Goal: Information Seeking & Learning: Learn about a topic

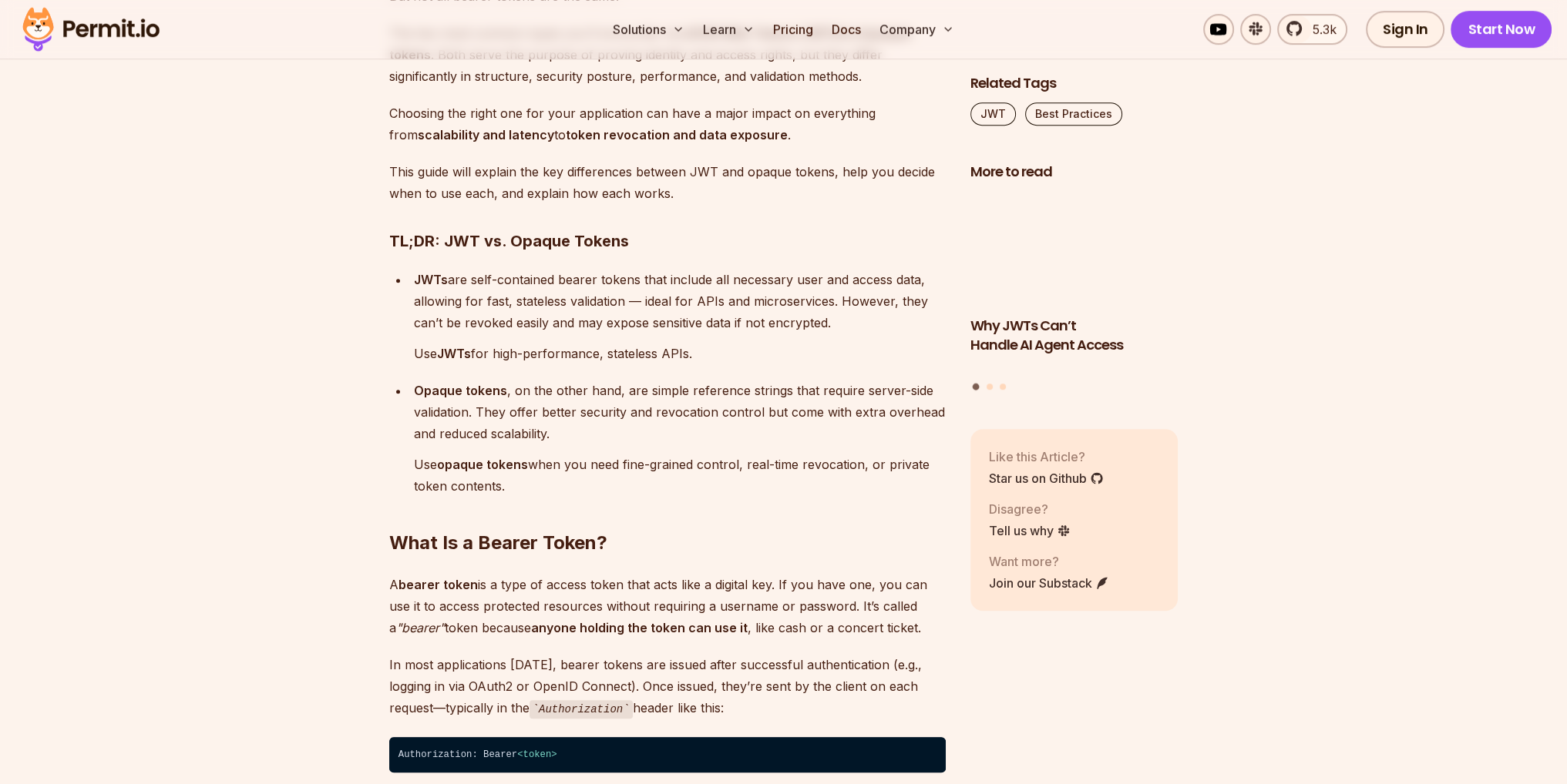
scroll to position [1155, 0]
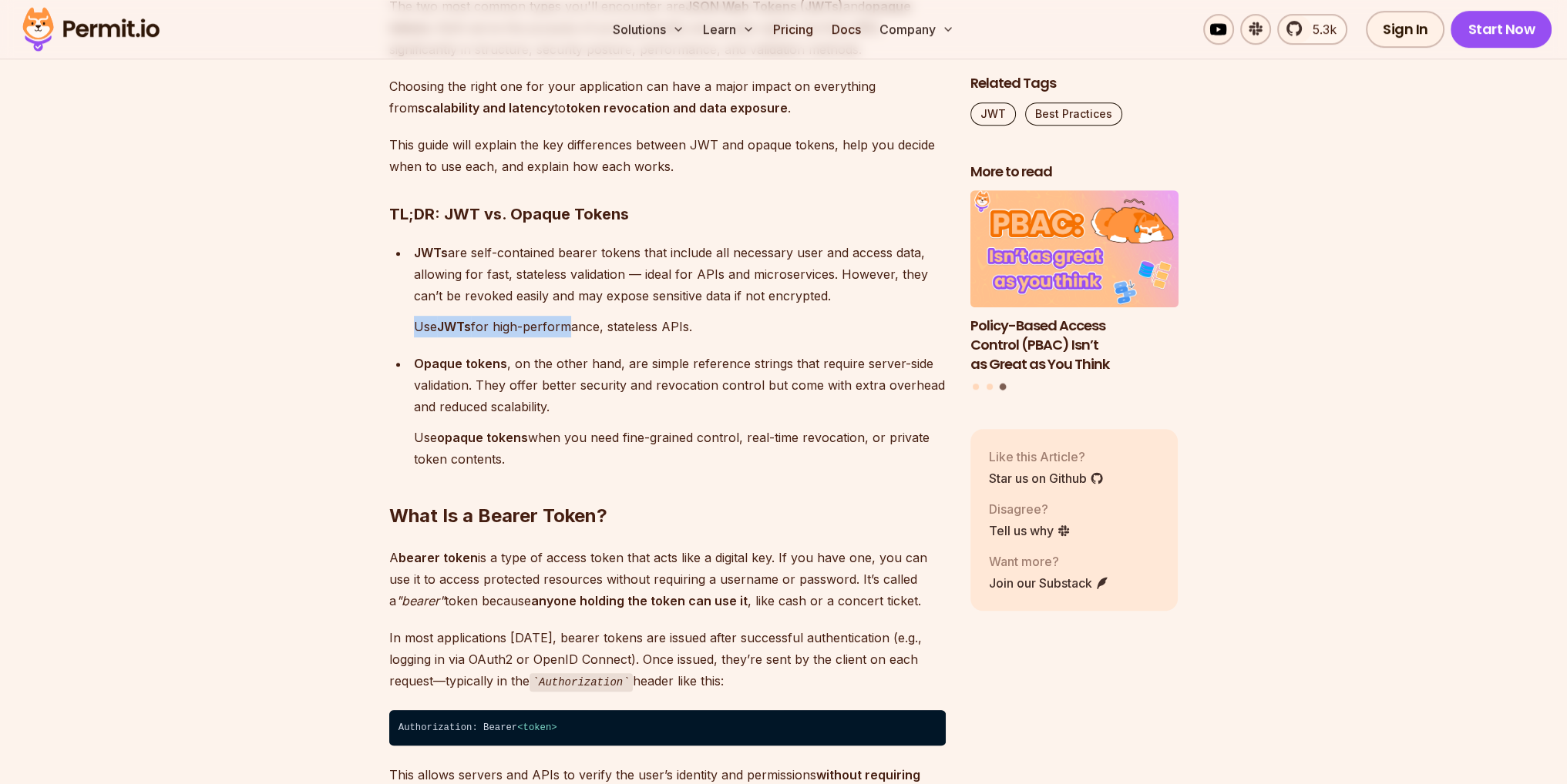
drag, startPoint x: 413, startPoint y: 329, endPoint x: 702, endPoint y: 339, distance: 289.2
click at [585, 335] on li "JWTs are self-contained bearer tokens that include all necessary user and acces…" at bounding box center [677, 289] width 536 height 95
click at [769, 326] on p "Use JWTs for high-performance, stateless APIs." at bounding box center [679, 326] width 532 height 21
drag, startPoint x: 651, startPoint y: 438, endPoint x: 691, endPoint y: 439, distance: 40.0
click at [664, 439] on p "Use opaque tokens when you need fine-grained control, real-time revocation, or …" at bounding box center [679, 448] width 532 height 43
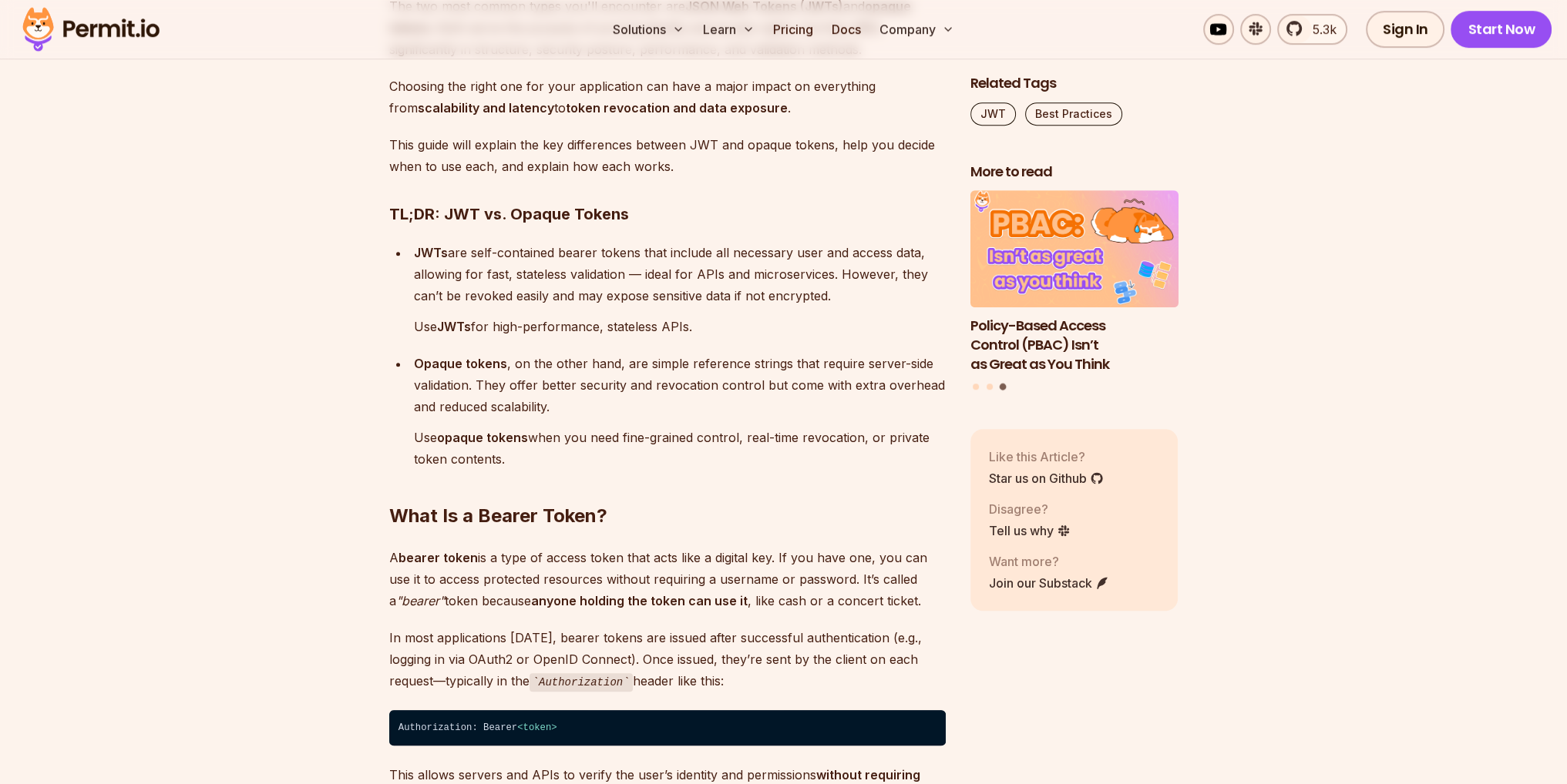
click at [771, 473] on h2 "What Is a Bearer Token?" at bounding box center [667, 485] width 557 height 86
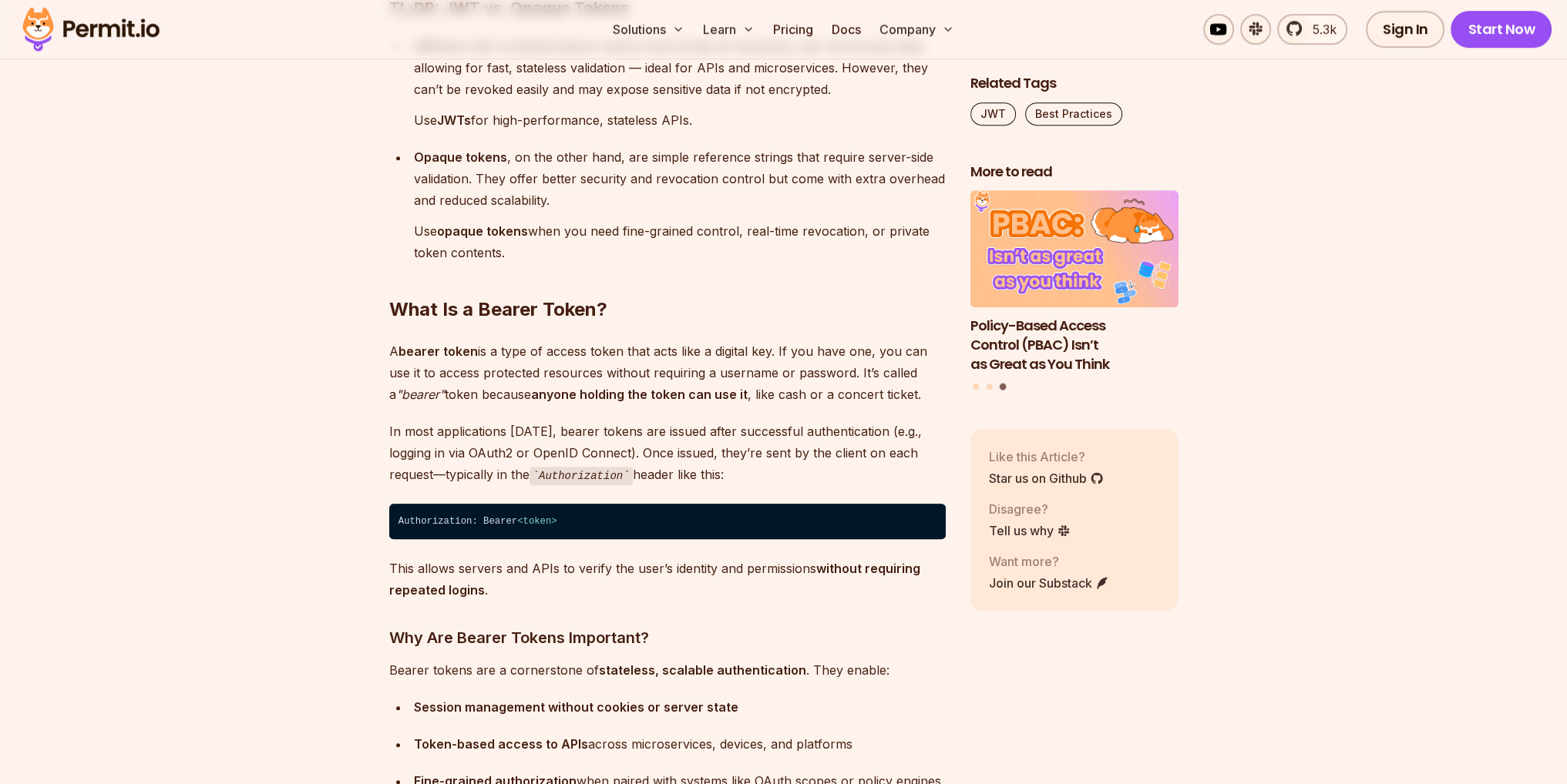
scroll to position [1386, 0]
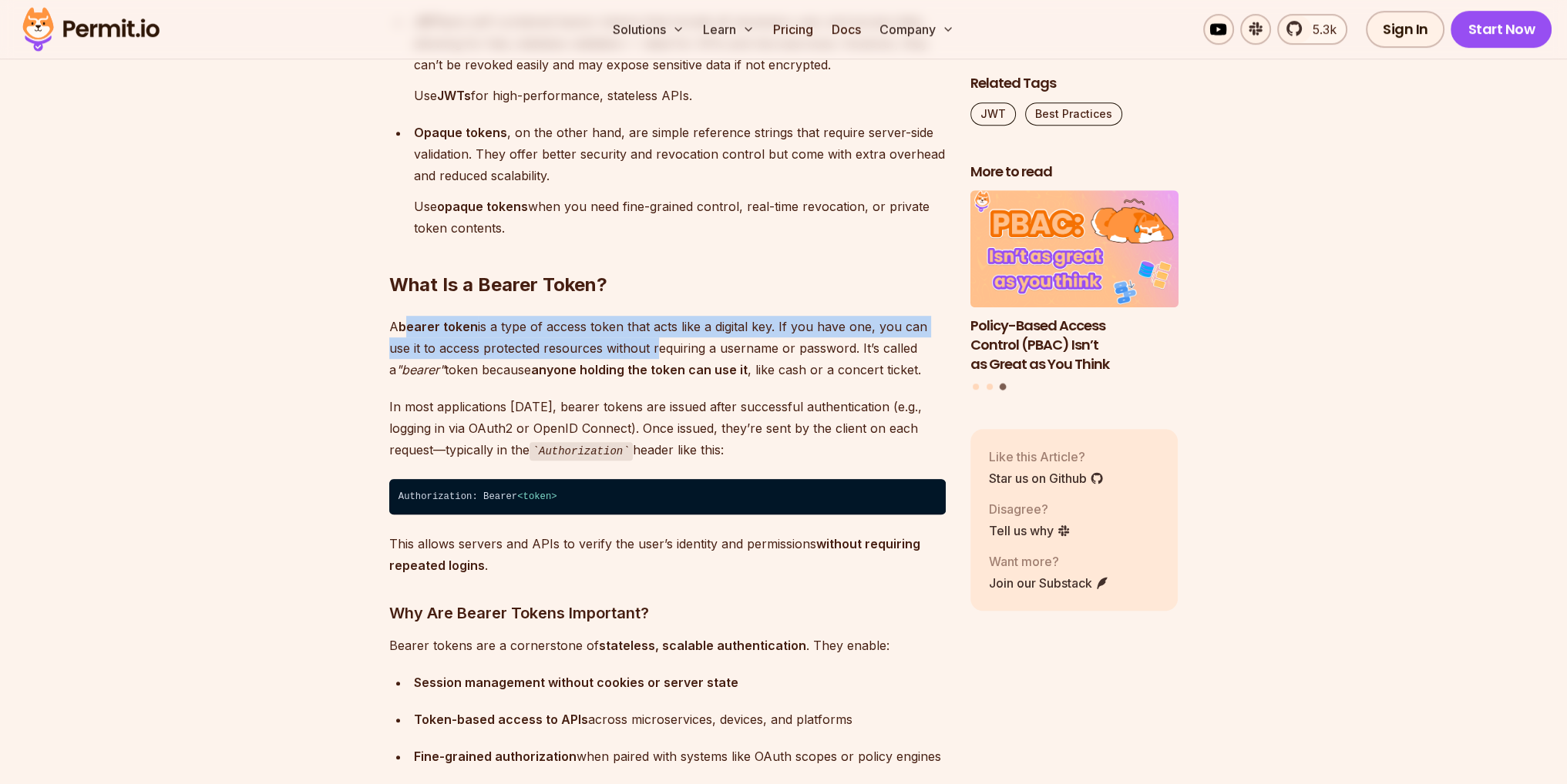
drag, startPoint x: 411, startPoint y: 330, endPoint x: 654, endPoint y: 342, distance: 243.3
click at [650, 342] on p "A bearer token is a type of access token that acts like a digital key. If you h…" at bounding box center [667, 348] width 557 height 65
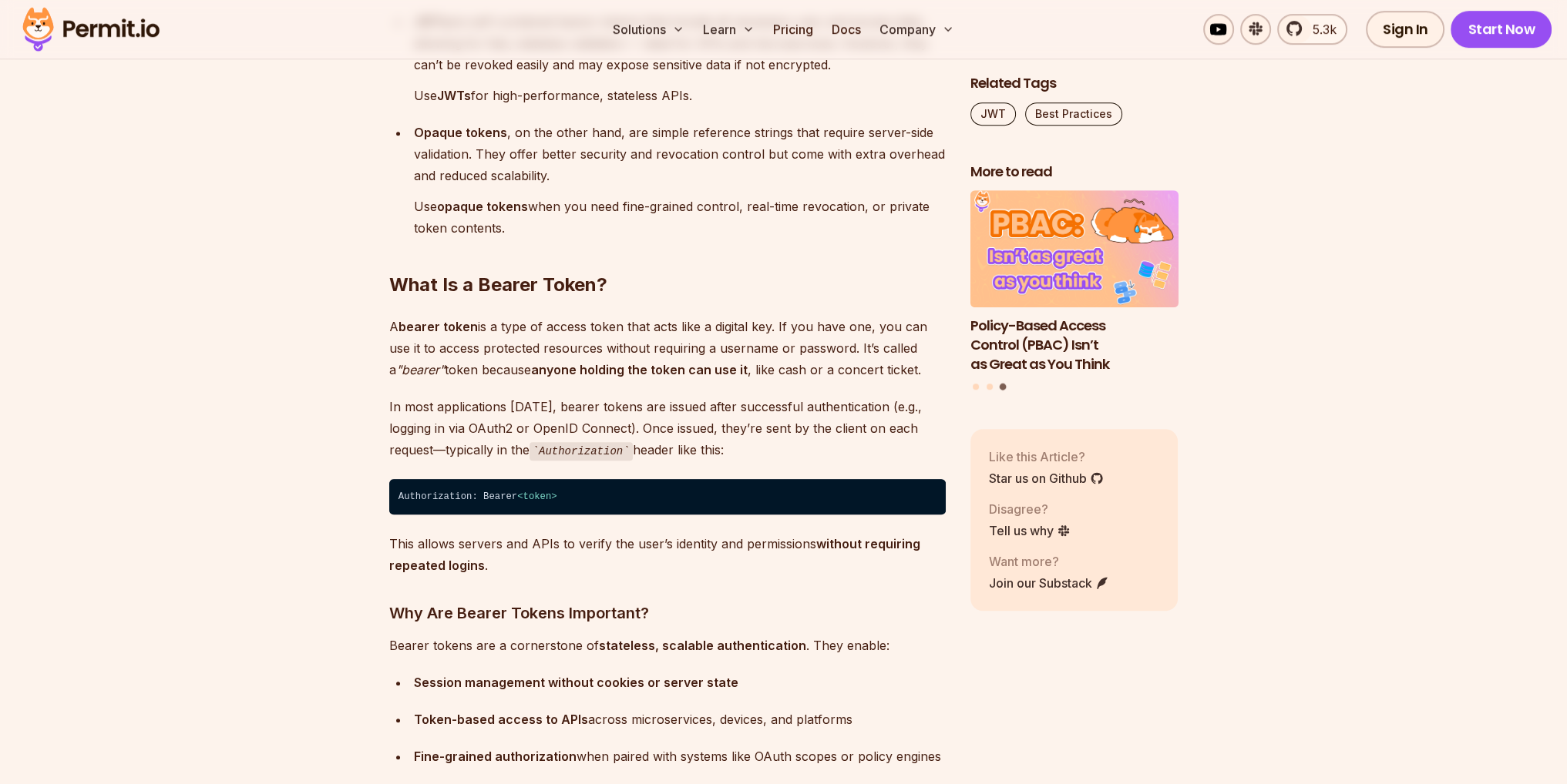
click at [727, 294] on h2 "What Is a Bearer Token?" at bounding box center [667, 254] width 557 height 86
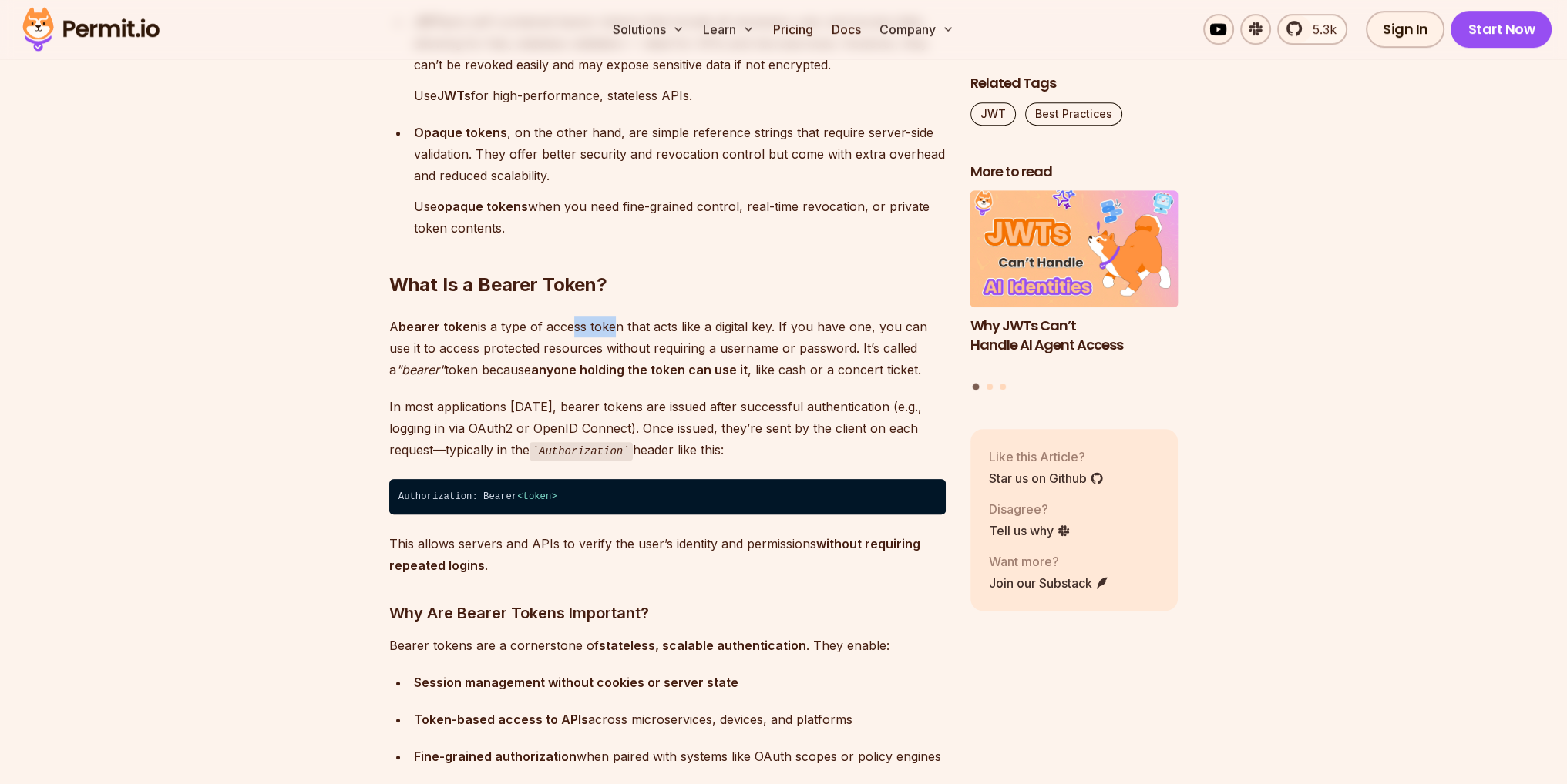
drag, startPoint x: 570, startPoint y: 328, endPoint x: 680, endPoint y: 329, distance: 110.0
click at [680, 329] on p "A bearer token is a type of access token that acts like a digital key. If you h…" at bounding box center [667, 348] width 557 height 65
drag, startPoint x: 714, startPoint y: 335, endPoint x: 825, endPoint y: 334, distance: 111.0
click at [817, 334] on p "A bearer token is a type of access token that acts like a digital key. If you h…" at bounding box center [667, 348] width 557 height 65
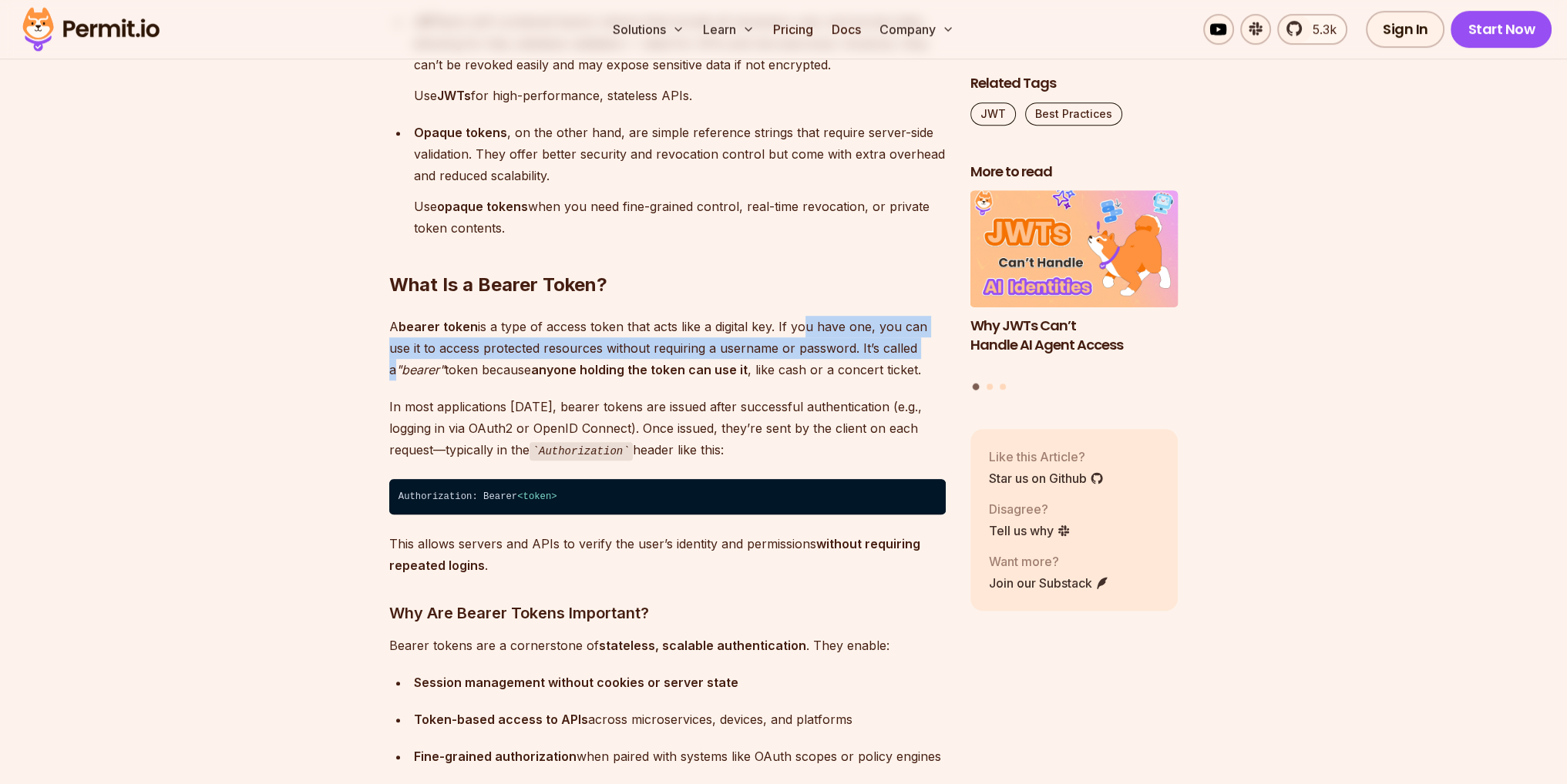
drag, startPoint x: 799, startPoint y: 325, endPoint x: 922, endPoint y: 343, distance: 124.3
click at [922, 343] on p "A bearer token is a type of access token that acts like a digital key. If you h…" at bounding box center [667, 348] width 557 height 65
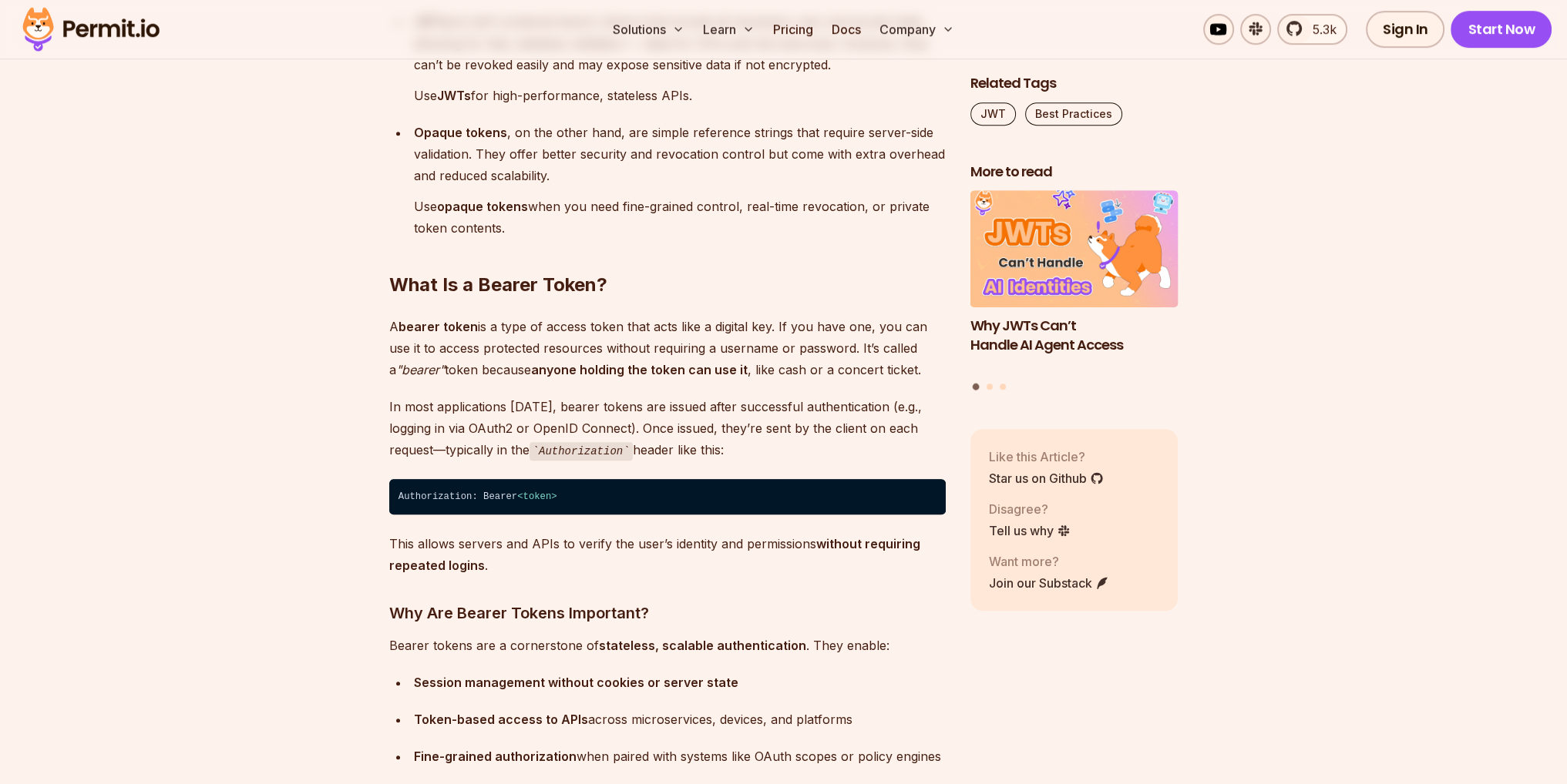
click at [888, 279] on h2 "What Is a Bearer Token?" at bounding box center [667, 254] width 557 height 86
drag, startPoint x: 498, startPoint y: 349, endPoint x: 565, endPoint y: 346, distance: 67.1
click at [555, 347] on p "A bearer token is a type of access token that acts like a digital key. If you h…" at bounding box center [667, 348] width 557 height 65
click at [659, 293] on h2 "What Is a Bearer Token?" at bounding box center [667, 254] width 557 height 86
drag, startPoint x: 548, startPoint y: 345, endPoint x: 745, endPoint y: 308, distance: 200.4
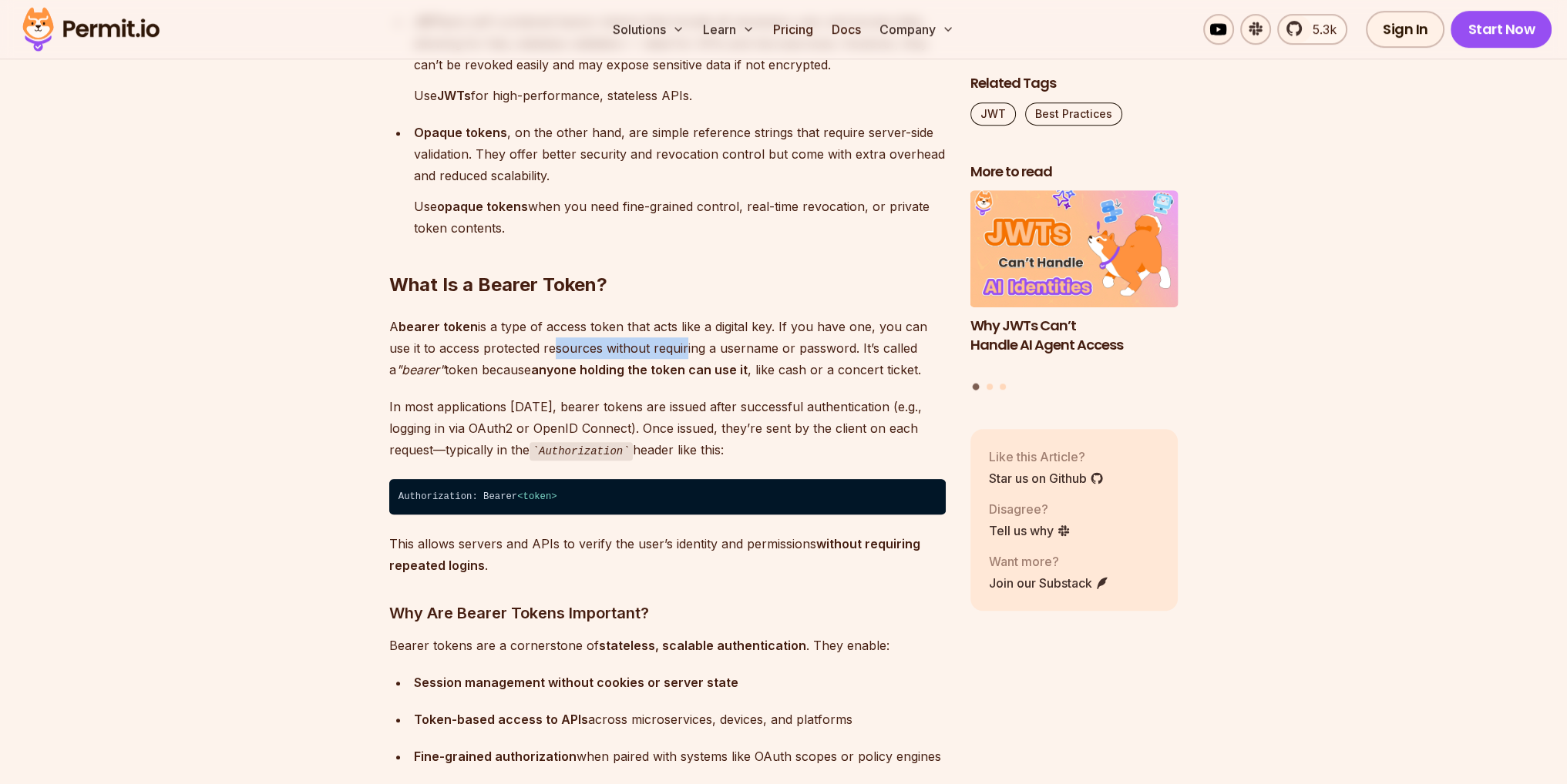
click at [693, 349] on p "A bearer token is a type of access token that acts like a digital key. If you h…" at bounding box center [667, 348] width 557 height 65
drag, startPoint x: 688, startPoint y: 353, endPoint x: 828, endPoint y: 344, distance: 140.3
click at [820, 344] on p "A bearer token is a type of access token that acts like a digital key. If you h…" at bounding box center [667, 348] width 557 height 65
click at [819, 273] on h2 "What Is a Bearer Token?" at bounding box center [667, 254] width 557 height 86
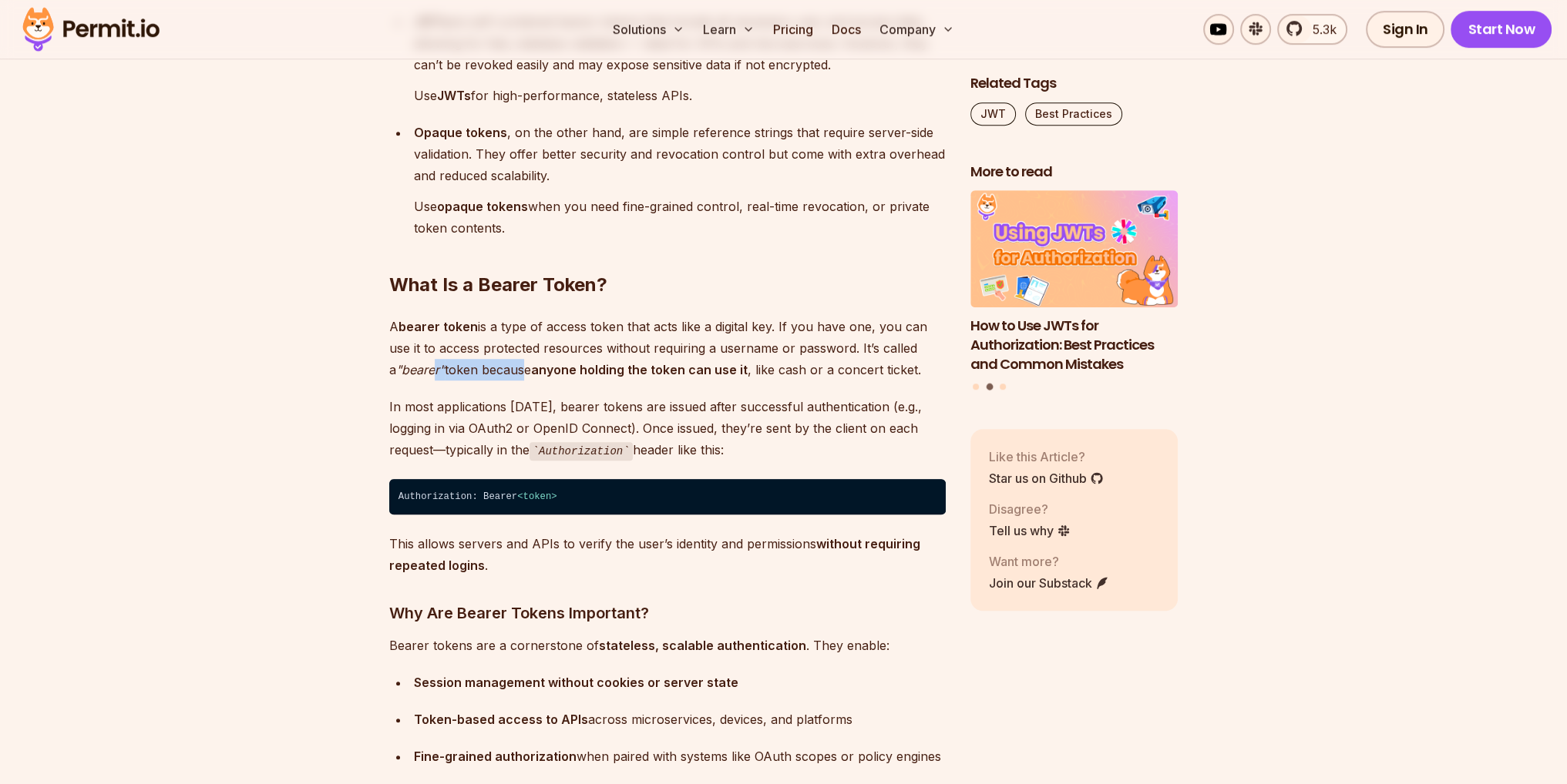
drag, startPoint x: 429, startPoint y: 369, endPoint x: 535, endPoint y: 373, distance: 106.1
click at [535, 373] on p "A bearer token is a type of access token that acts like a digital key. If you h…" at bounding box center [667, 348] width 557 height 65
click at [535, 373] on strong "anyone holding the token can use it" at bounding box center [639, 370] width 216 height 16
drag, startPoint x: 509, startPoint y: 326, endPoint x: 728, endPoint y: 338, distance: 219.3
click at [715, 338] on p "A bearer token is a type of access token that acts like a digital key. If you h…" at bounding box center [667, 348] width 557 height 65
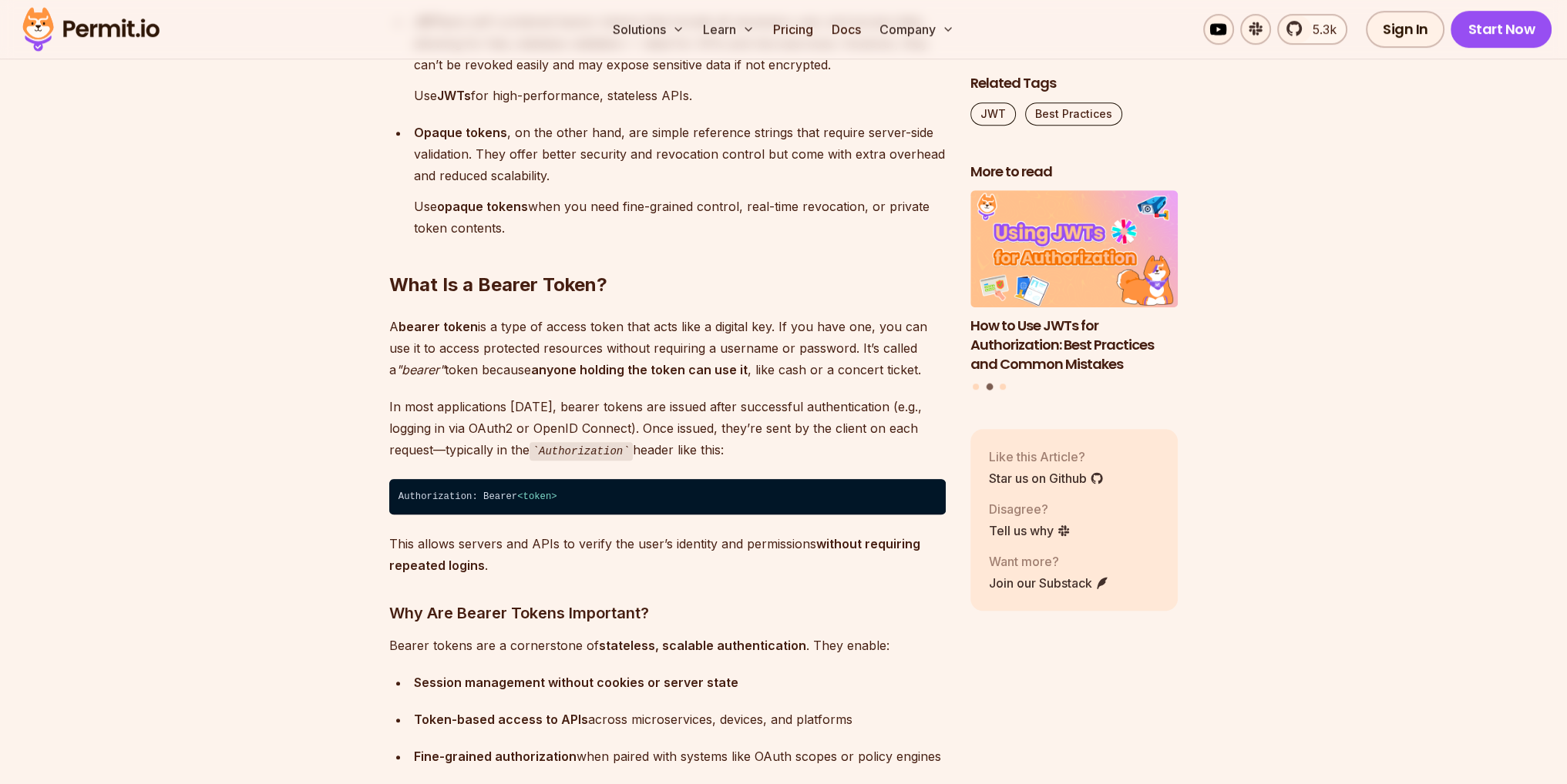
click at [764, 292] on h2 "What Is a Bearer Token?" at bounding box center [667, 254] width 557 height 86
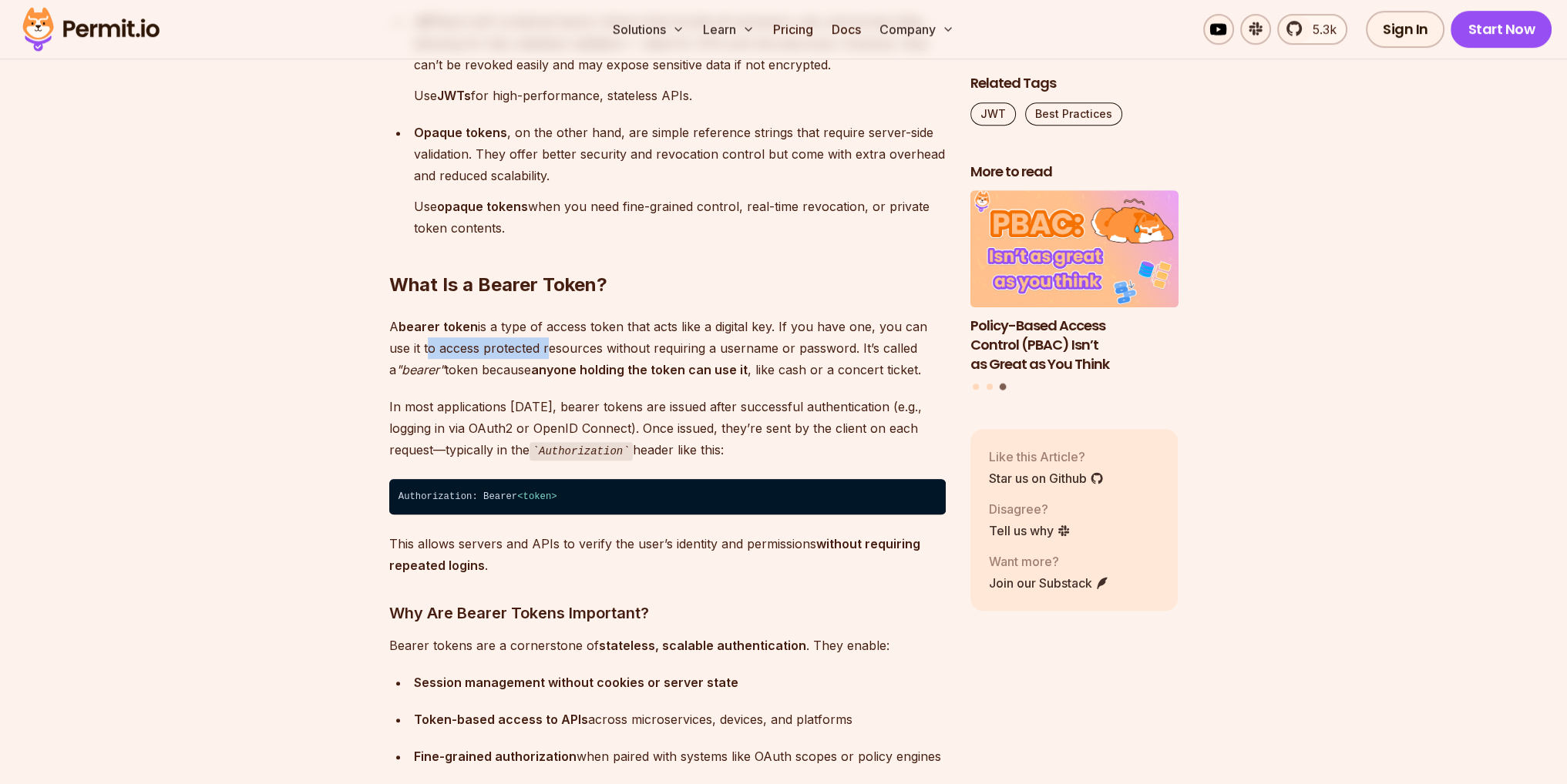
drag, startPoint x: 423, startPoint y: 342, endPoint x: 573, endPoint y: 354, distance: 150.5
click at [561, 354] on p "A bearer token is a type of access token that acts like a digital key. If you h…" at bounding box center [667, 348] width 557 height 65
click at [592, 354] on p "A bearer token is a type of access token that acts like a digital key. If you h…" at bounding box center [667, 348] width 557 height 65
drag, startPoint x: 617, startPoint y: 348, endPoint x: 783, endPoint y: 342, distance: 166.1
click at [724, 353] on p "A bearer token is a type of access token that acts like a digital key. If you h…" at bounding box center [667, 348] width 557 height 65
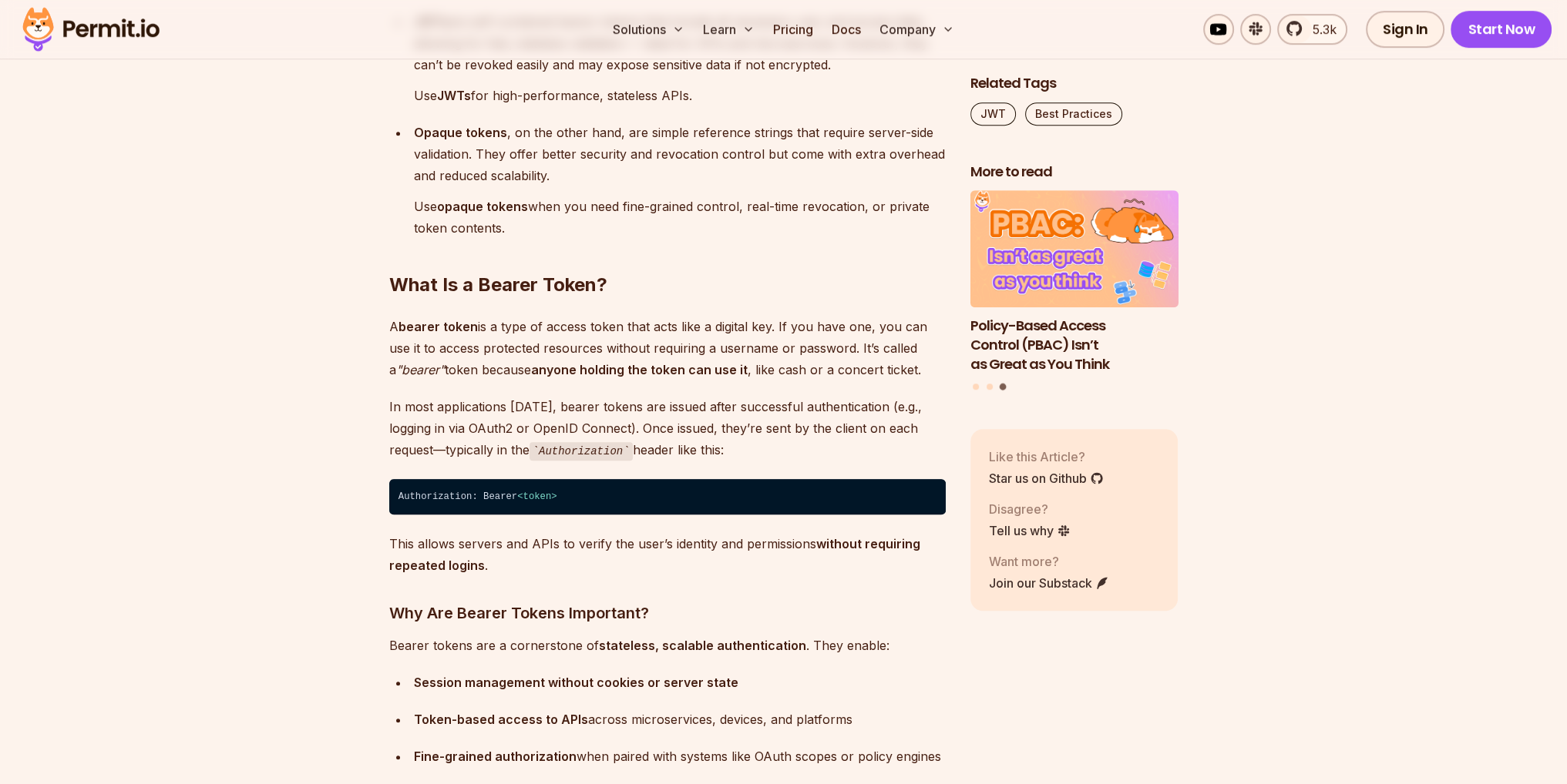
drag, startPoint x: 673, startPoint y: 349, endPoint x: 791, endPoint y: 337, distance: 118.6
click at [742, 349] on p "A bearer token is a type of access token that acts like a digital key. If you h…" at bounding box center [667, 348] width 557 height 65
drag, startPoint x: 481, startPoint y: 371, endPoint x: 641, endPoint y: 373, distance: 160.0
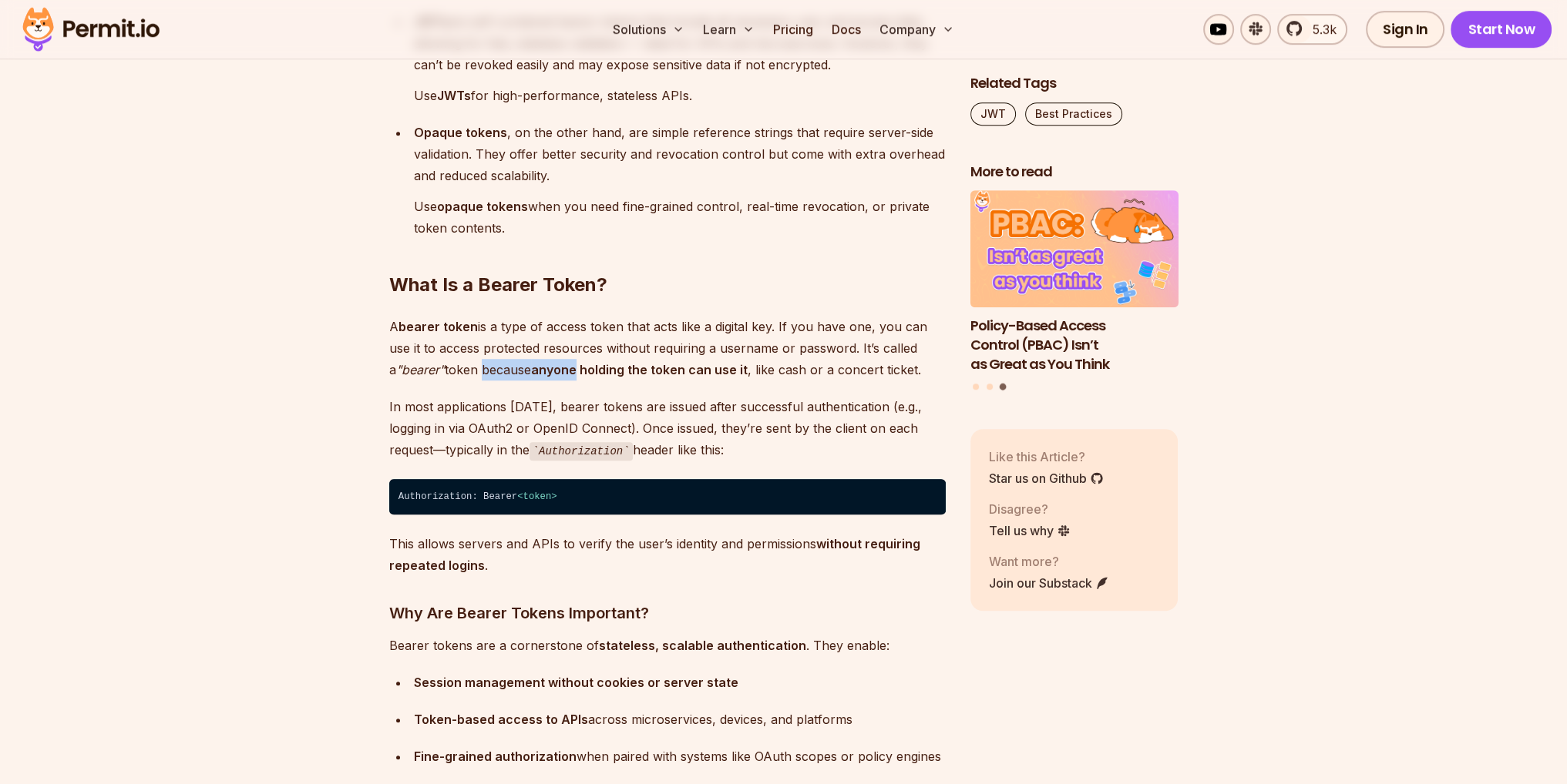
click at [622, 371] on p "A bearer token is a type of access token that acts like a digital key. If you h…" at bounding box center [667, 348] width 557 height 65
click at [643, 374] on strong "anyone holding the token can use it" at bounding box center [639, 370] width 216 height 16
drag, startPoint x: 441, startPoint y: 405, endPoint x: 469, endPoint y: 399, distance: 28.6
click at [462, 401] on p "In most applications [DATE], bearer tokens are issued after successful authenti…" at bounding box center [667, 429] width 557 height 66
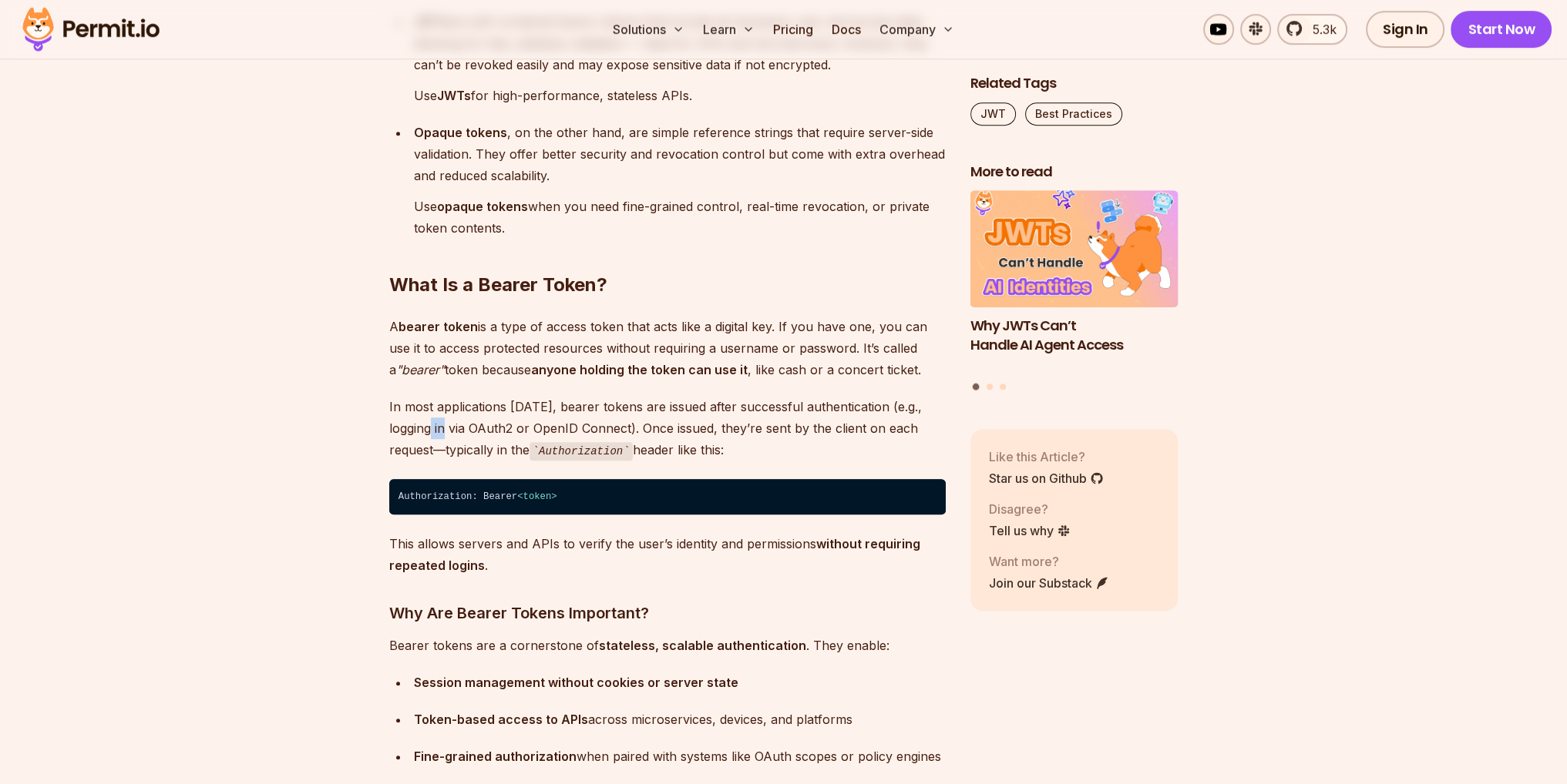
drag, startPoint x: 437, startPoint y: 430, endPoint x: 460, endPoint y: 429, distance: 23.0
click at [453, 429] on p "In most applications [DATE], bearer tokens are issued after successful authenti…" at bounding box center [667, 429] width 557 height 66
drag, startPoint x: 484, startPoint y: 428, endPoint x: 552, endPoint y: 426, distance: 68.0
click at [528, 426] on p "In most applications [DATE], bearer tokens are issued after successful authenti…" at bounding box center [667, 429] width 557 height 66
drag, startPoint x: 601, startPoint y: 428, endPoint x: 647, endPoint y: 429, distance: 46.0
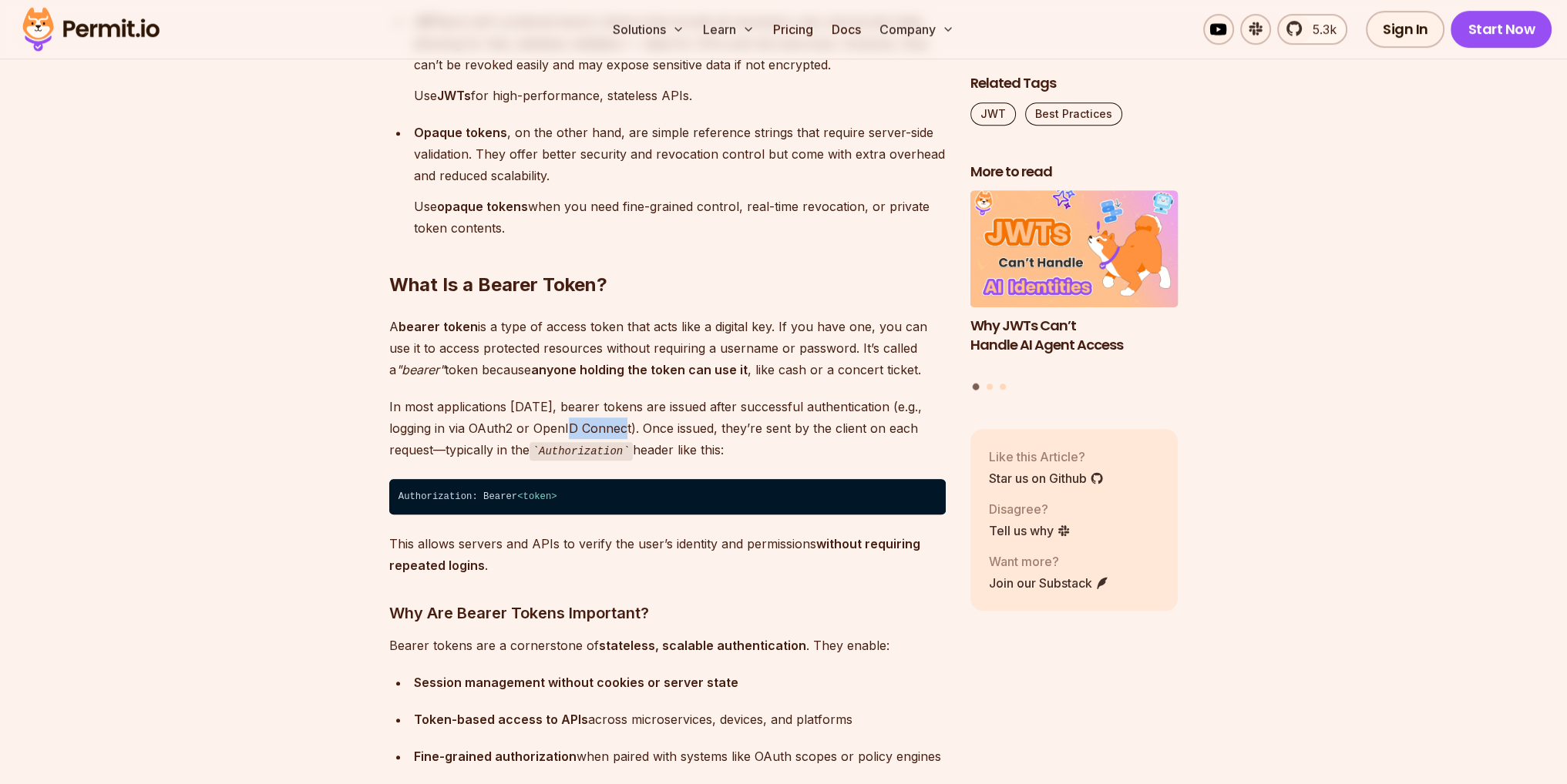
click at [635, 429] on p "In most applications [DATE], bearer tokens are issued after successful authenti…" at bounding box center [667, 429] width 557 height 66
drag, startPoint x: 685, startPoint y: 427, endPoint x: 786, endPoint y: 437, distance: 101.5
click at [730, 427] on p "In most applications [DATE], bearer tokens are issued after successful authenti…" at bounding box center [667, 429] width 557 height 66
click at [798, 440] on p "In most applications [DATE], bearer tokens are issued after successful authenti…" at bounding box center [667, 429] width 557 height 66
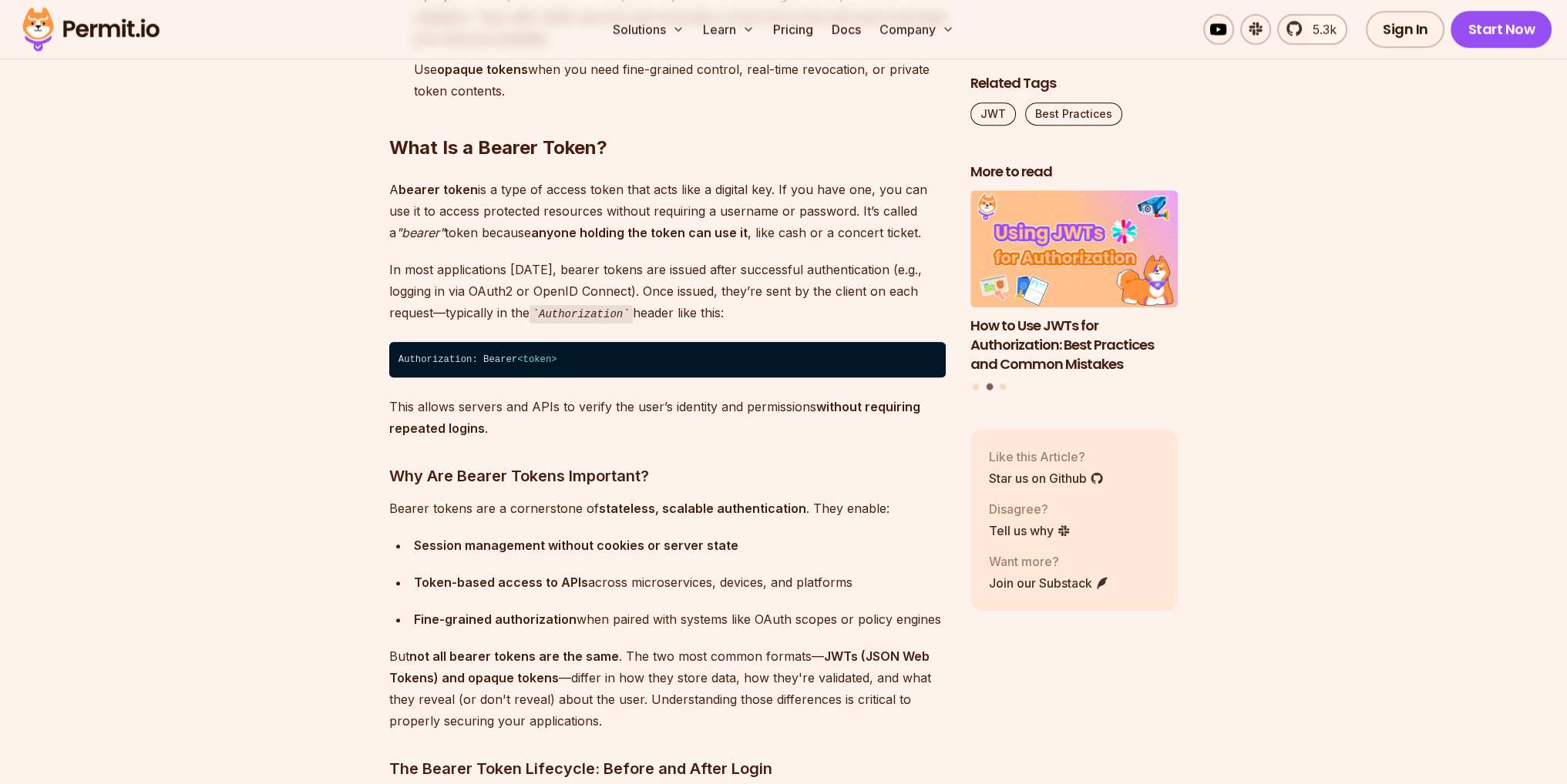
scroll to position [1541, 0]
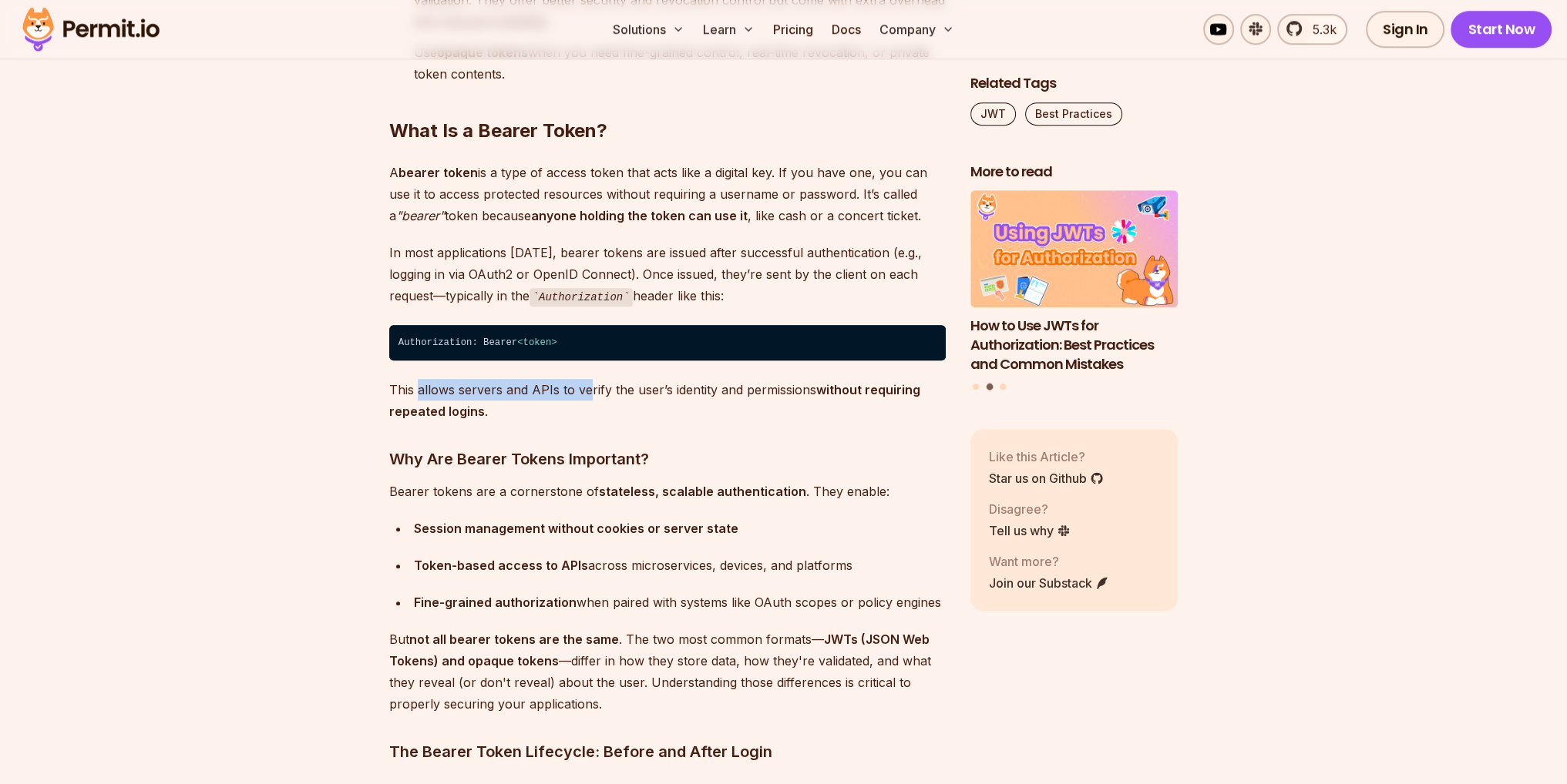
drag, startPoint x: 425, startPoint y: 385, endPoint x: 659, endPoint y: 408, distance: 235.1
click at [610, 400] on p "This allows servers and APIs to verify the user’s identity and permissions with…" at bounding box center [667, 400] width 557 height 43
click at [663, 409] on p "This allows servers and APIs to verify the user’s identity and permissions with…" at bounding box center [667, 400] width 557 height 43
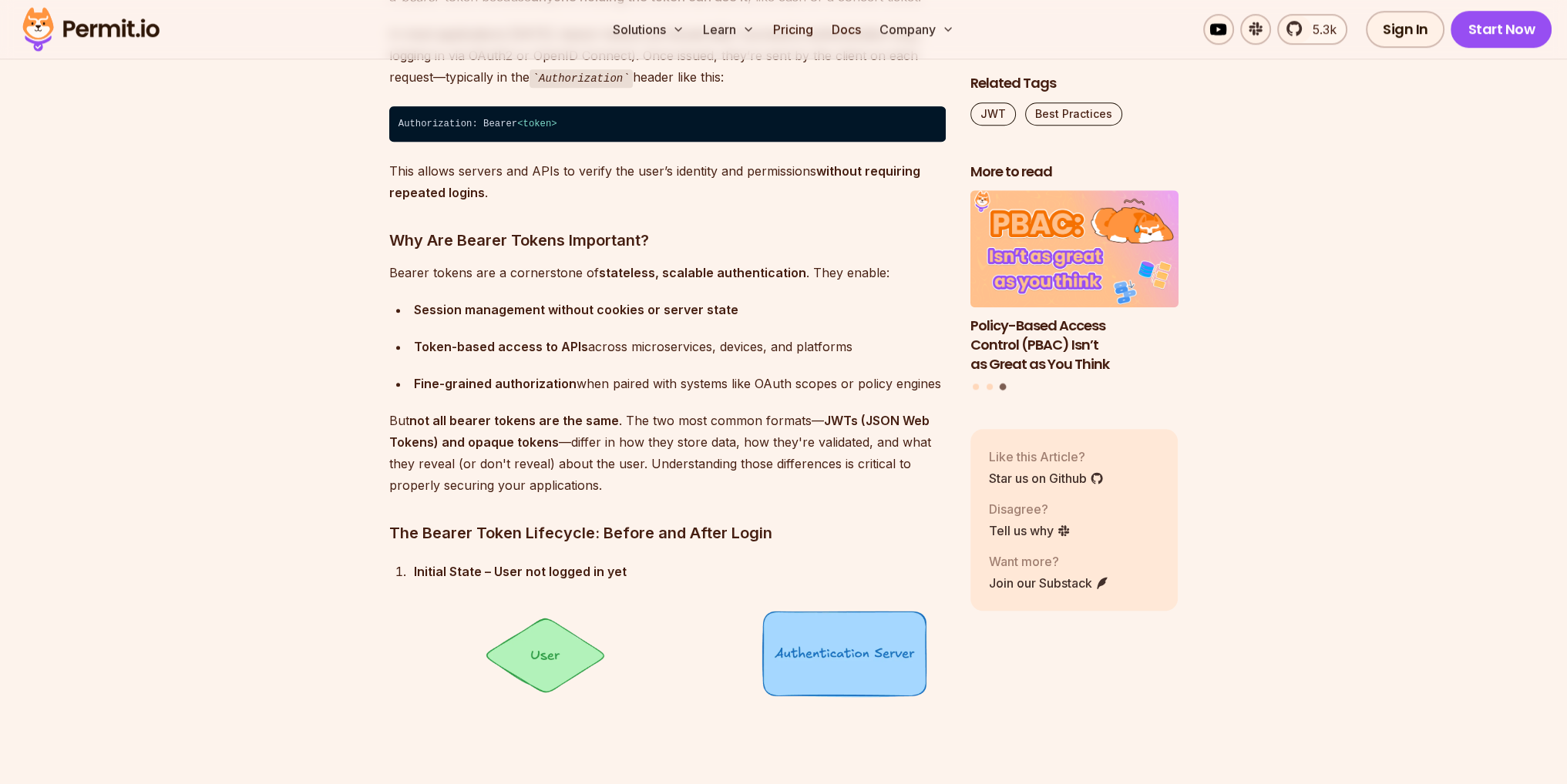
scroll to position [1772, 0]
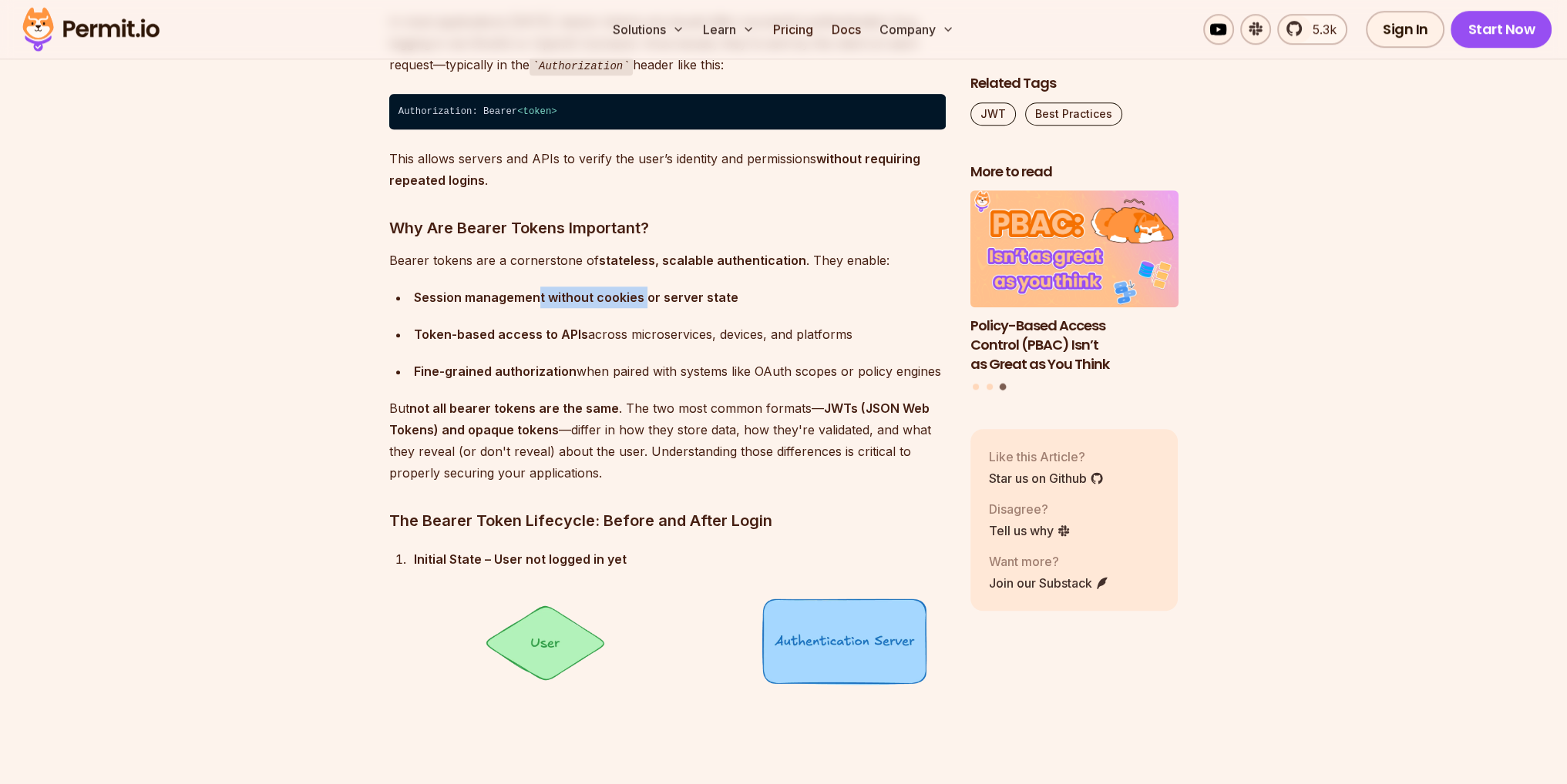
drag, startPoint x: 549, startPoint y: 303, endPoint x: 669, endPoint y: 313, distance: 120.4
click at [652, 308] on ul "Session management without cookies or server state Token-based access to APIs a…" at bounding box center [667, 334] width 557 height 95
click at [730, 310] on ul "Session management without cookies or server state Token-based access to APIs a…" at bounding box center [667, 334] width 557 height 95
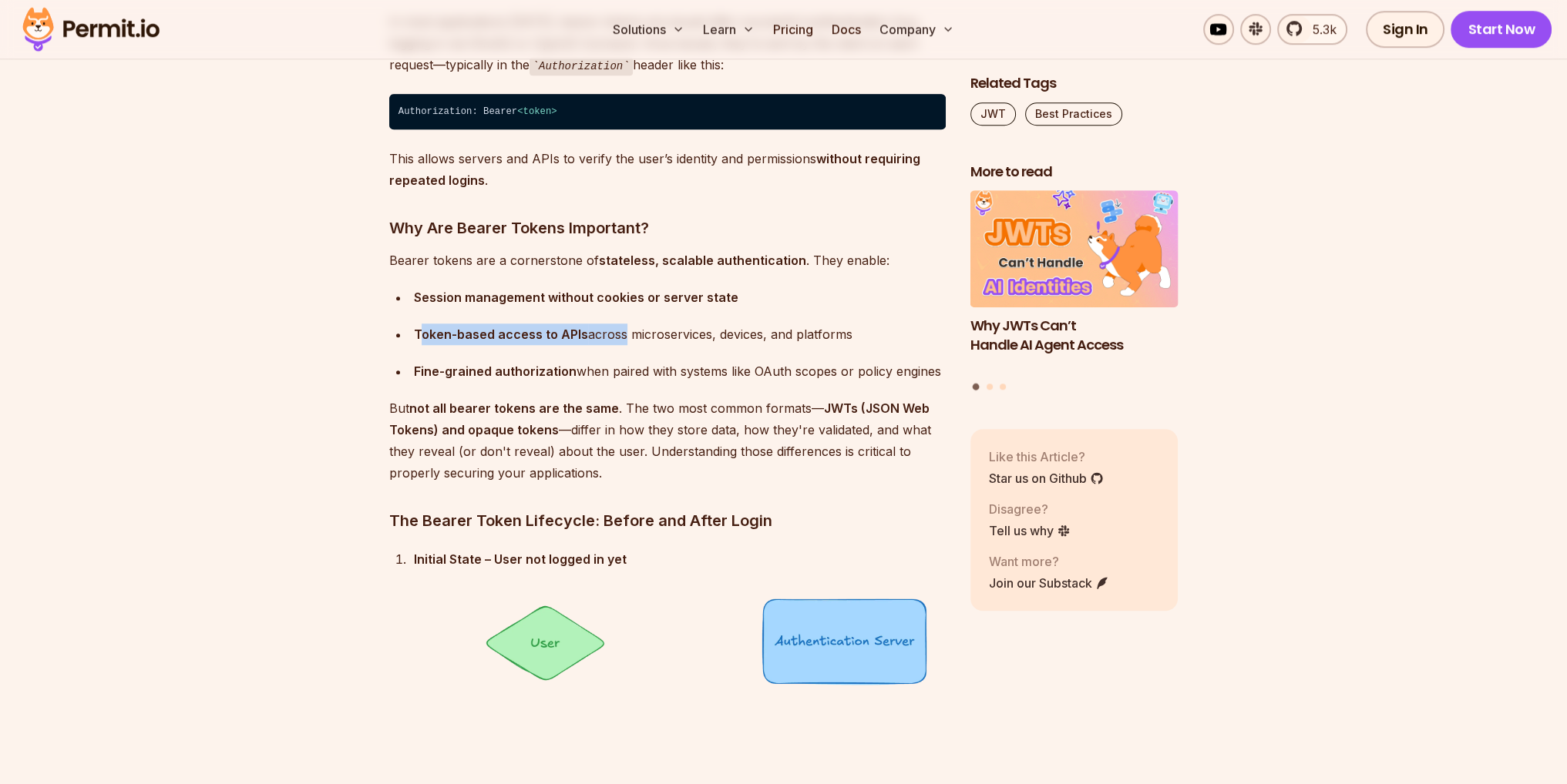
drag, startPoint x: 422, startPoint y: 338, endPoint x: 620, endPoint y: 341, distance: 198.0
click at [617, 340] on div "Token-based access to APIs across microservices, devices, and platforms" at bounding box center [679, 334] width 532 height 21
click at [620, 341] on div "Token-based access to APIs across microservices, devices, and platforms" at bounding box center [679, 334] width 532 height 21
drag, startPoint x: 585, startPoint y: 336, endPoint x: 747, endPoint y: 349, distance: 162.5
click at [726, 346] on ul "Session management without cookies or server state Token-based access to APIs a…" at bounding box center [667, 334] width 557 height 95
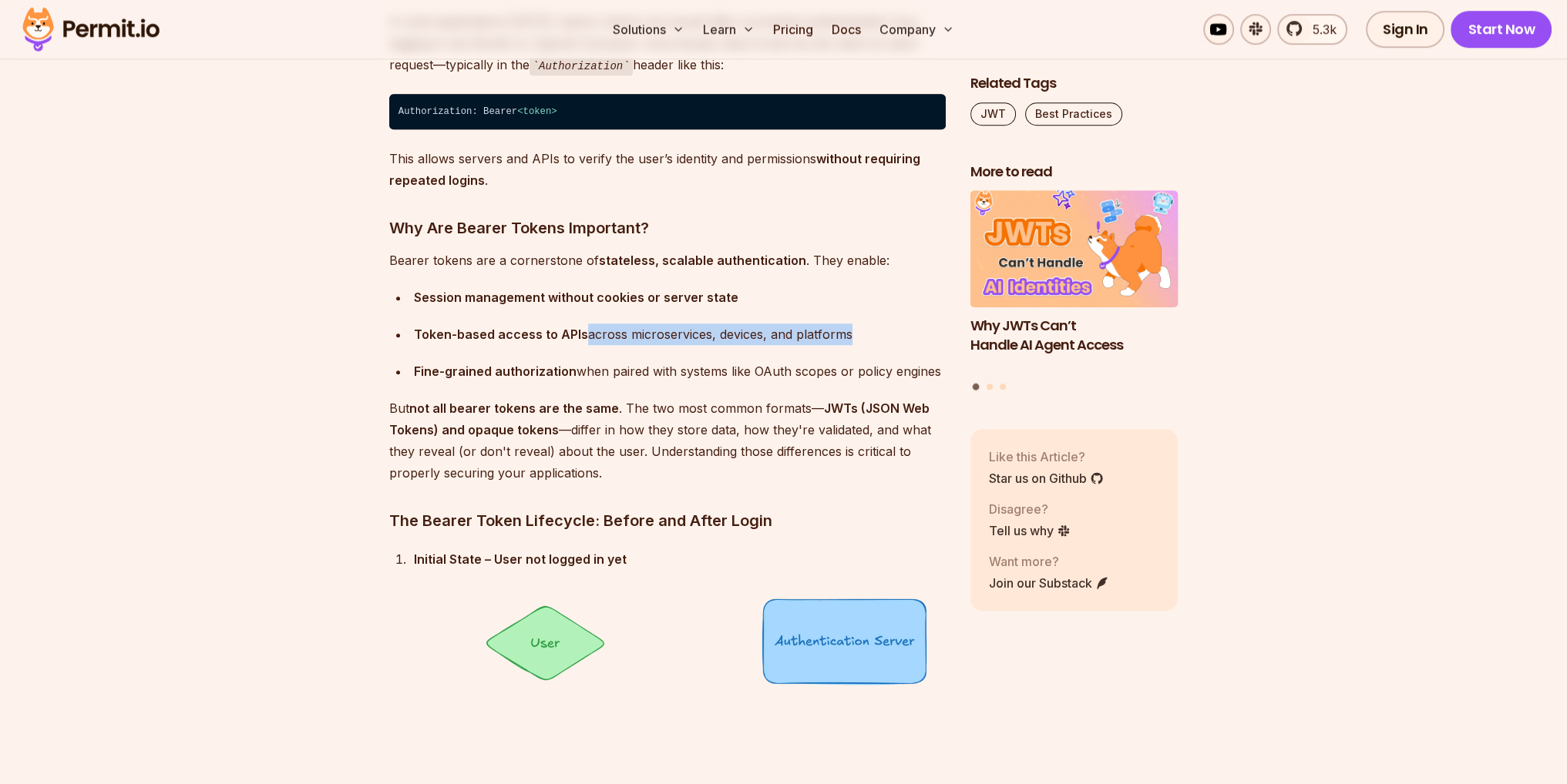
click at [751, 349] on ul "Session management without cookies or server state Token-based access to APIs a…" at bounding box center [667, 334] width 557 height 95
drag, startPoint x: 436, startPoint y: 371, endPoint x: 632, endPoint y: 380, distance: 196.2
click at [615, 380] on div "Fine-grained authorization when paired with systems like OAuth scopes or policy…" at bounding box center [679, 371] width 532 height 21
click at [632, 380] on div "Fine-grained authorization when paired with systems like OAuth scopes or policy…" at bounding box center [679, 371] width 532 height 21
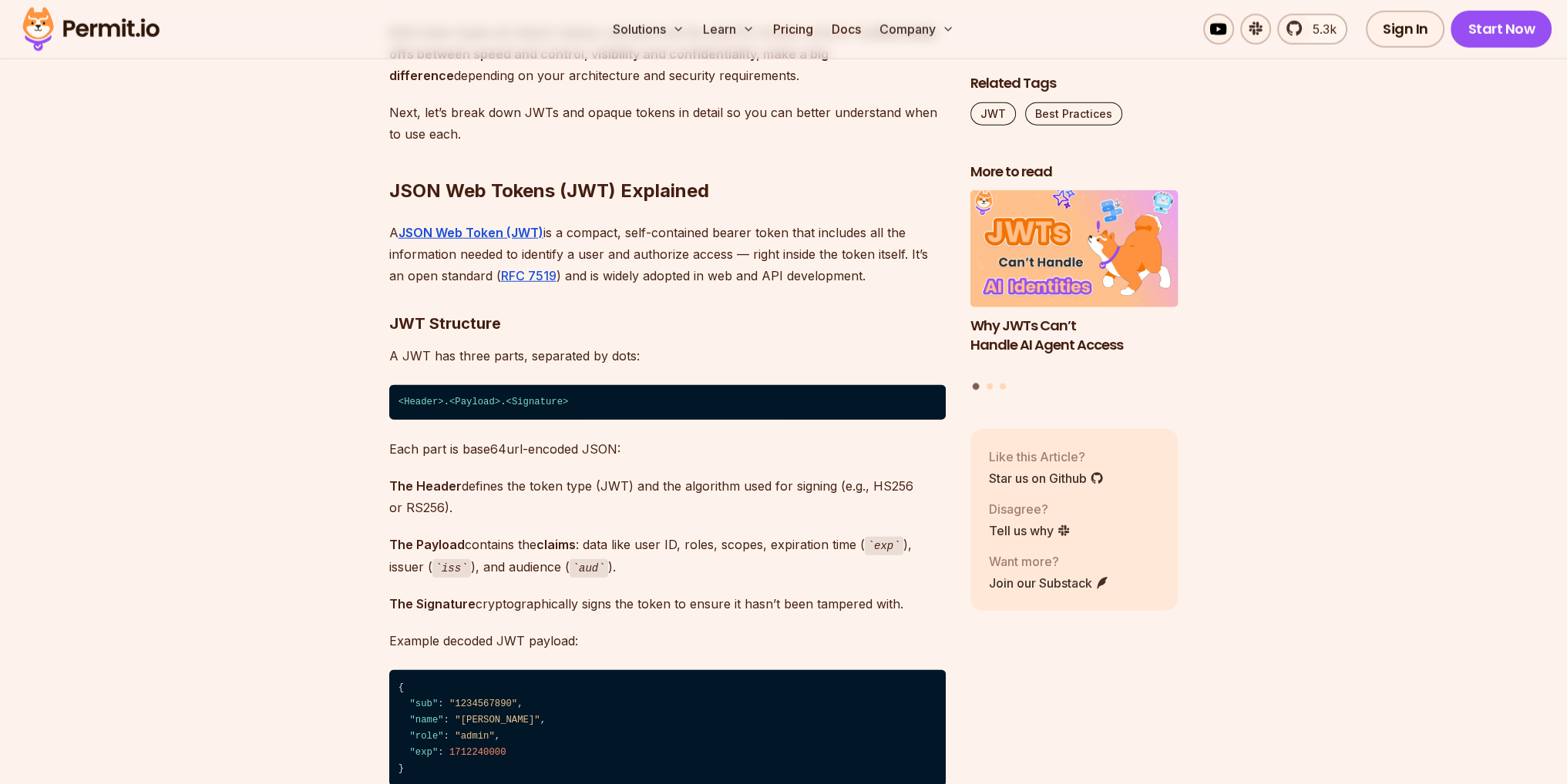
scroll to position [5547, 0]
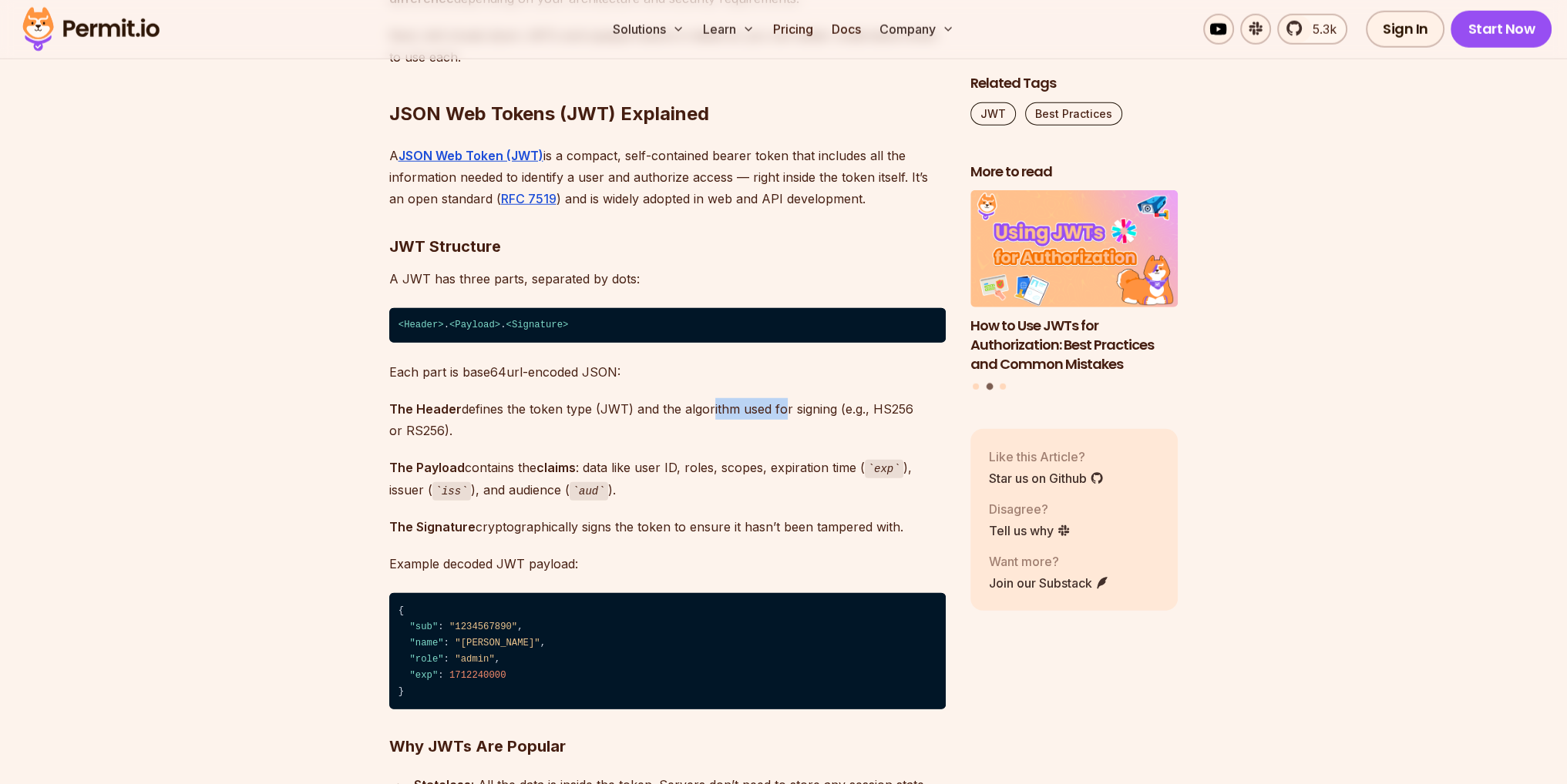
drag, startPoint x: 709, startPoint y: 399, endPoint x: 826, endPoint y: 422, distance: 119.2
click at [820, 421] on p "The Header defines the token type (JWT) and the algorithm used for signing (e.g…" at bounding box center [667, 420] width 557 height 43
click at [834, 423] on p "The Header defines the token type (JWT) and the algorithm used for signing (e.g…" at bounding box center [667, 420] width 557 height 43
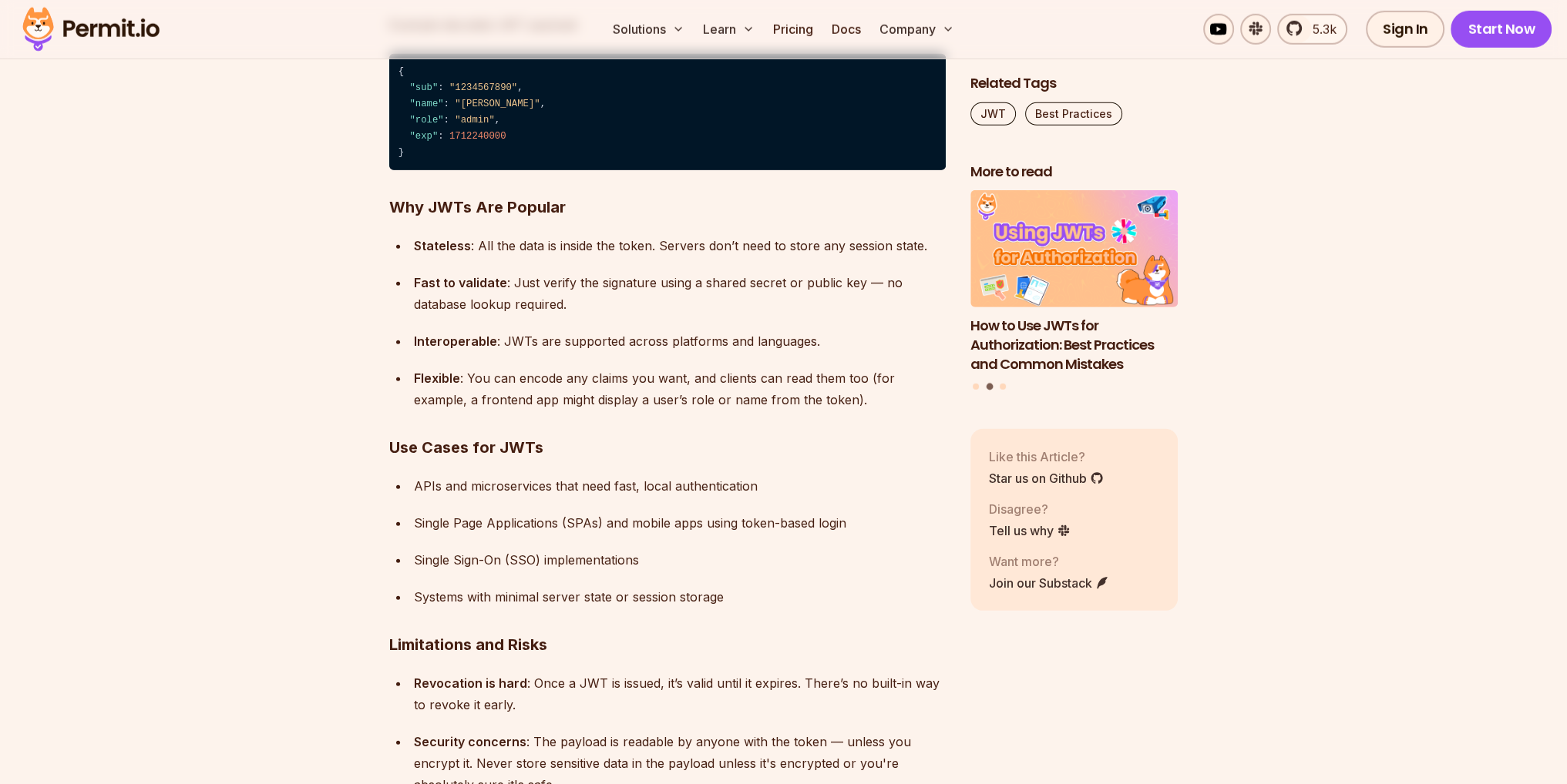
scroll to position [6317, 0]
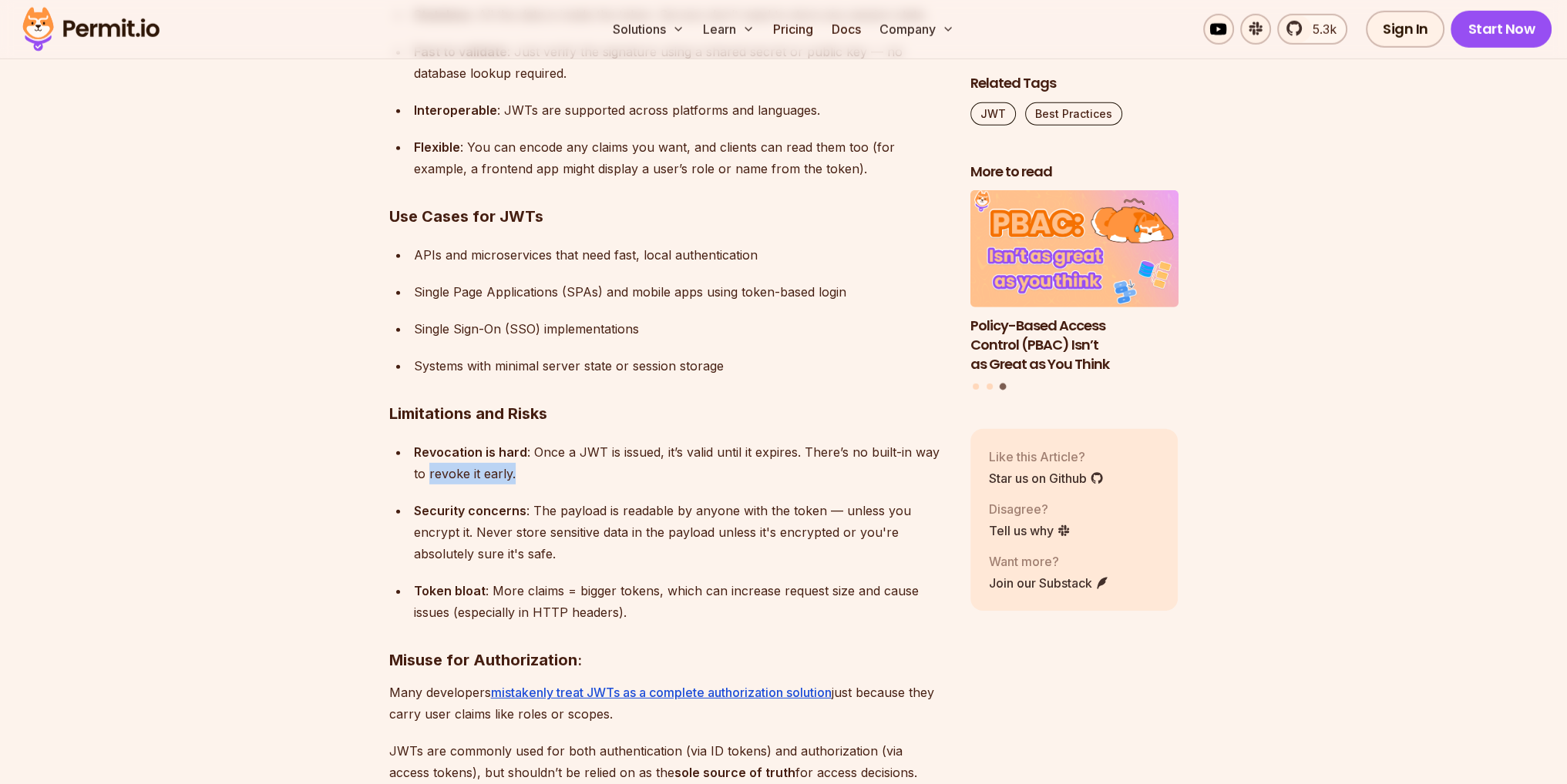
drag, startPoint x: 539, startPoint y: 468, endPoint x: 645, endPoint y: 475, distance: 106.2
click at [603, 473] on div "Revocation is hard : Once a JWT is issued, it’s valid until it expires. There’s…" at bounding box center [679, 463] width 532 height 43
click at [646, 475] on div "Revocation is hard : Once a JWT is issued, it’s valid until it expires. There’s…" at bounding box center [679, 463] width 532 height 43
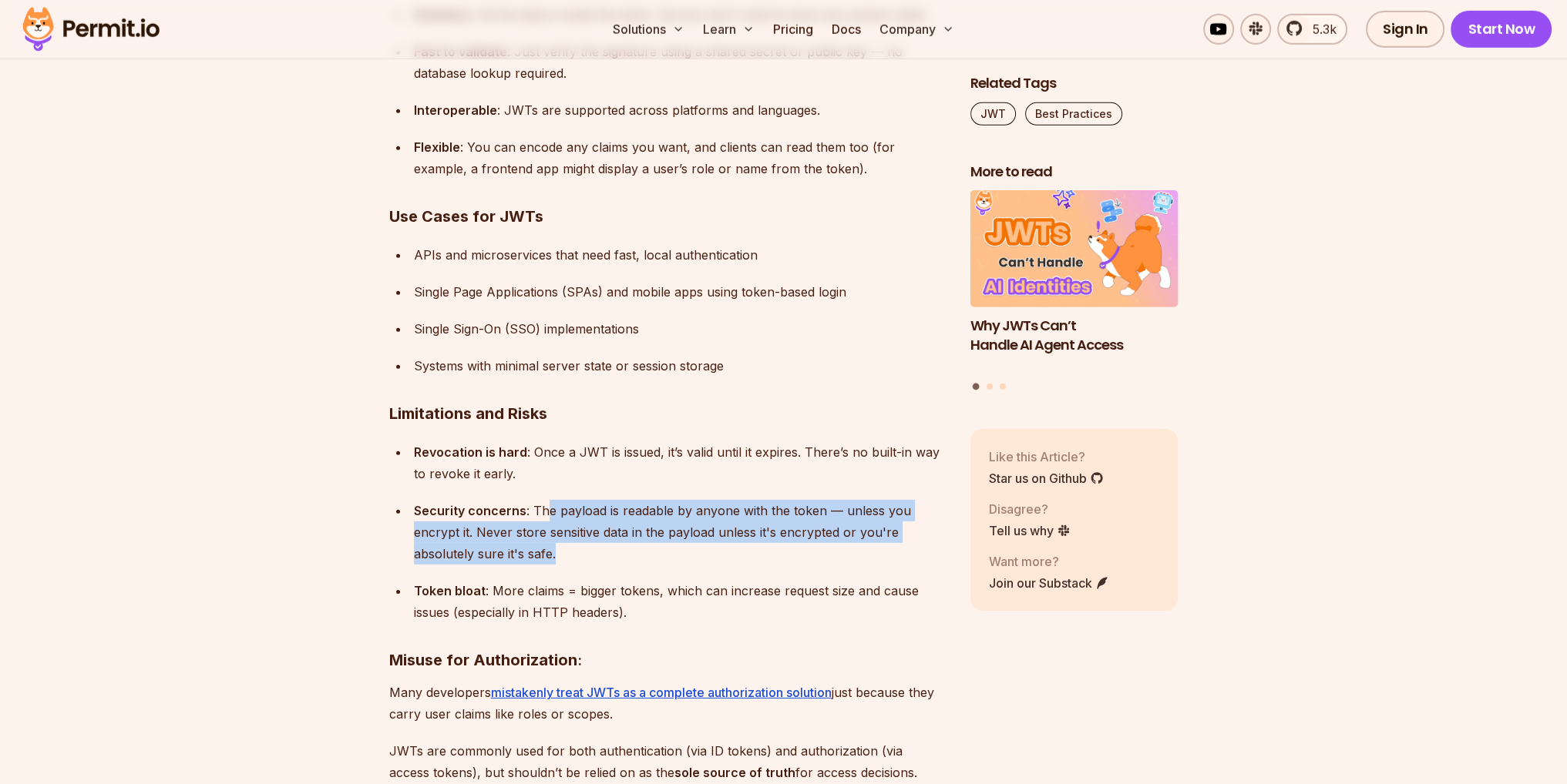
drag, startPoint x: 555, startPoint y: 507, endPoint x: 782, endPoint y: 549, distance: 230.9
click at [782, 549] on div "Security concerns : The payload is readable by anyone with the token — unless y…" at bounding box center [679, 532] width 532 height 65
drag, startPoint x: 555, startPoint y: 516, endPoint x: 746, endPoint y: 565, distance: 197.2
click at [737, 563] on ul "Revocation is hard : Once a JWT is issued, it’s valid until it expires. There’s…" at bounding box center [667, 532] width 557 height 182
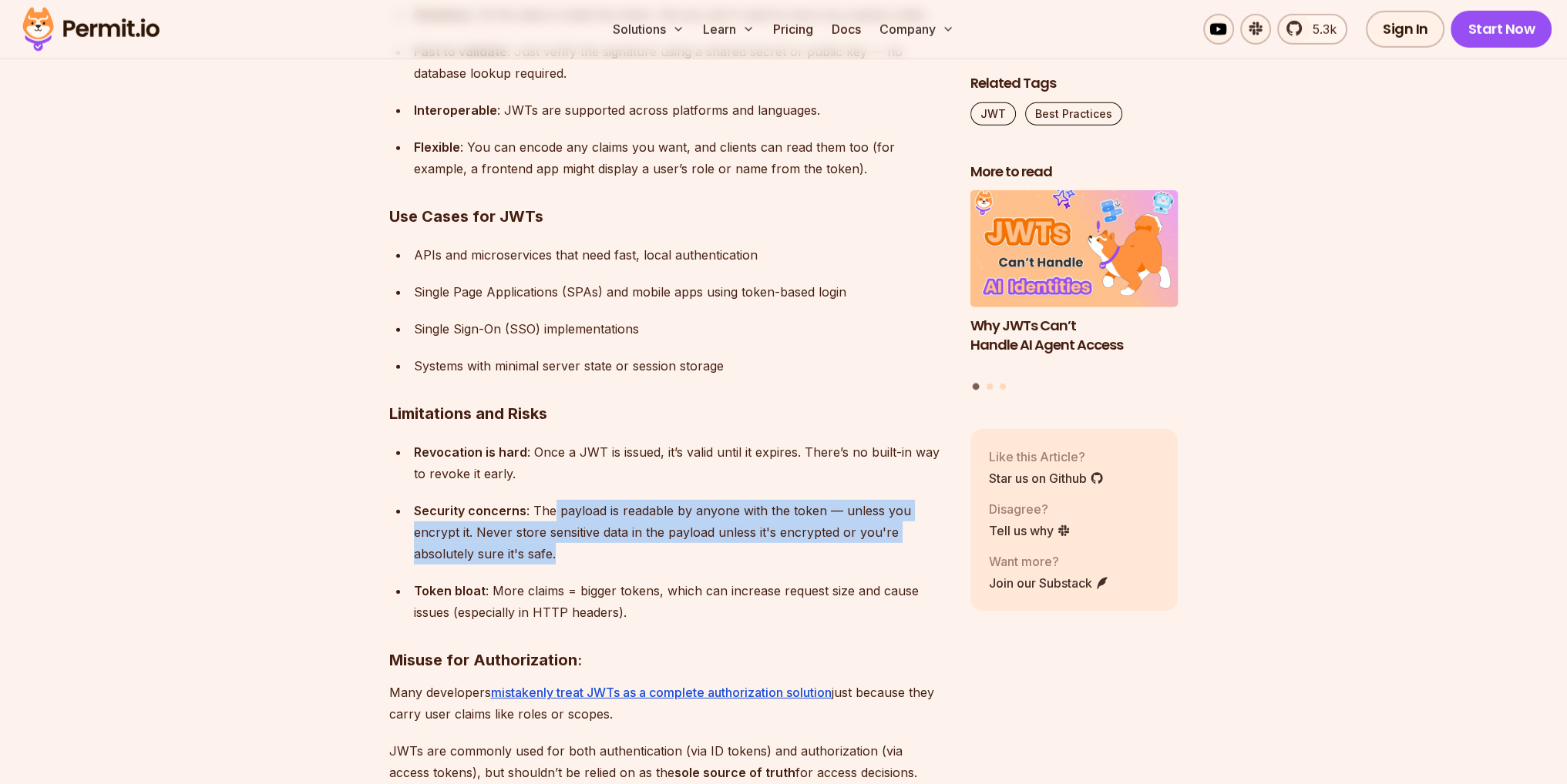
click at [747, 565] on ul "Revocation is hard : Once a JWT is issued, it’s valid until it expires. There’s…" at bounding box center [667, 532] width 557 height 182
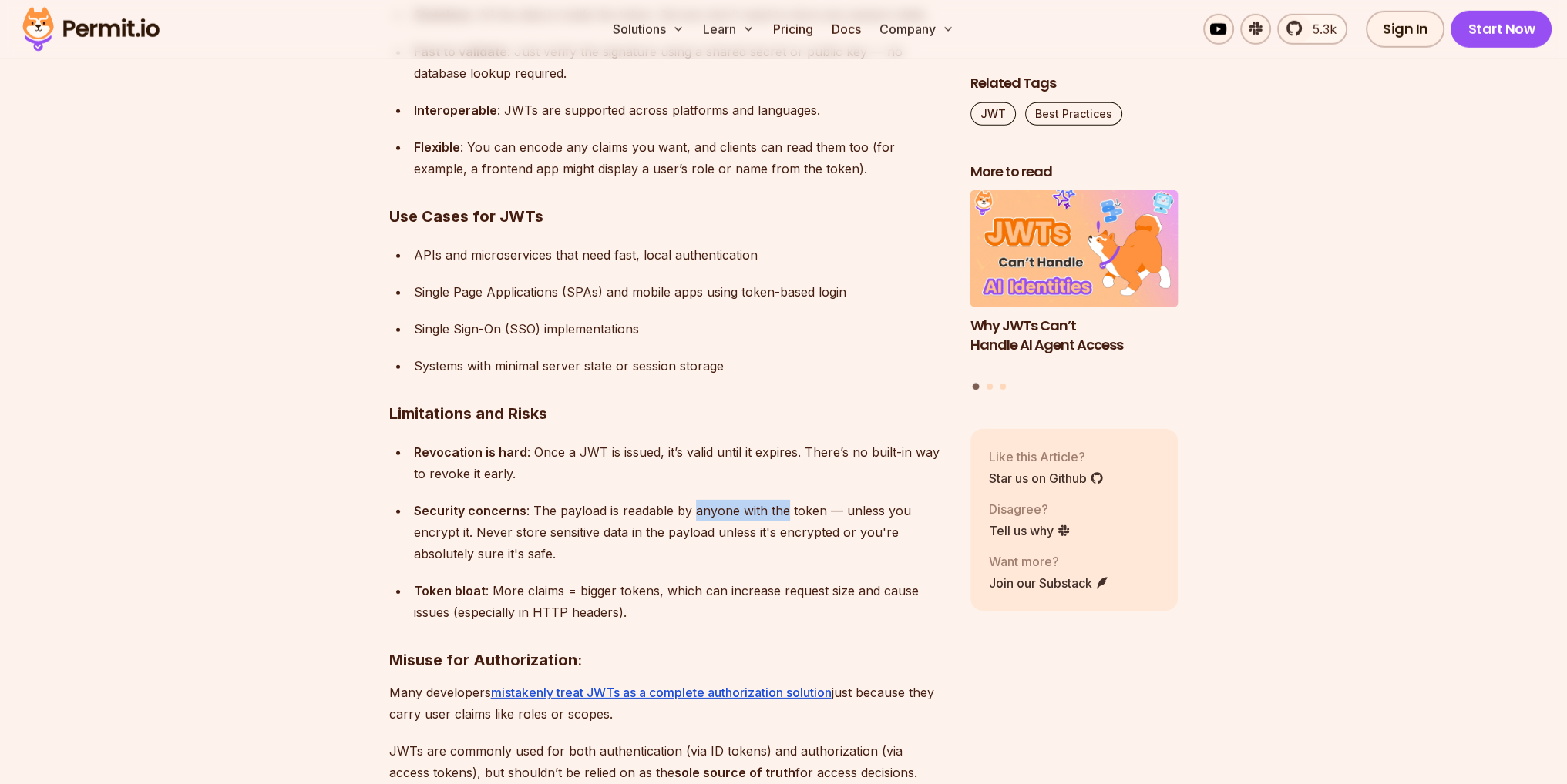
drag, startPoint x: 743, startPoint y: 510, endPoint x: 833, endPoint y: 526, distance: 91.4
click at [822, 516] on div "Security concerns : The payload is readable by anyone with the token — unless y…" at bounding box center [679, 532] width 532 height 65
click at [791, 571] on ul "Revocation is hard : Once a JWT is issued, it’s valid until it expires. There’s…" at bounding box center [667, 532] width 557 height 182
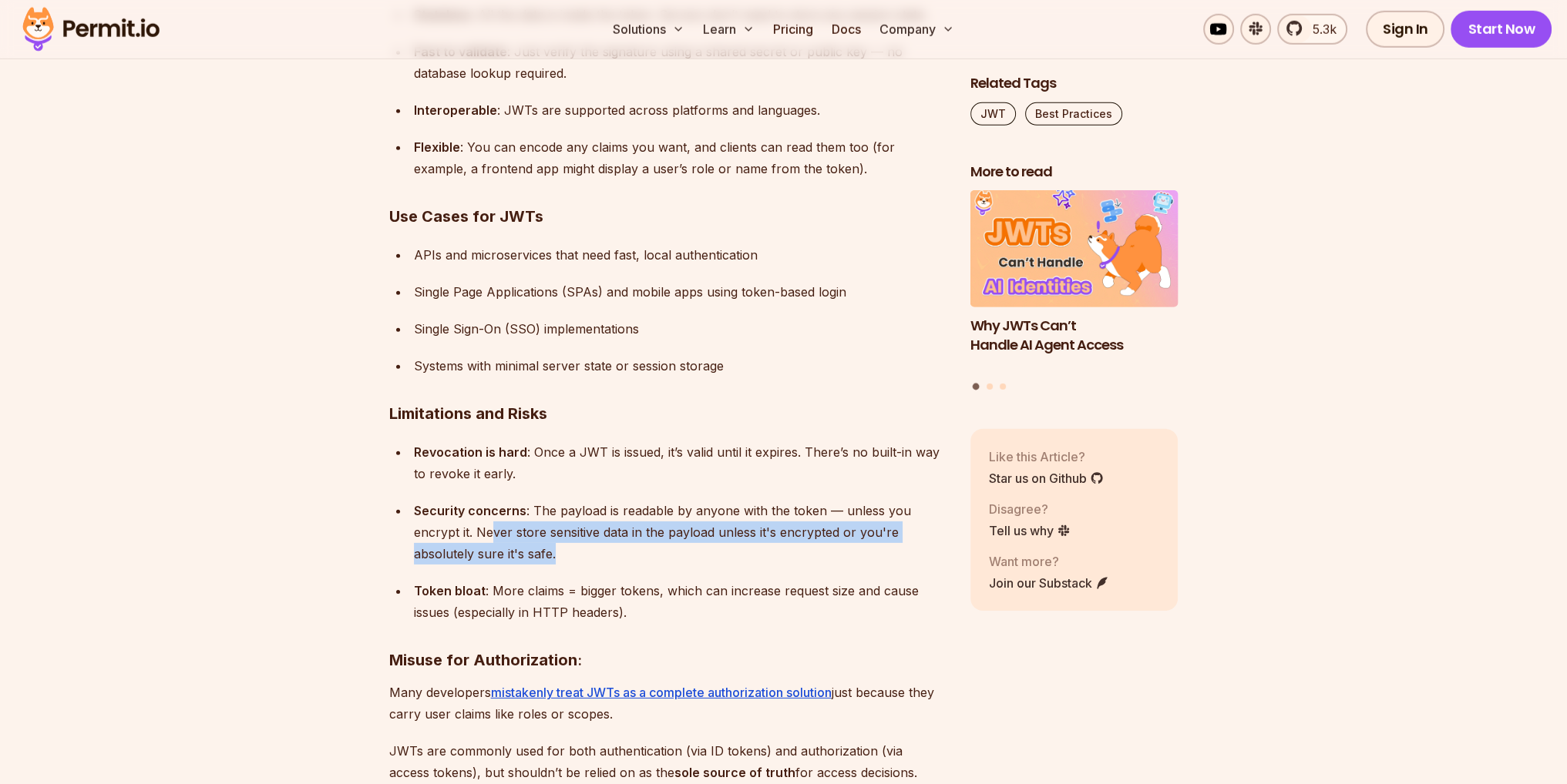
drag, startPoint x: 516, startPoint y: 537, endPoint x: 760, endPoint y: 549, distance: 244.3
click at [760, 549] on div "Security concerns : The payload is readable by anyone with the token — unless y…" at bounding box center [679, 532] width 532 height 65
click at [769, 549] on div "Security concerns : The payload is readable by anyone with the token — unless y…" at bounding box center [679, 532] width 532 height 65
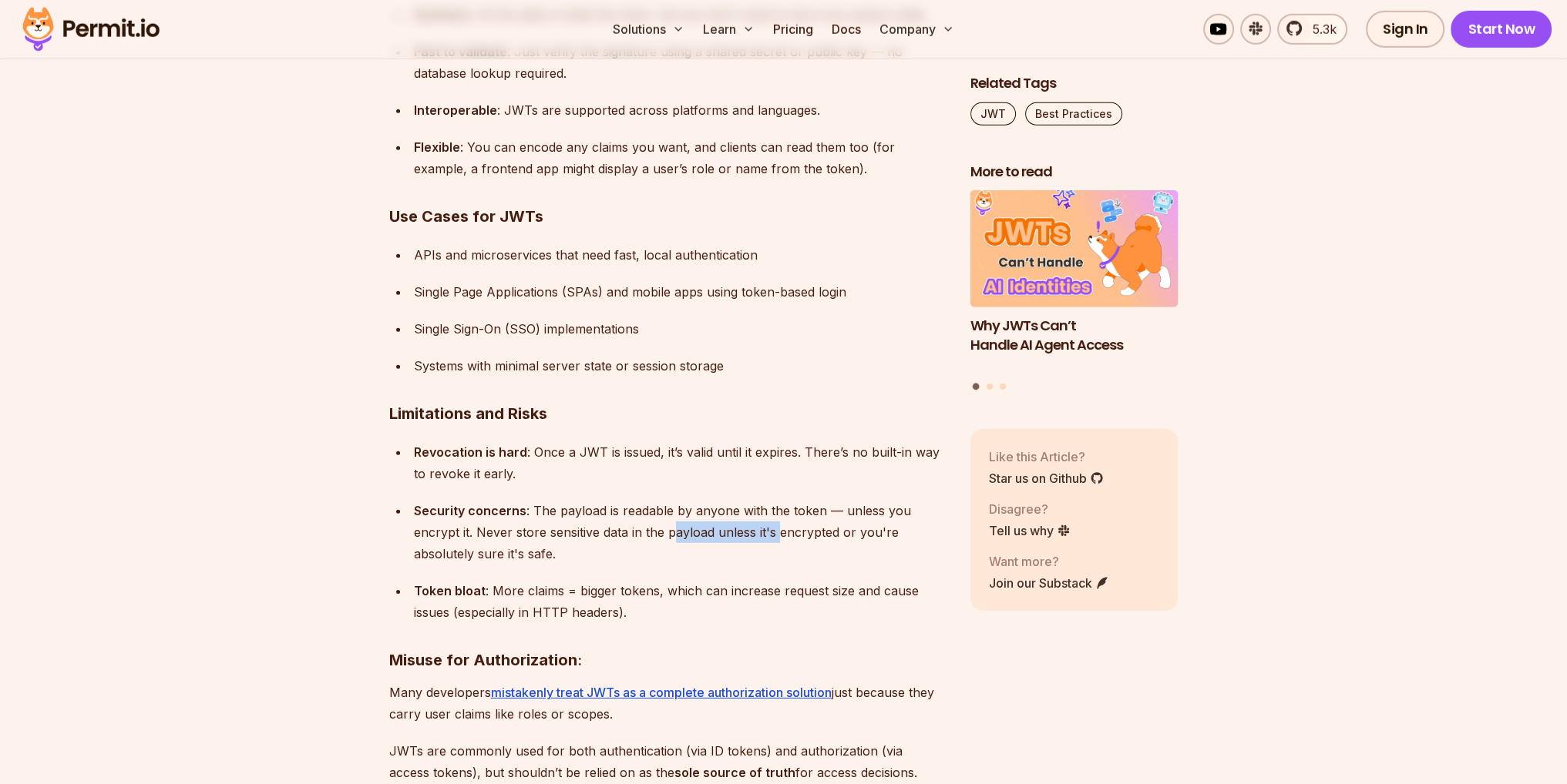
drag, startPoint x: 680, startPoint y: 529, endPoint x: 823, endPoint y: 541, distance: 143.5
click at [808, 537] on div "Security concerns : The payload is readable by anyone with the token — unless y…" at bounding box center [679, 532] width 532 height 65
click at [842, 543] on div "Security concerns : The payload is readable by anyone with the token — unless y…" at bounding box center [679, 532] width 532 height 65
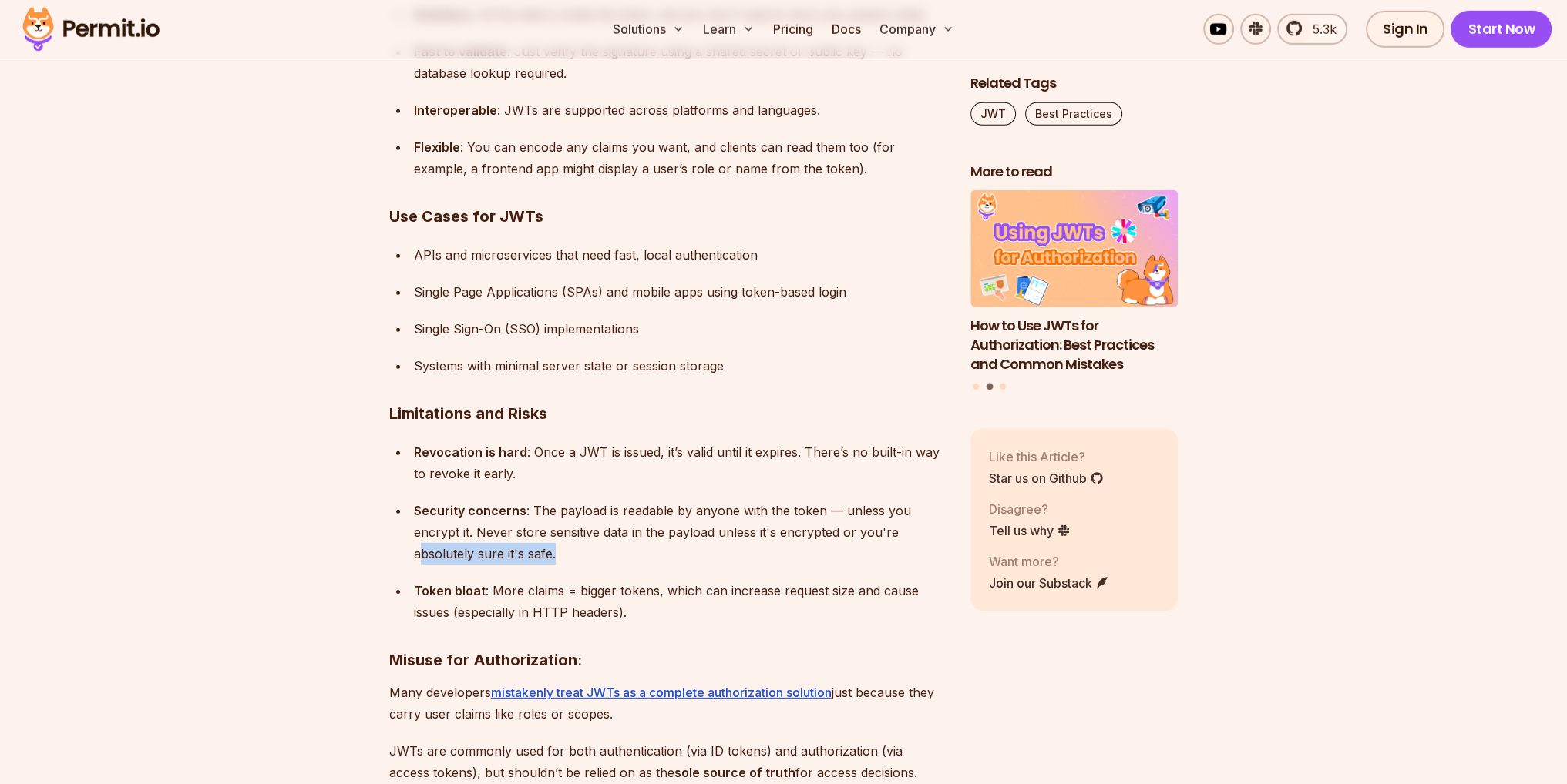
drag, startPoint x: 432, startPoint y: 553, endPoint x: 584, endPoint y: 559, distance: 152.1
click at [564, 560] on div "Security concerns : The payload is readable by anyone with the token — unless y…" at bounding box center [679, 532] width 532 height 65
click at [585, 559] on div "Security concerns : The payload is readable by anyone with the token — unless y…" at bounding box center [679, 532] width 532 height 65
drag, startPoint x: 515, startPoint y: 588, endPoint x: 617, endPoint y: 592, distance: 102.1
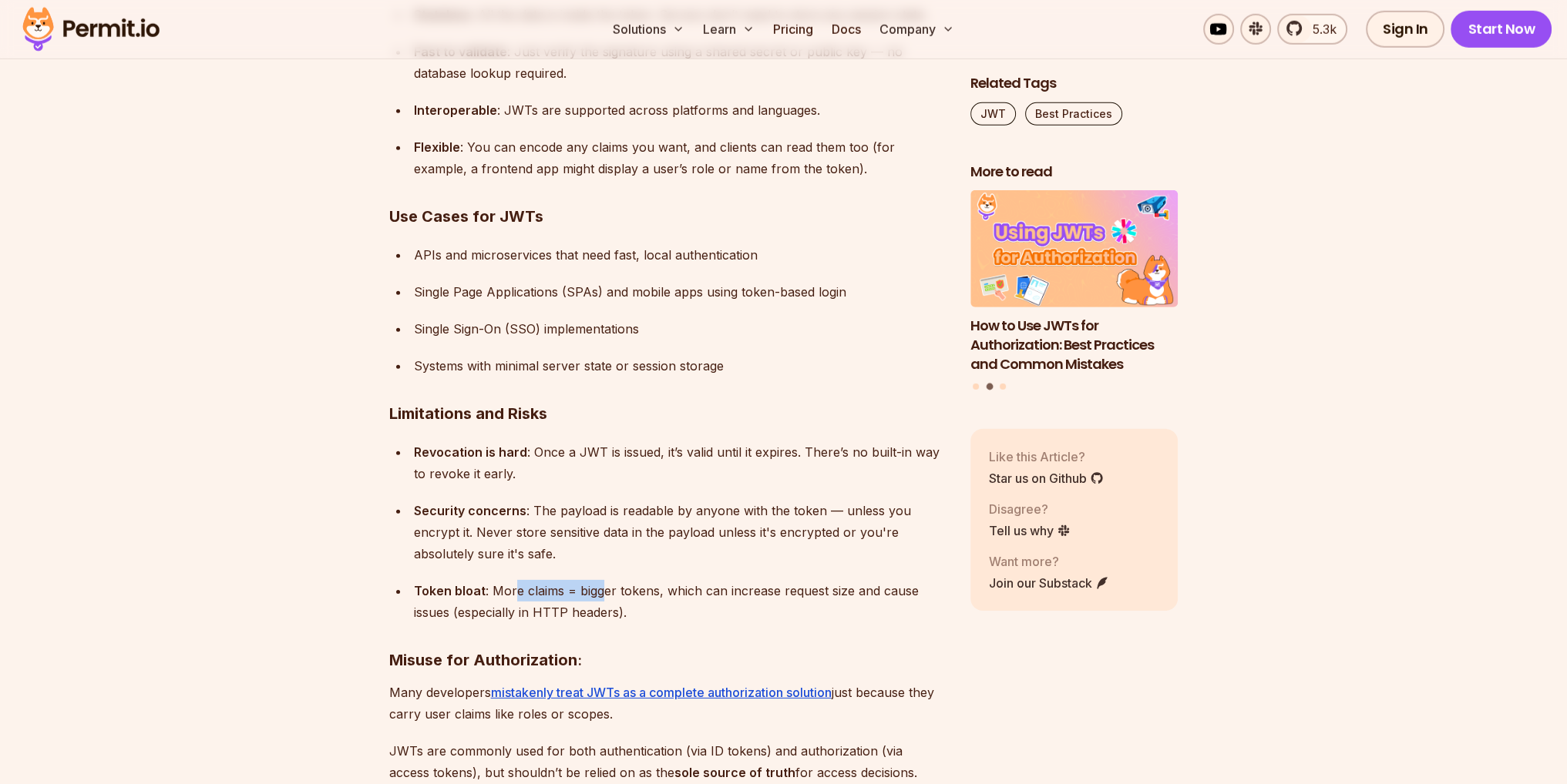
click at [615, 592] on div "Token bloat : More claims = bigger tokens, which can increase request size and …" at bounding box center [679, 602] width 532 height 43
drag, startPoint x: 673, startPoint y: 593, endPoint x: 798, endPoint y: 595, distance: 125.0
click at [780, 595] on div "Token bloat : More claims = bigger tokens, which can increase request size and …" at bounding box center [679, 602] width 532 height 43
click at [805, 595] on div "Token bloat : More claims = bigger tokens, which can increase request size and …" at bounding box center [679, 602] width 532 height 43
drag, startPoint x: 812, startPoint y: 593, endPoint x: 869, endPoint y: 592, distance: 57.0
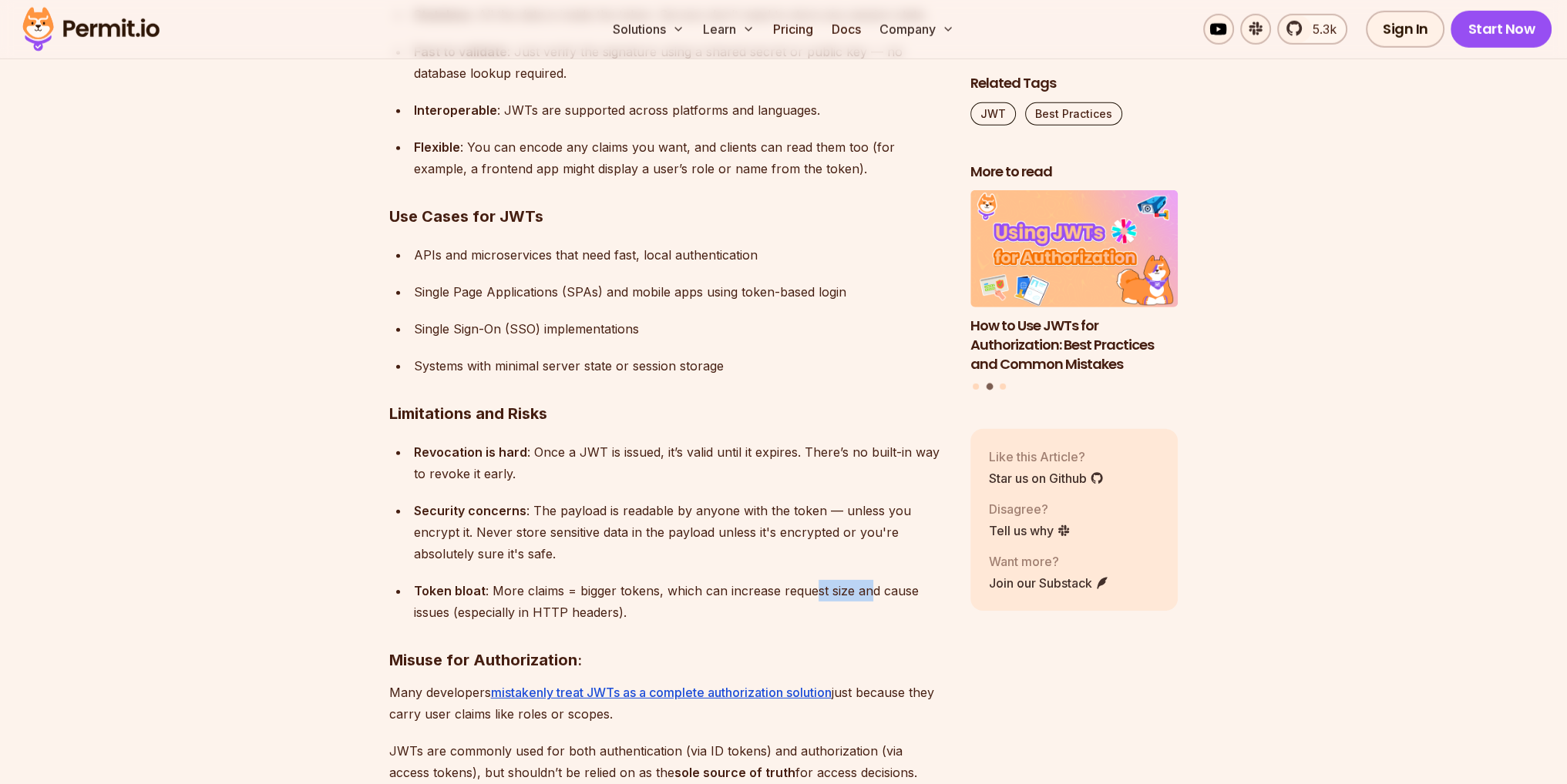
click at [868, 592] on div "Token bloat : More claims = bigger tokens, which can increase request size and …" at bounding box center [679, 602] width 532 height 43
click at [869, 592] on div "Token bloat : More claims = bigger tokens, which can increase request size and …" at bounding box center [679, 602] width 532 height 43
click at [796, 557] on div "Security concerns : The payload is readable by anyone with the token — unless y…" at bounding box center [679, 532] width 532 height 65
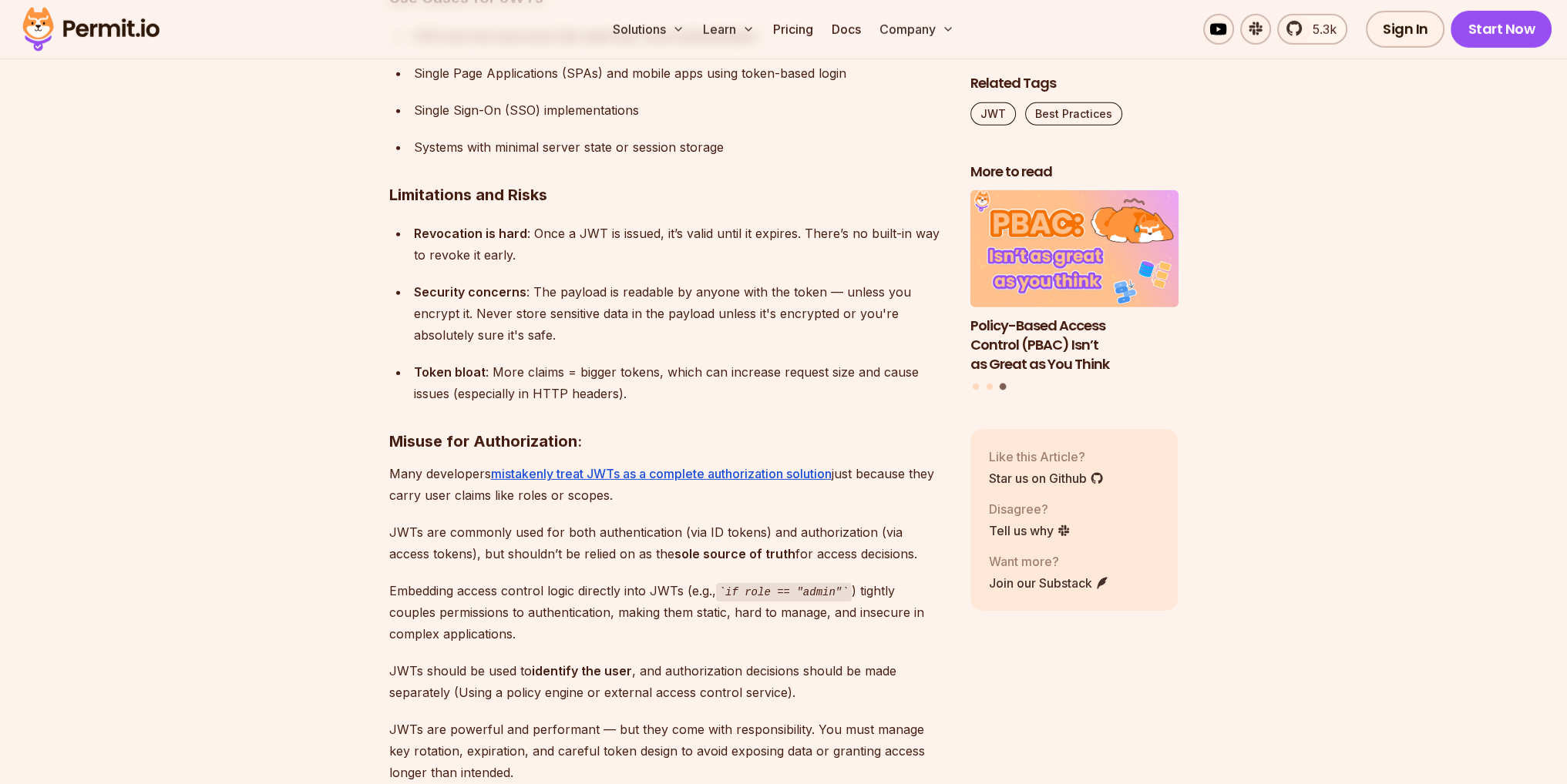
scroll to position [6548, 0]
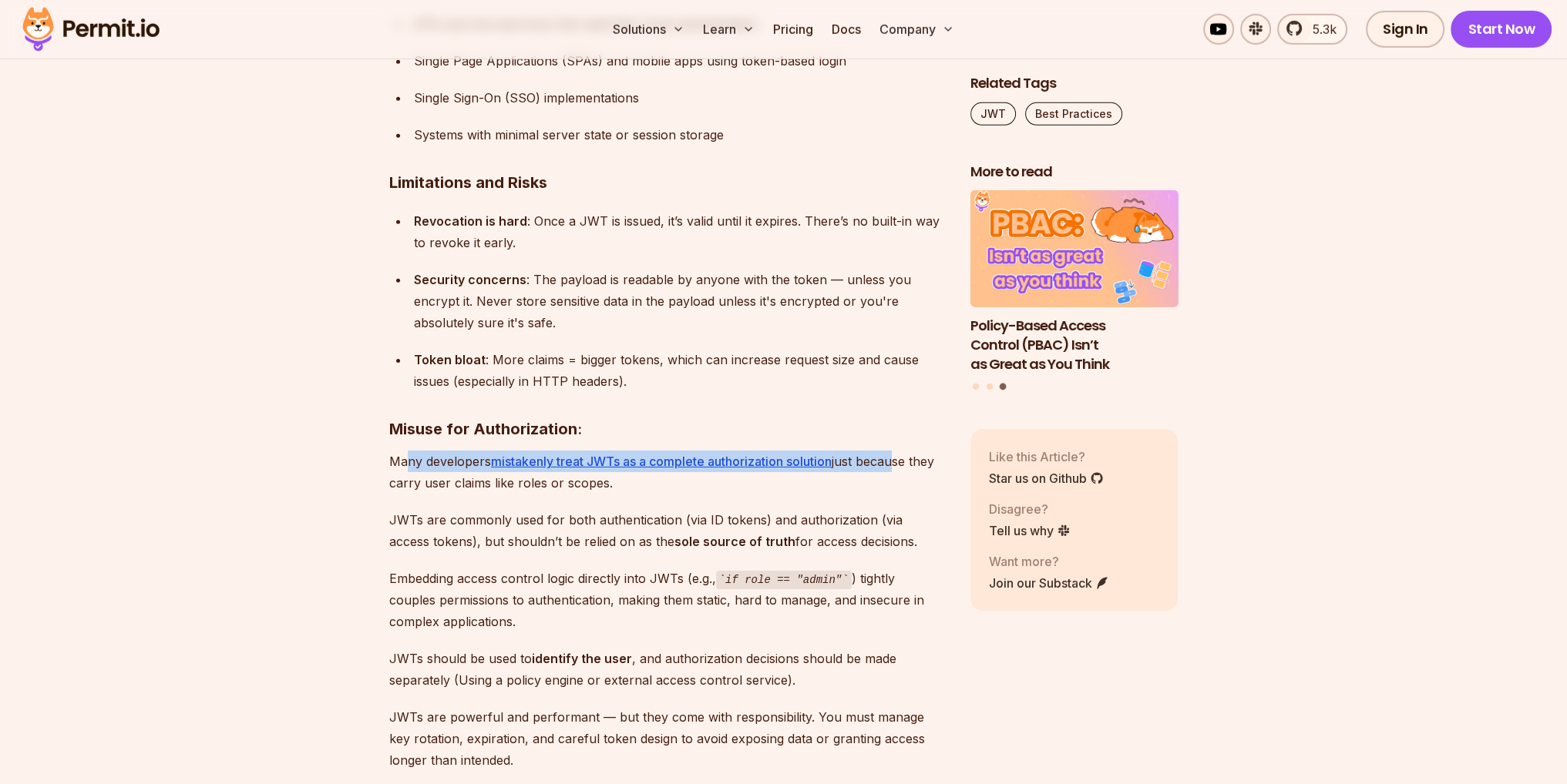
drag, startPoint x: 405, startPoint y: 460, endPoint x: 899, endPoint y: 450, distance: 494.1
click at [894, 447] on div "Bearer tokens play an important role in securing APIs and managing user session…" at bounding box center [667, 703] width 557 height 12478
drag, startPoint x: 876, startPoint y: 492, endPoint x: 867, endPoint y: 496, distance: 9.8
click at [876, 492] on div "Bearer tokens play an important role in securing APIs and managing user session…" at bounding box center [667, 703] width 557 height 12478
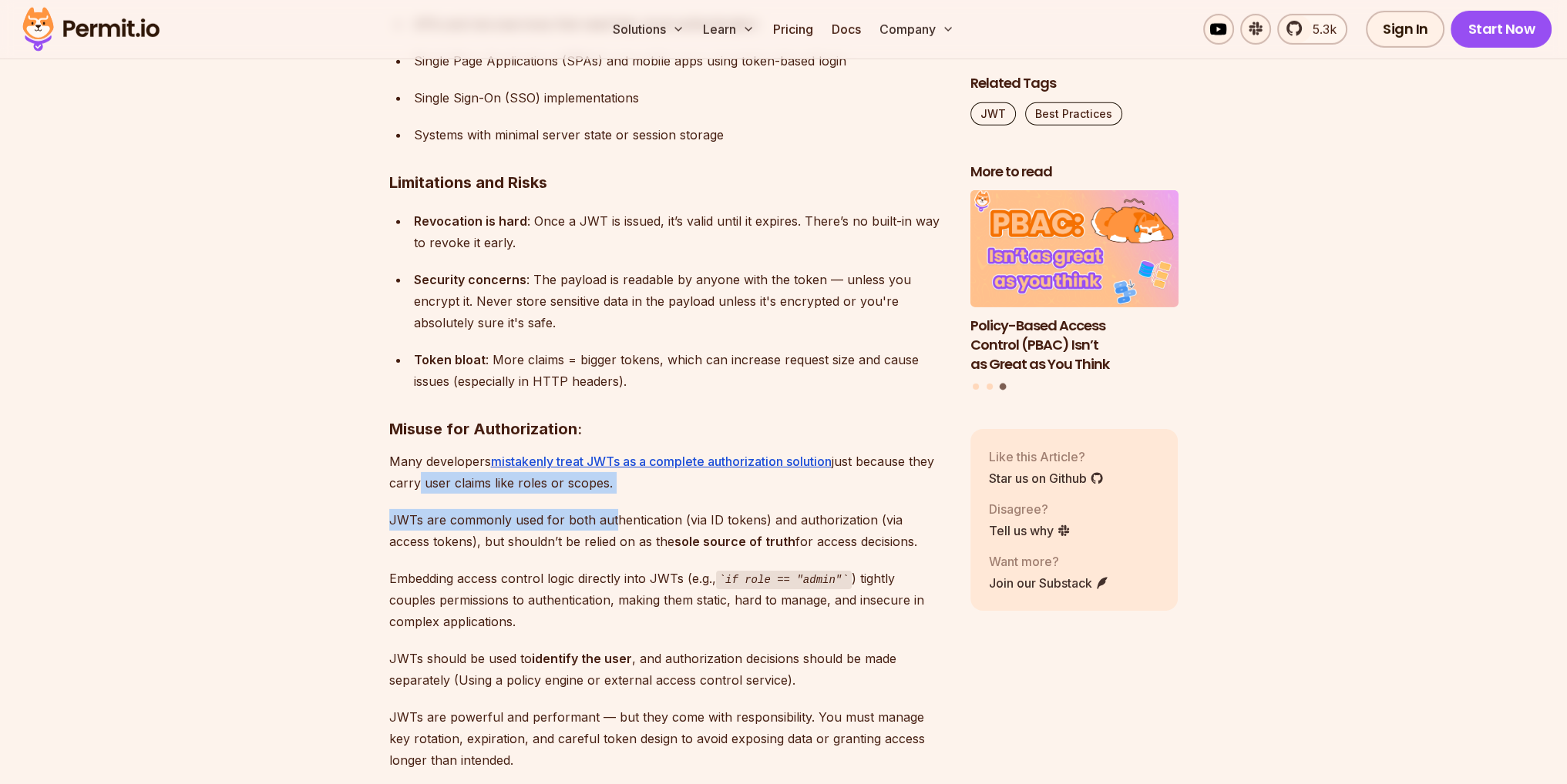
drag, startPoint x: 442, startPoint y: 487, endPoint x: 656, endPoint y: 518, distance: 216.2
click at [647, 514] on div "Bearer tokens play an important role in securing APIs and managing user session…" at bounding box center [667, 703] width 557 height 12478
click at [697, 487] on p "Many developers mistakenly treat JWTs as a complete authorization solution just…" at bounding box center [667, 472] width 557 height 43
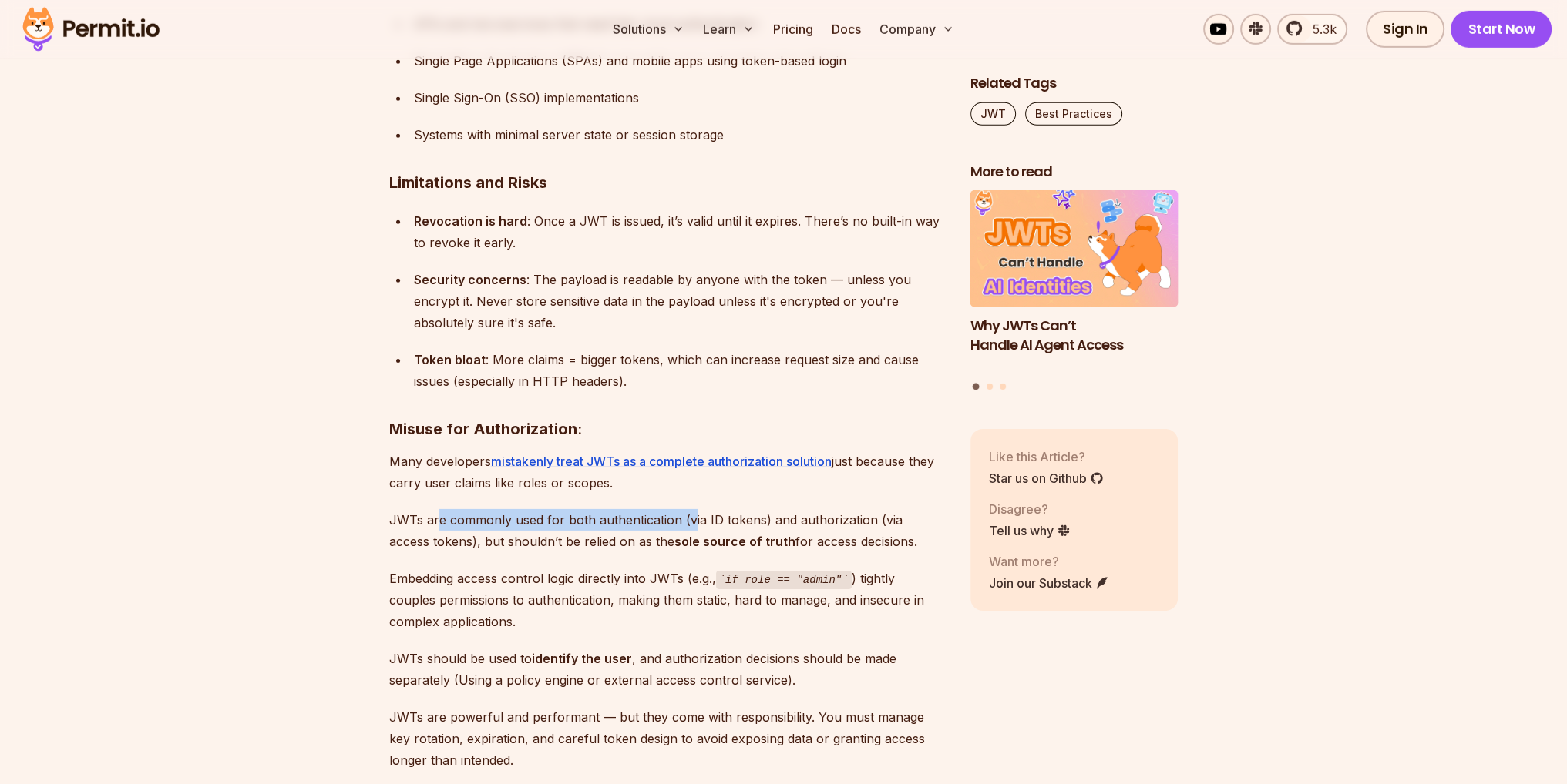
drag, startPoint x: 437, startPoint y: 517, endPoint x: 696, endPoint y: 503, distance: 259.4
click at [696, 502] on div "Bearer tokens play an important role in securing APIs and managing user session…" at bounding box center [667, 703] width 557 height 12478
click at [722, 502] on div "Bearer tokens play an important role in securing APIs and managing user session…" at bounding box center [667, 703] width 557 height 12478
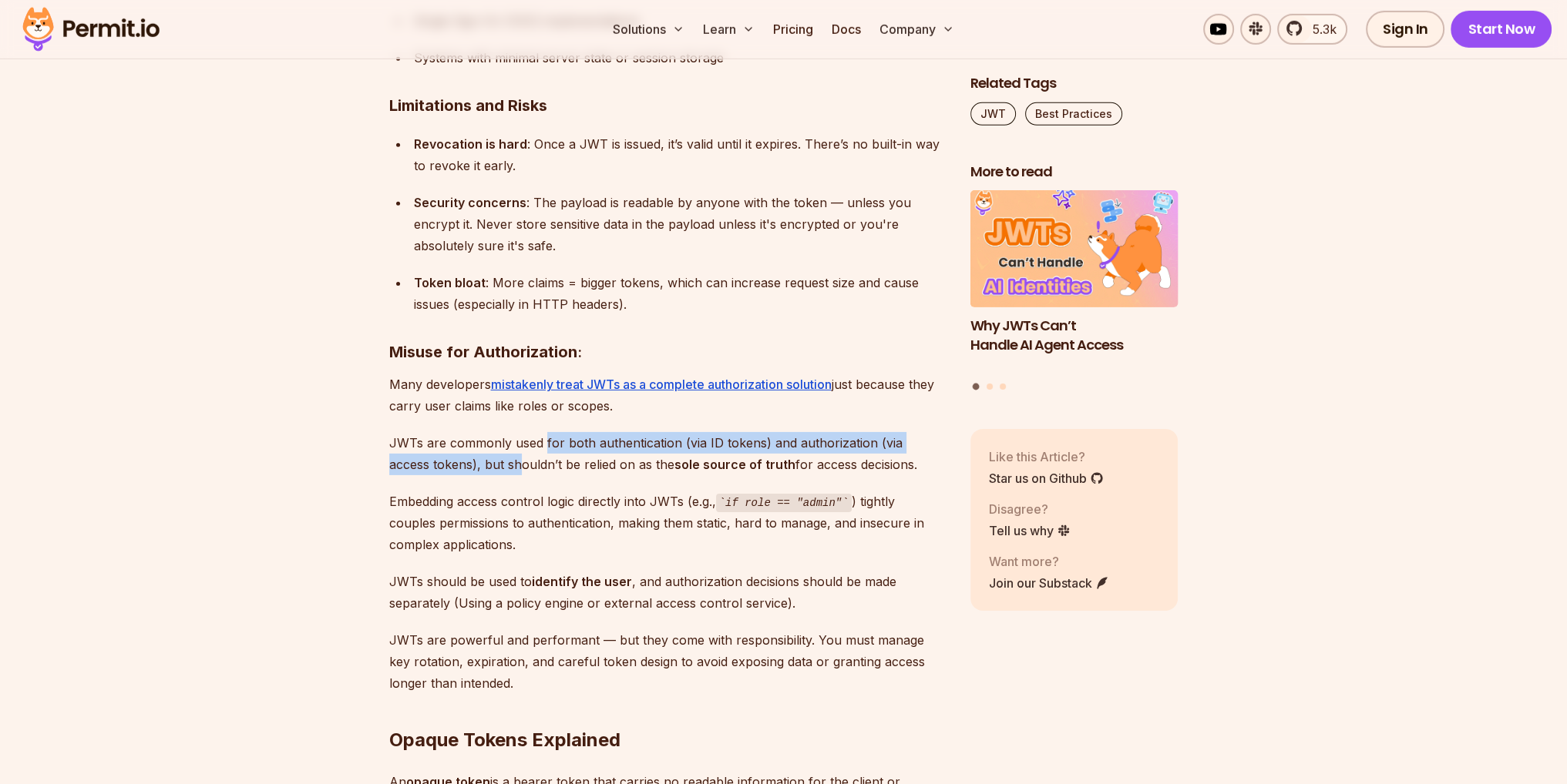
drag, startPoint x: 475, startPoint y: 457, endPoint x: 550, endPoint y: 452, distance: 75.2
click at [548, 450] on p "JWTs are commonly used for both authentication (via ID tokens) and authorizatio…" at bounding box center [667, 454] width 557 height 43
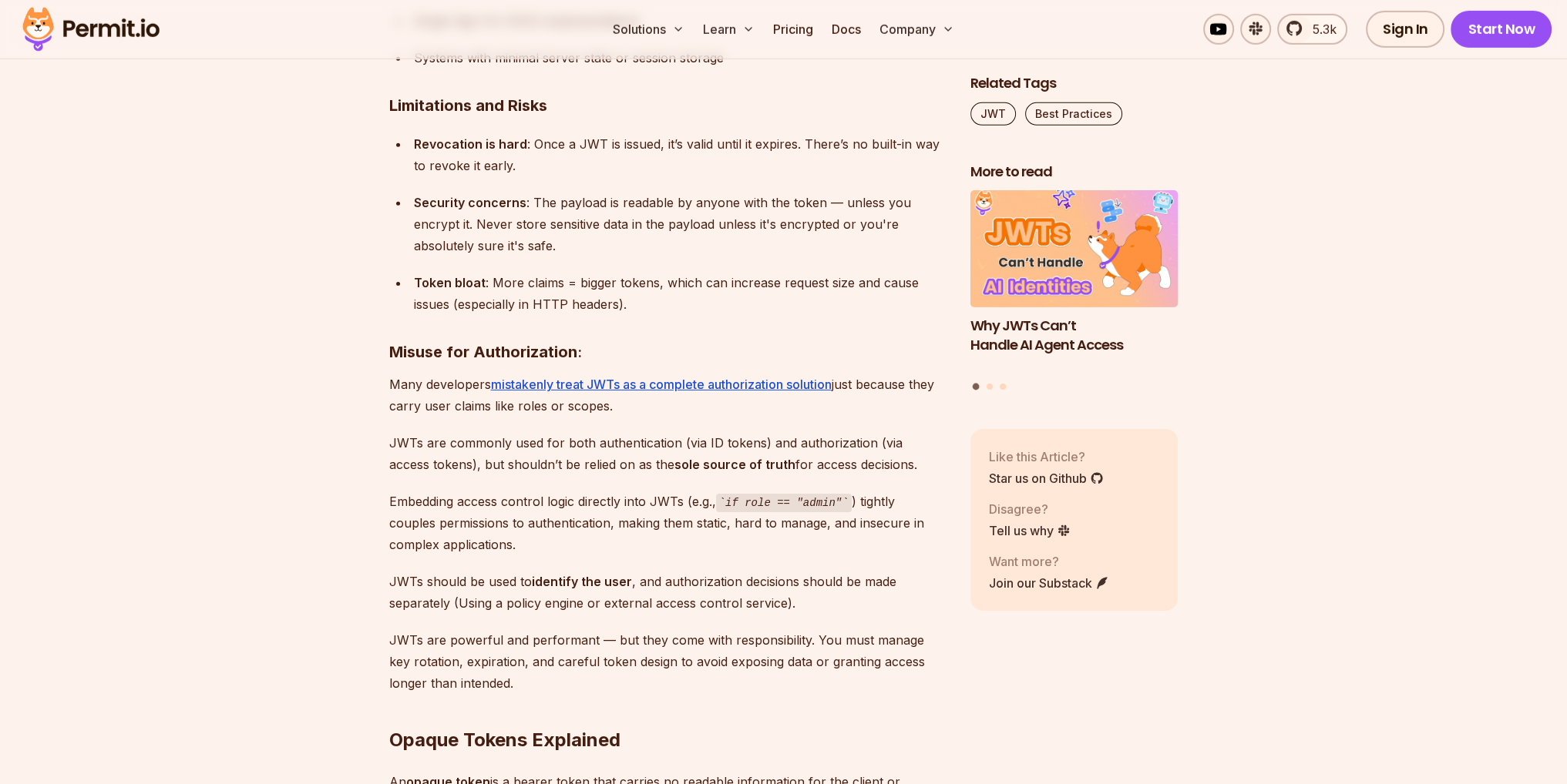
click at [571, 467] on p "JWTs are commonly used for both authentication (via ID tokens) and authorizatio…" at bounding box center [667, 454] width 557 height 43
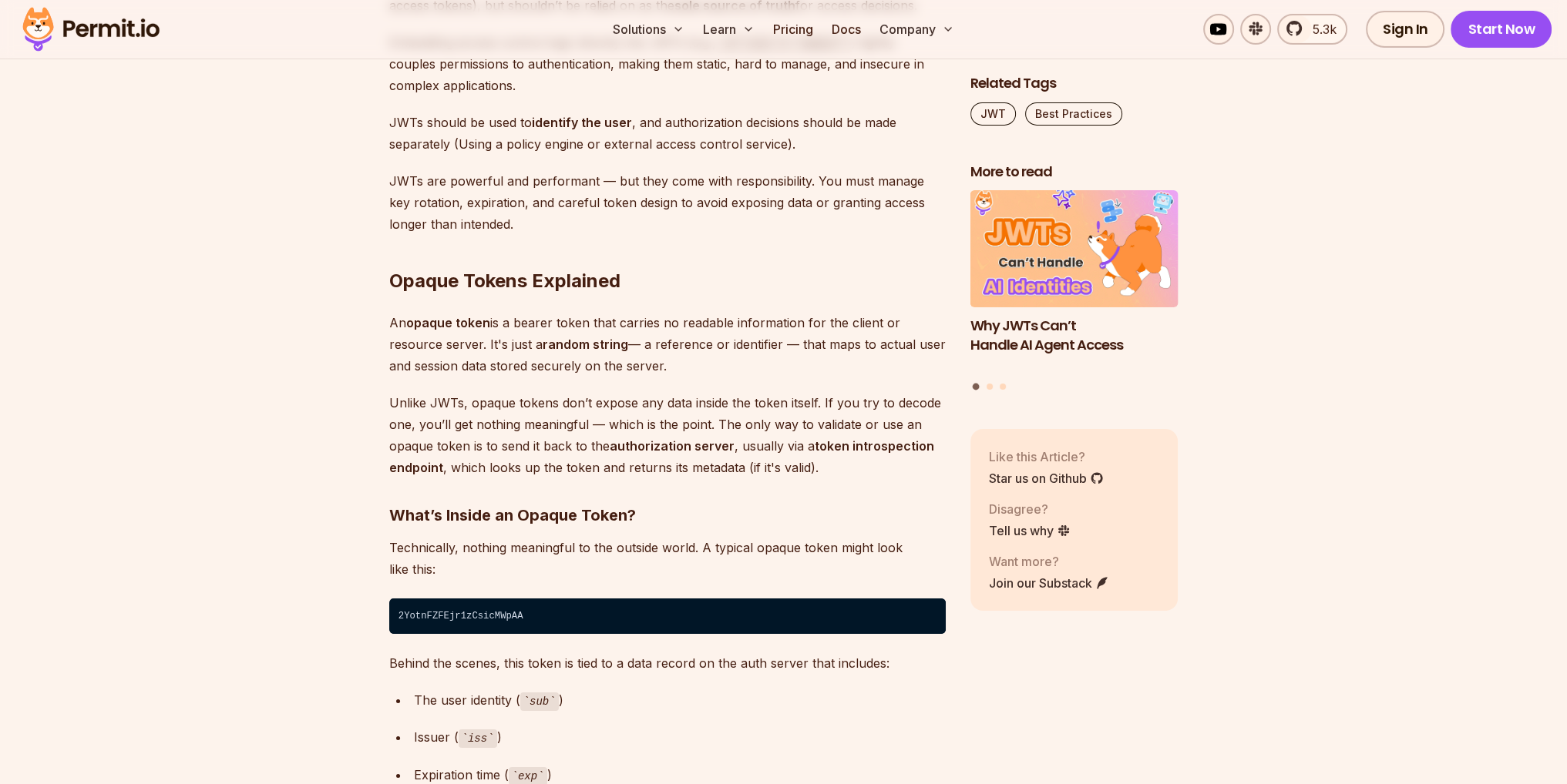
scroll to position [7087, 0]
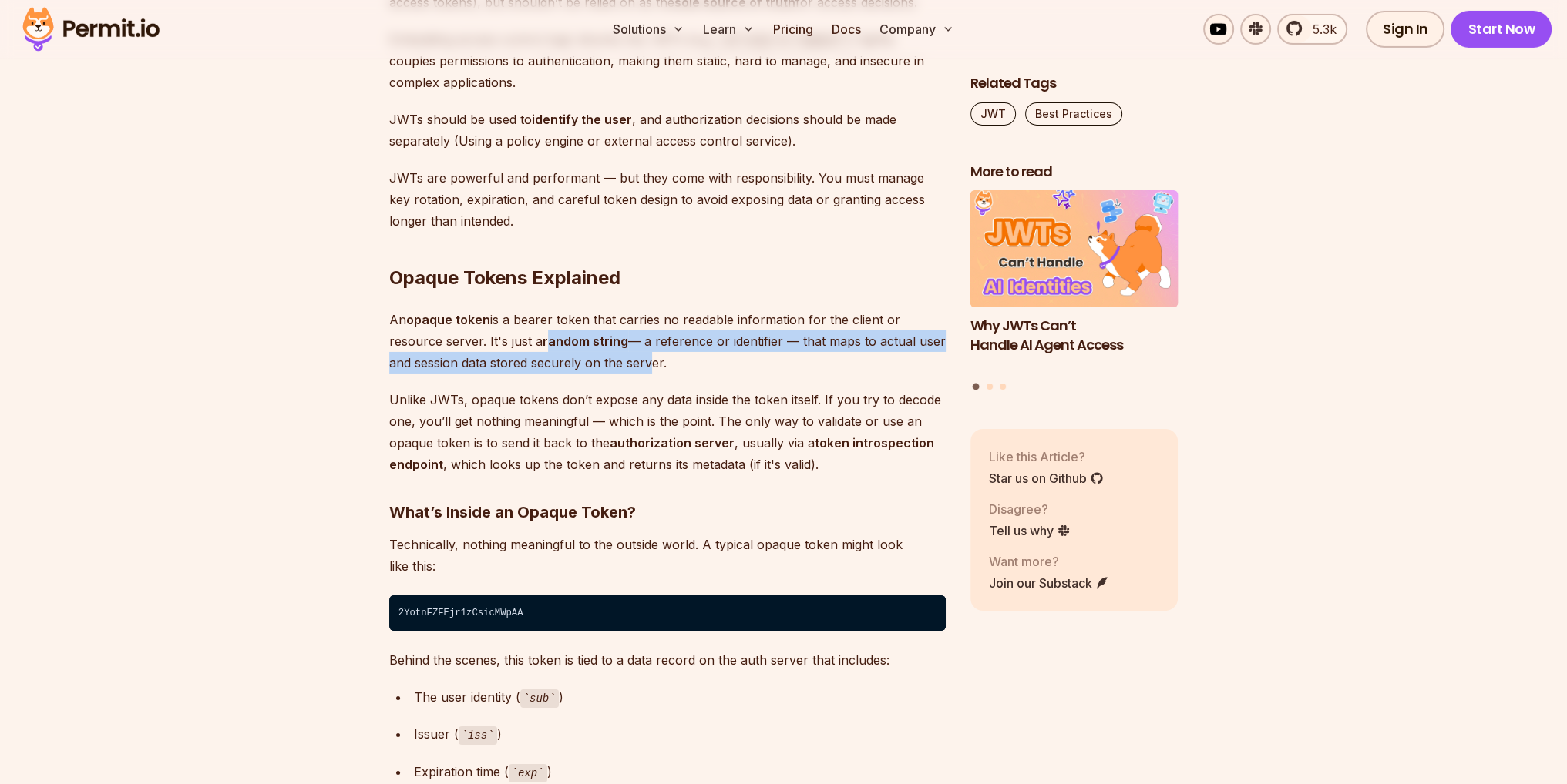
drag, startPoint x: 571, startPoint y: 353, endPoint x: 839, endPoint y: 383, distance: 269.7
click at [691, 361] on p "An opaque token is a bearer token that carries no readable information for the …" at bounding box center [667, 341] width 557 height 65
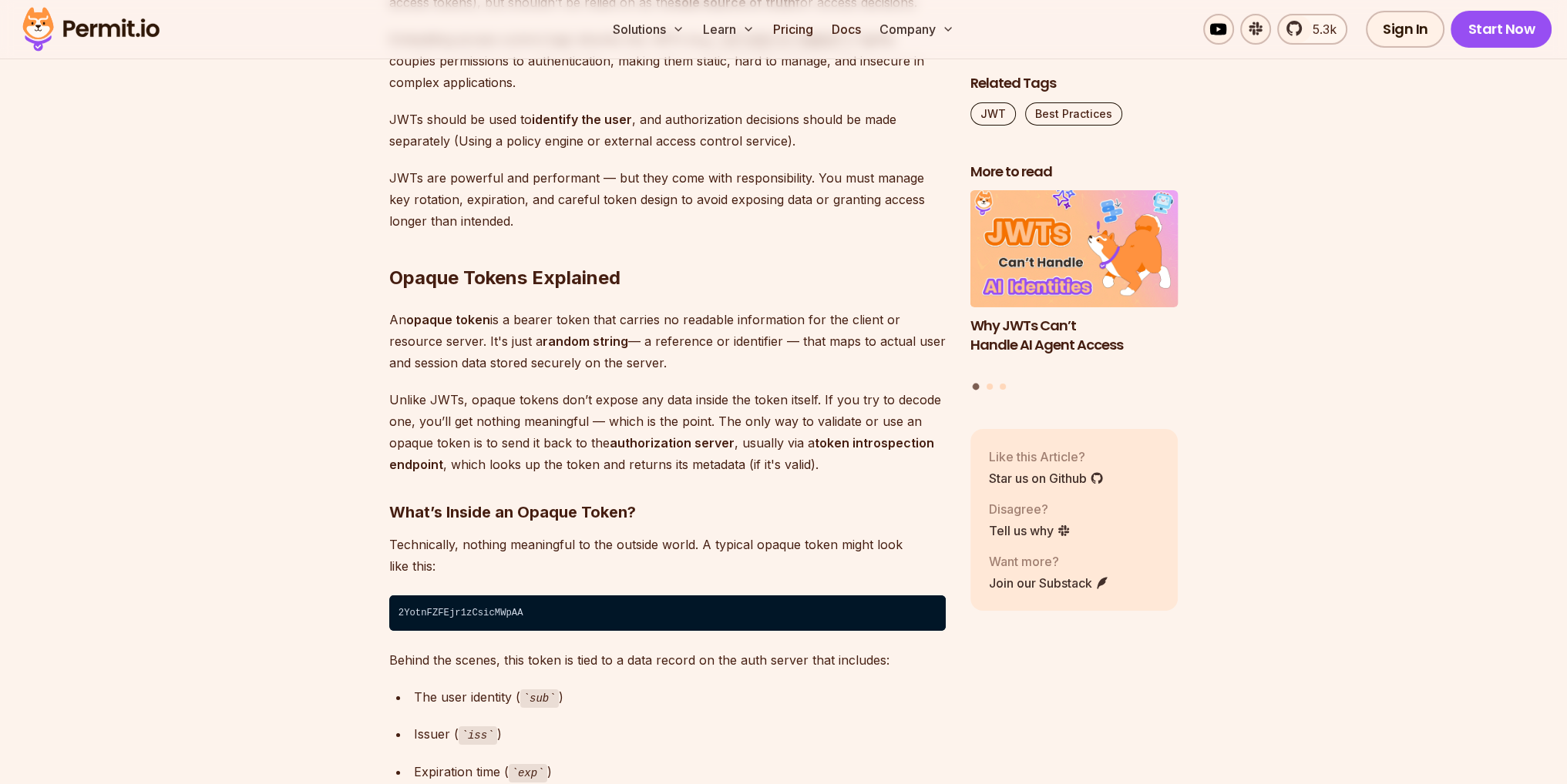
click at [839, 383] on div "Bearer tokens play an important role in securing APIs and managing user session…" at bounding box center [667, 164] width 557 height 12478
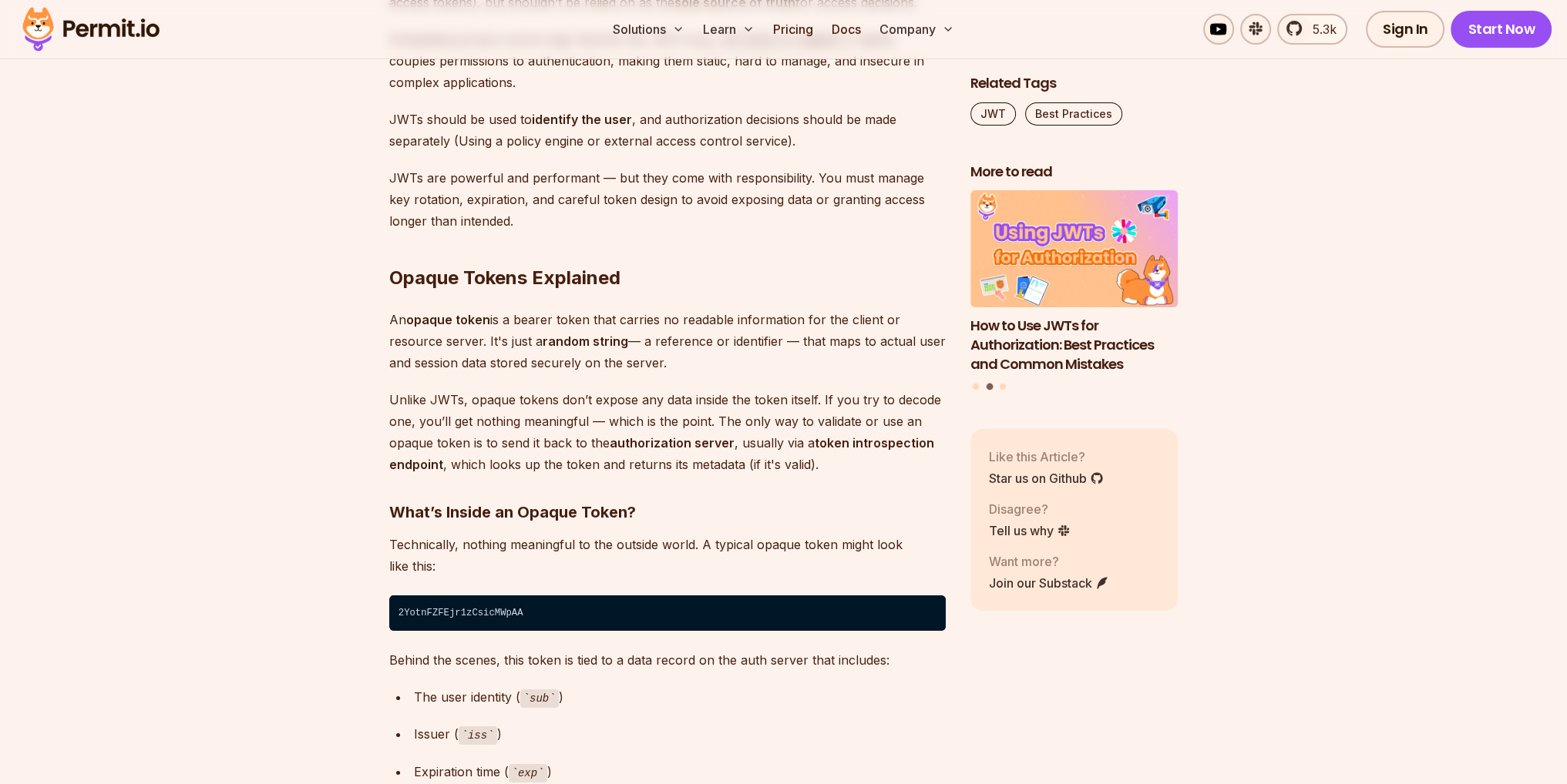
drag, startPoint x: 653, startPoint y: 343, endPoint x: 786, endPoint y: 363, distance: 134.5
click at [765, 362] on p "An opaque token is a bearer token that carries no readable information for the …" at bounding box center [667, 341] width 557 height 65
click at [823, 367] on p "An opaque token is a bearer token that carries no readable information for the …" at bounding box center [667, 341] width 557 height 65
drag, startPoint x: 439, startPoint y: 362, endPoint x: 614, endPoint y: 375, distance: 175.5
click at [566, 369] on p "An opaque token is a bearer token that carries no readable information for the …" at bounding box center [667, 341] width 557 height 65
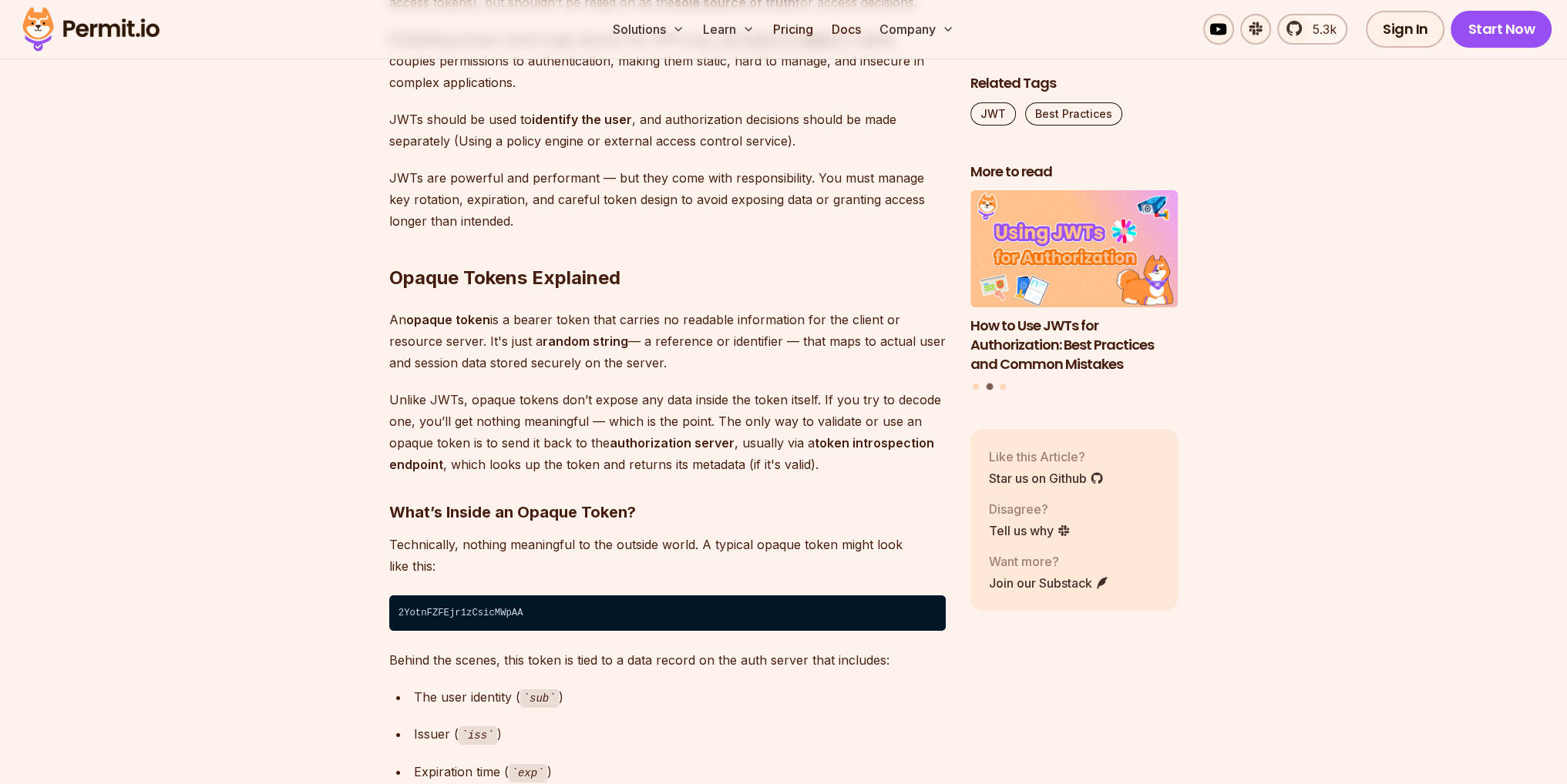
click at [645, 386] on div "Bearer tokens play an important role in securing APIs and managing user session…" at bounding box center [667, 164] width 557 height 12478
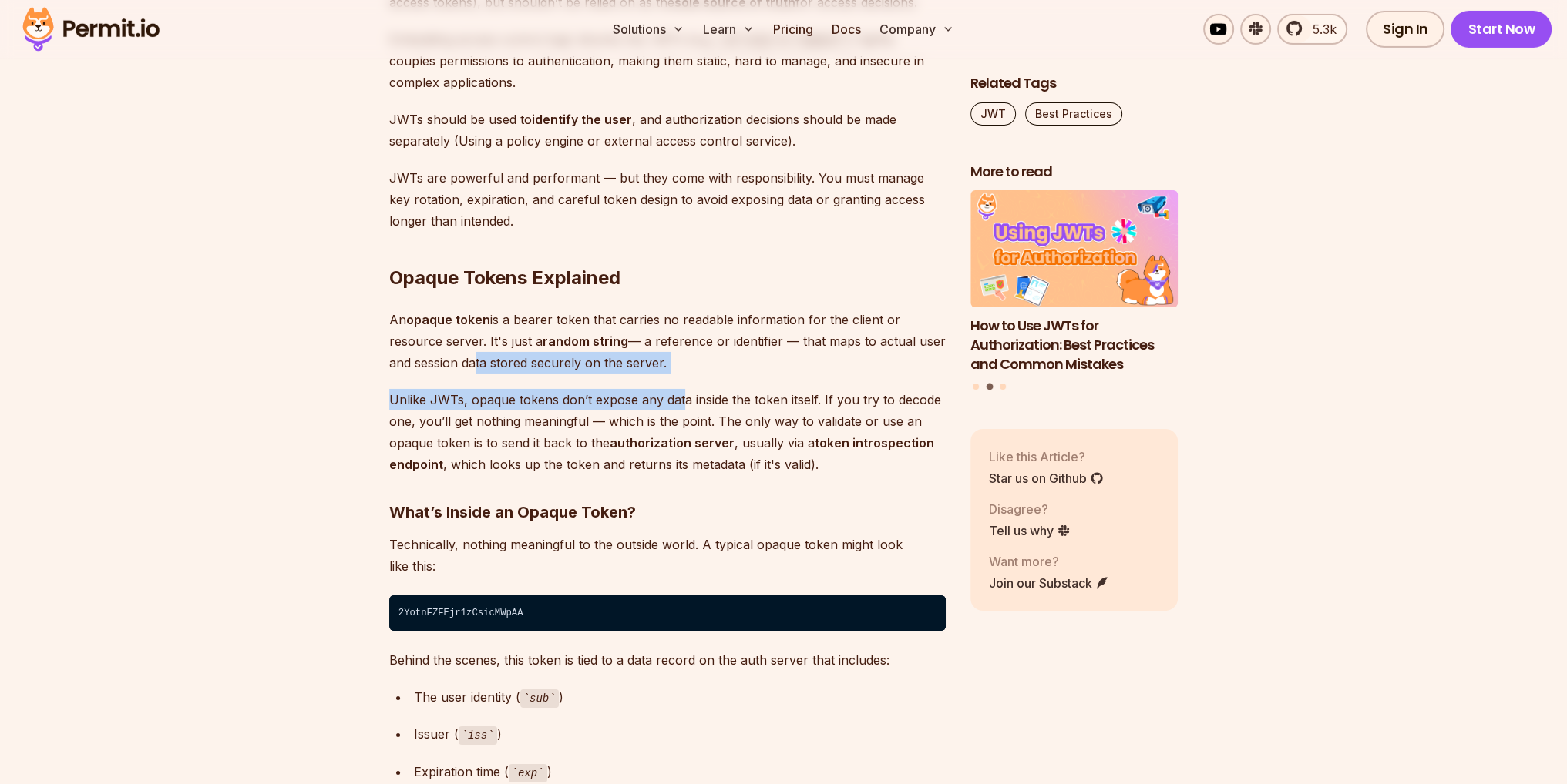
drag, startPoint x: 514, startPoint y: 370, endPoint x: 764, endPoint y: 392, distance: 251.0
click at [714, 387] on div "Bearer tokens play an important role in securing APIs and managing user session…" at bounding box center [667, 164] width 557 height 12478
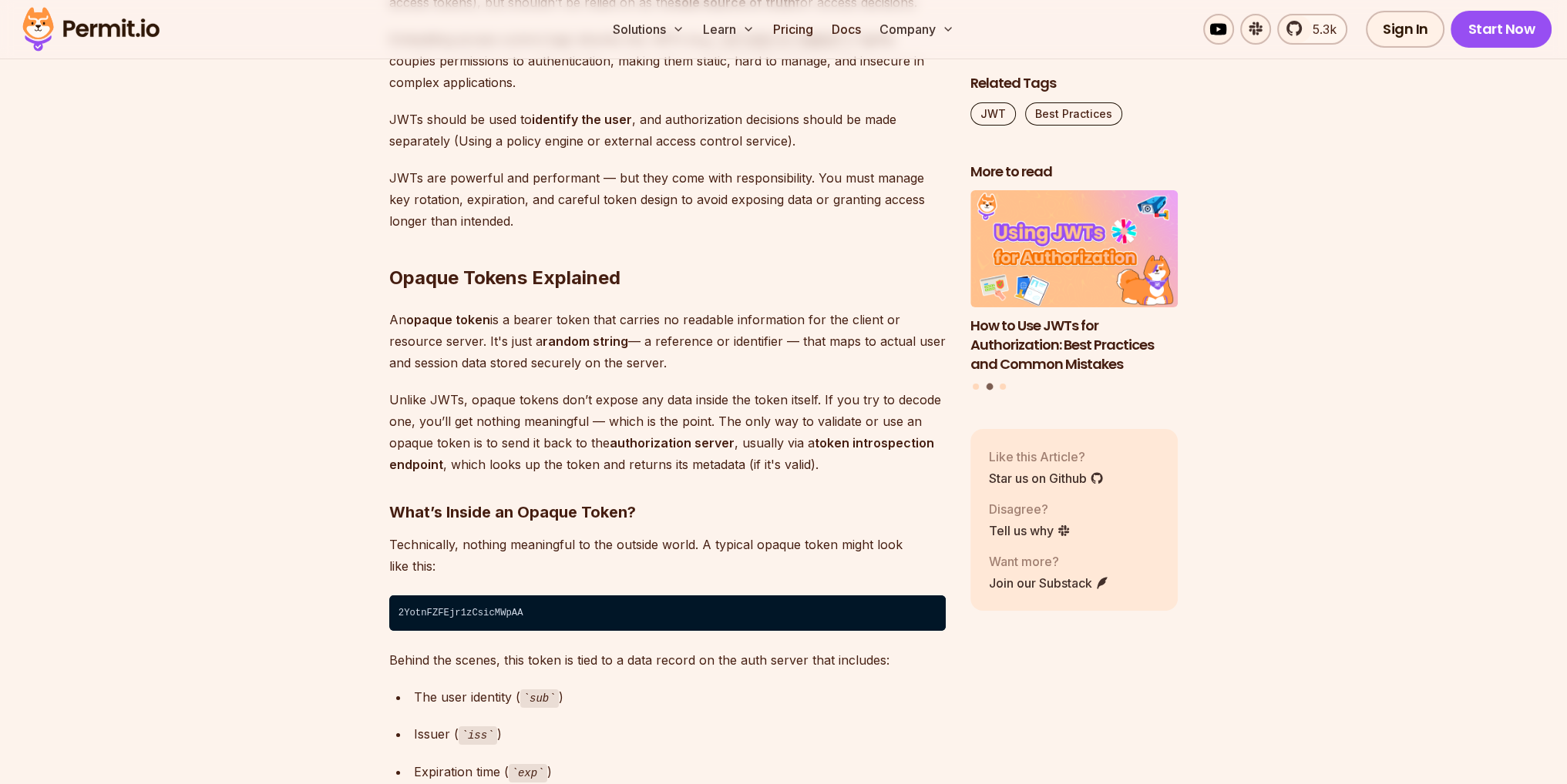
click at [770, 378] on div "Bearer tokens play an important role in securing APIs and managing user session…" at bounding box center [667, 164] width 557 height 12478
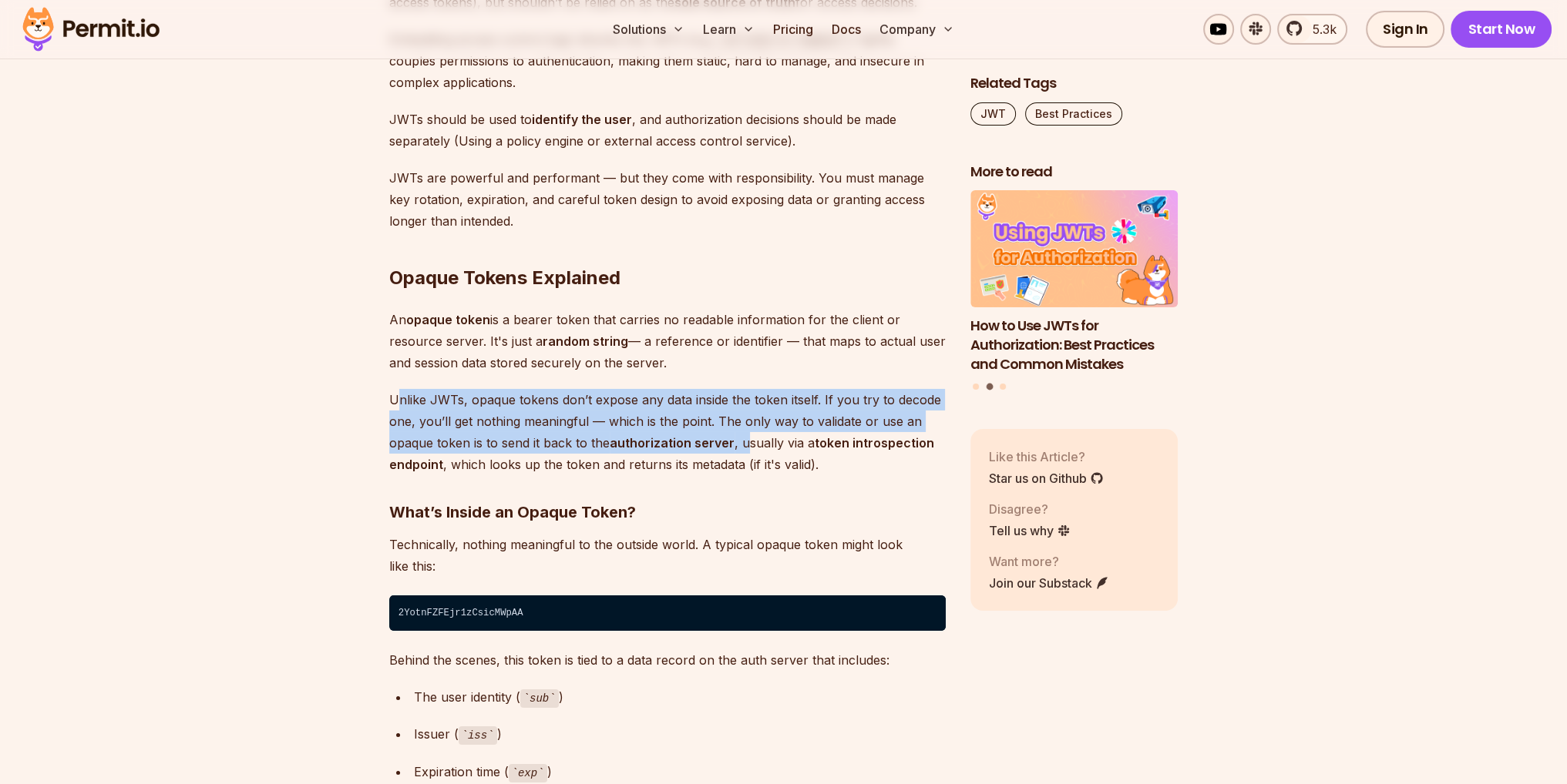
drag, startPoint x: 395, startPoint y: 399, endPoint x: 770, endPoint y: 437, distance: 376.9
click at [751, 433] on p "Unlike JWTs, opaque tokens don’t expose any data inside the token itself. If yo…" at bounding box center [667, 431] width 557 height 86
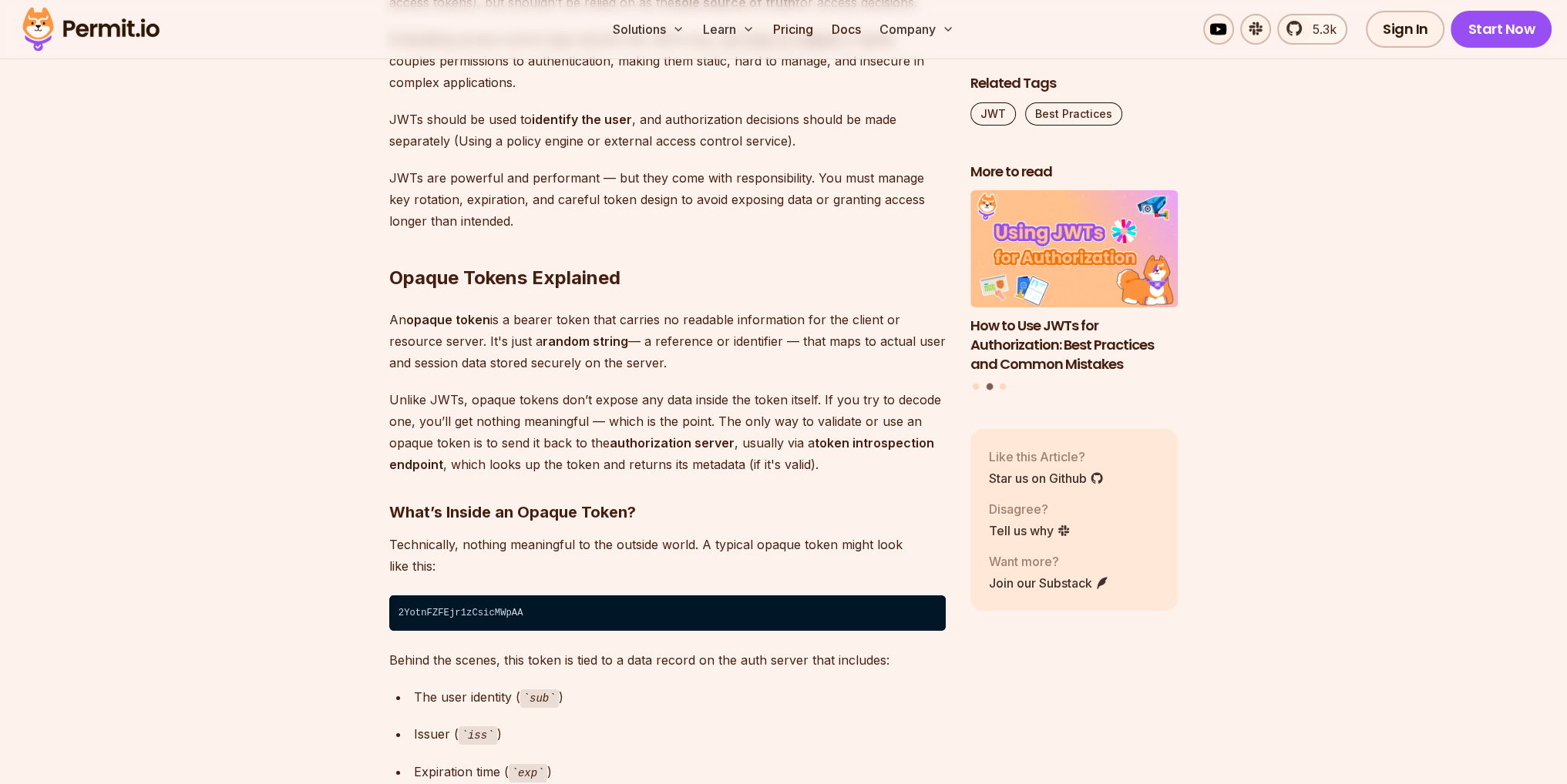
click at [772, 438] on p "Unlike JWTs, opaque tokens don’t expose any data inside the token itself. If yo…" at bounding box center [667, 431] width 557 height 86
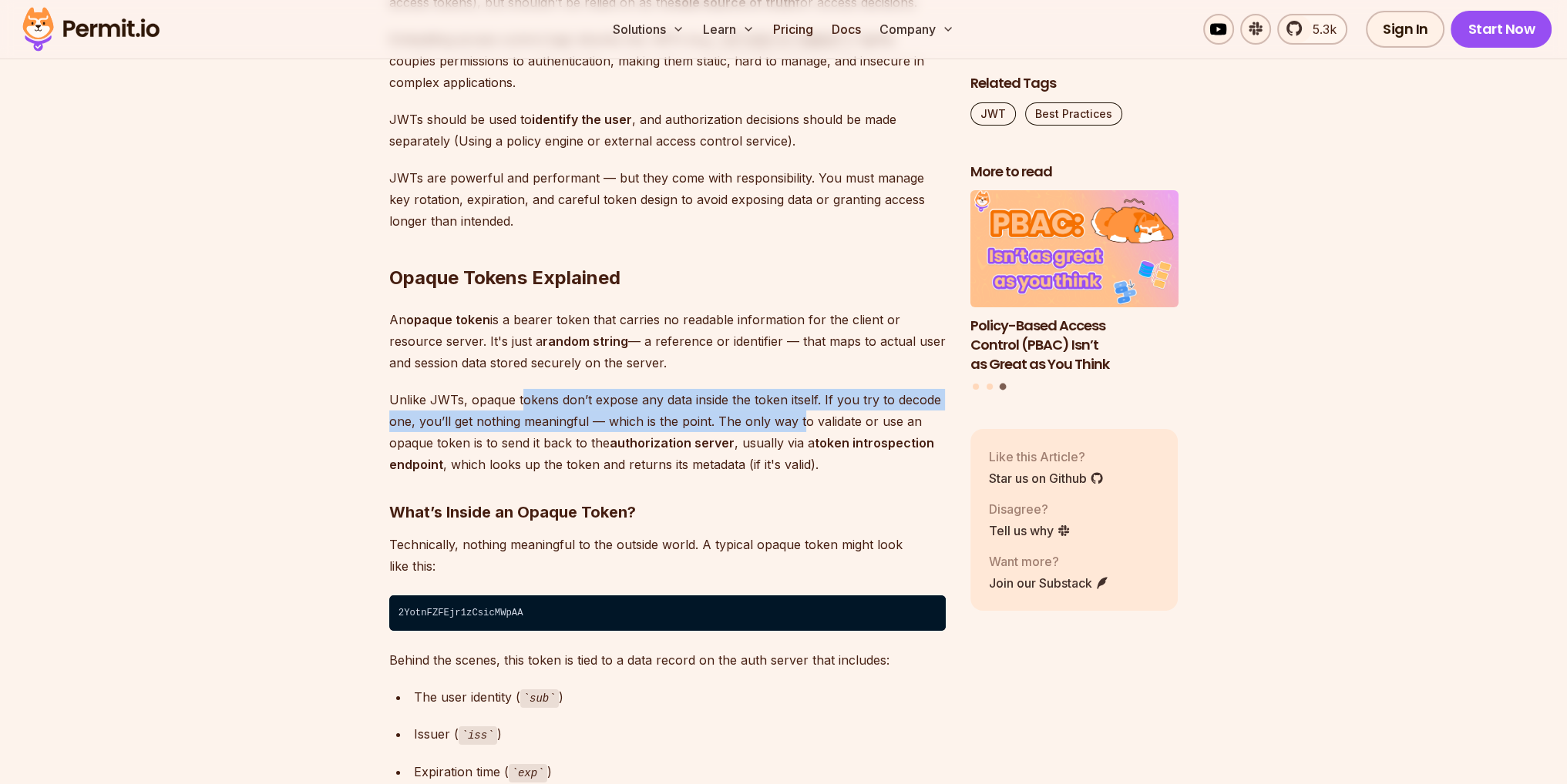
drag, startPoint x: 557, startPoint y: 403, endPoint x: 844, endPoint y: 434, distance: 288.7
click at [811, 420] on p "Unlike JWTs, opaque tokens don’t expose any data inside the token itself. If yo…" at bounding box center [667, 431] width 557 height 86
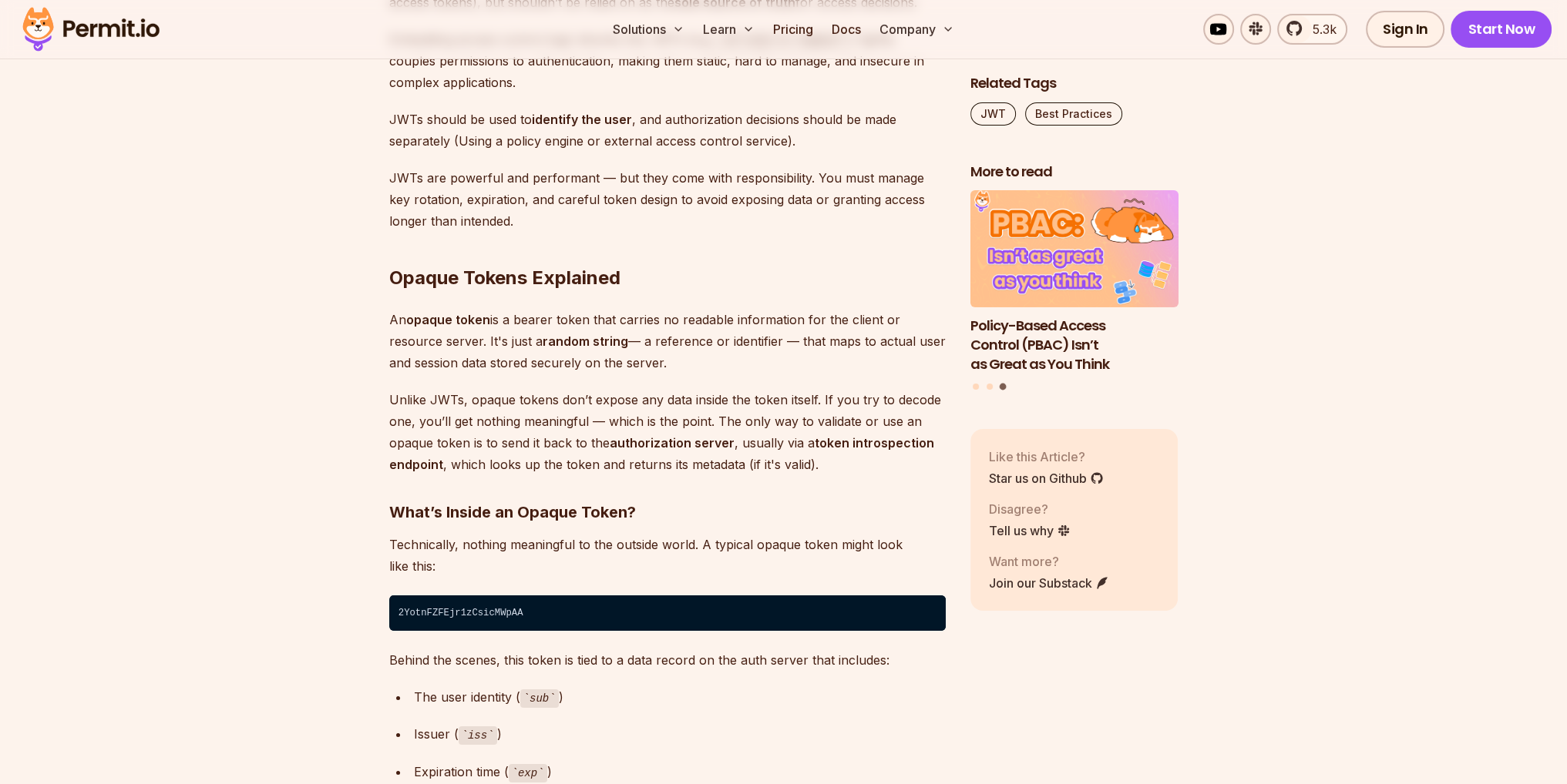
click at [878, 444] on strong "token introspection endpoint" at bounding box center [661, 454] width 545 height 37
drag, startPoint x: 733, startPoint y: 438, endPoint x: 890, endPoint y: 473, distance: 160.9
click at [839, 463] on p "Unlike JWTs, opaque tokens don’t expose any data inside the token itself. If yo…" at bounding box center [667, 431] width 557 height 86
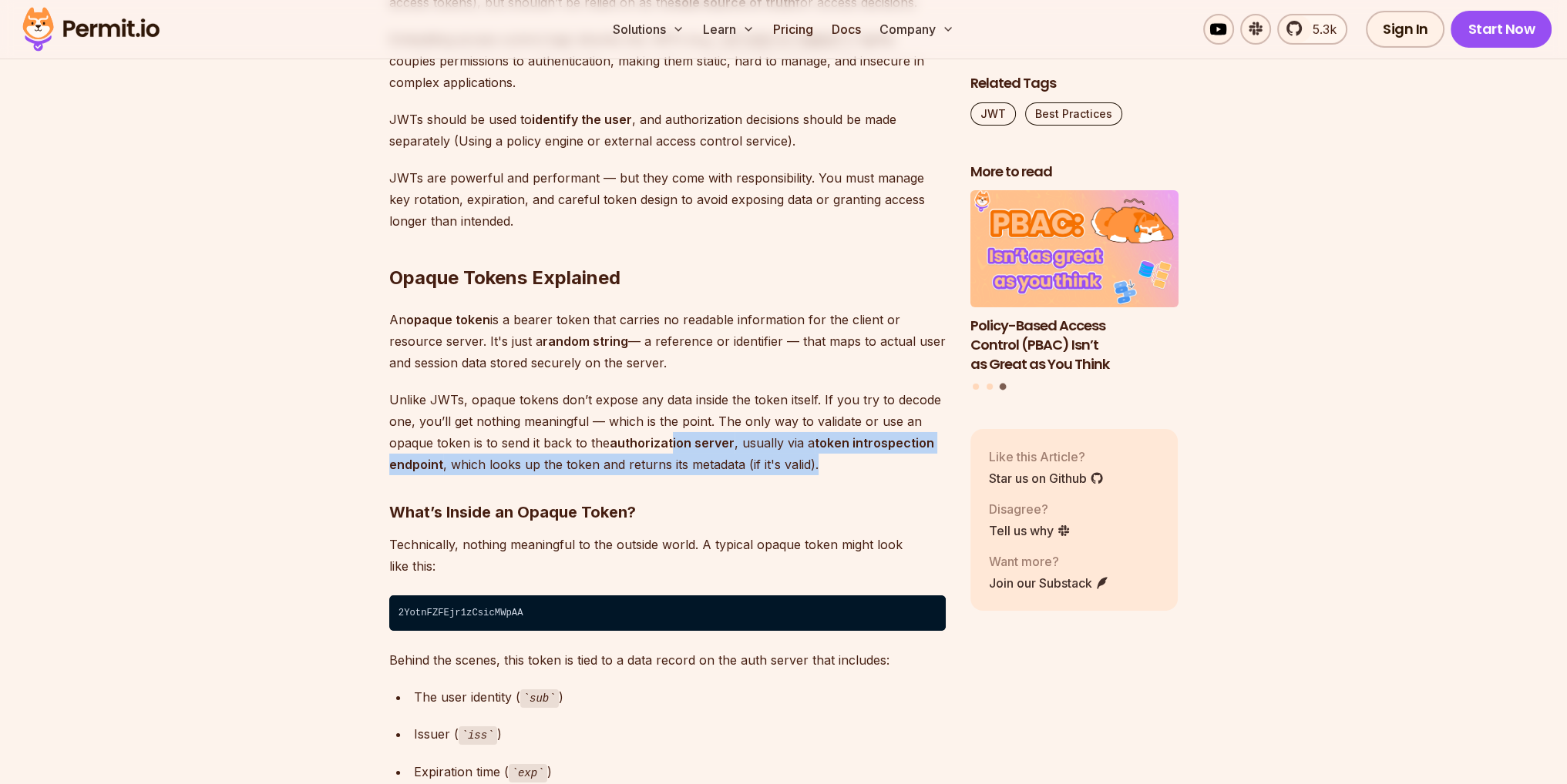
click at [890, 473] on p "Unlike JWTs, opaque tokens don’t expose any data inside the token itself. If yo…" at bounding box center [667, 431] width 557 height 86
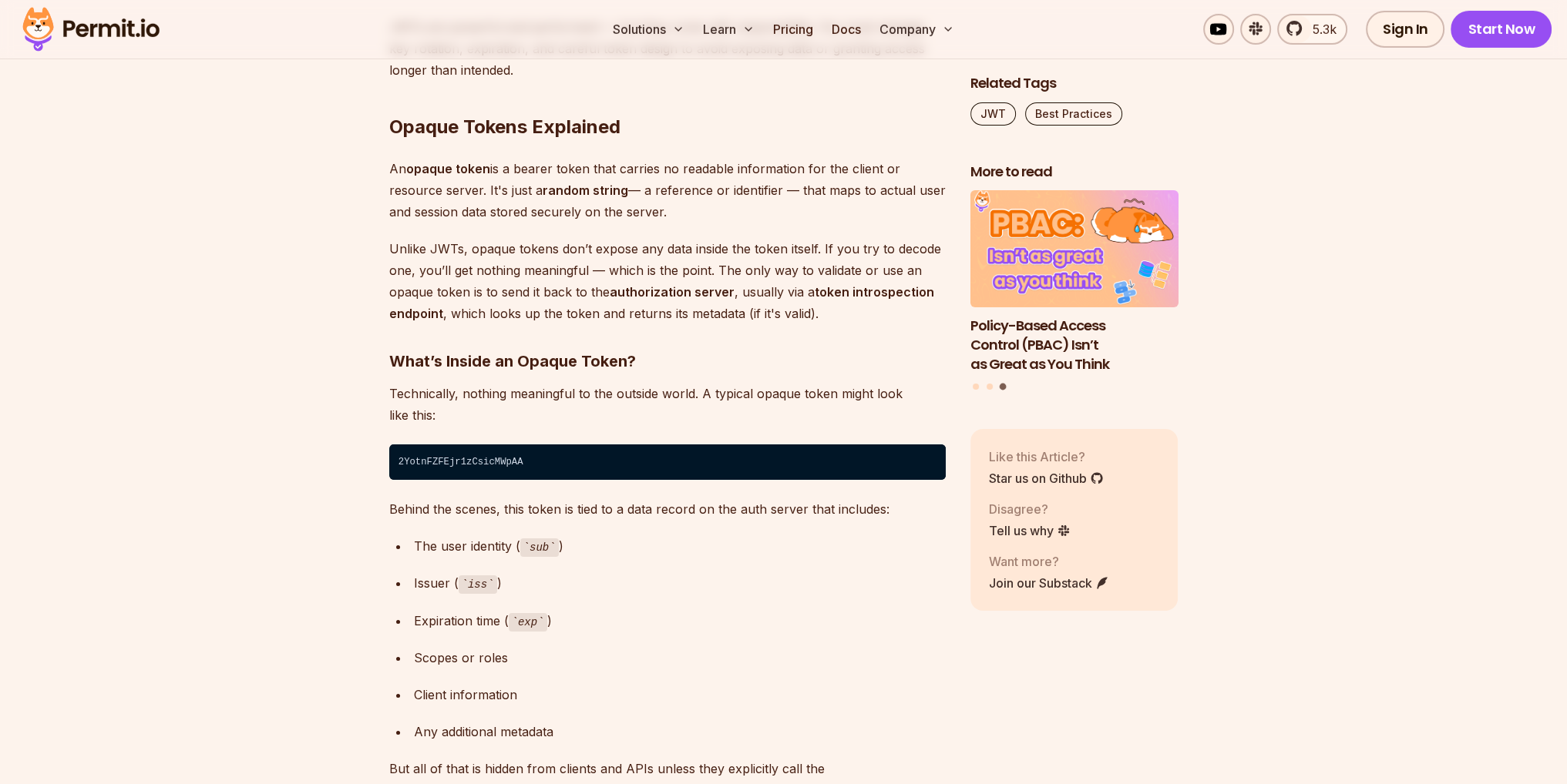
scroll to position [7242, 0]
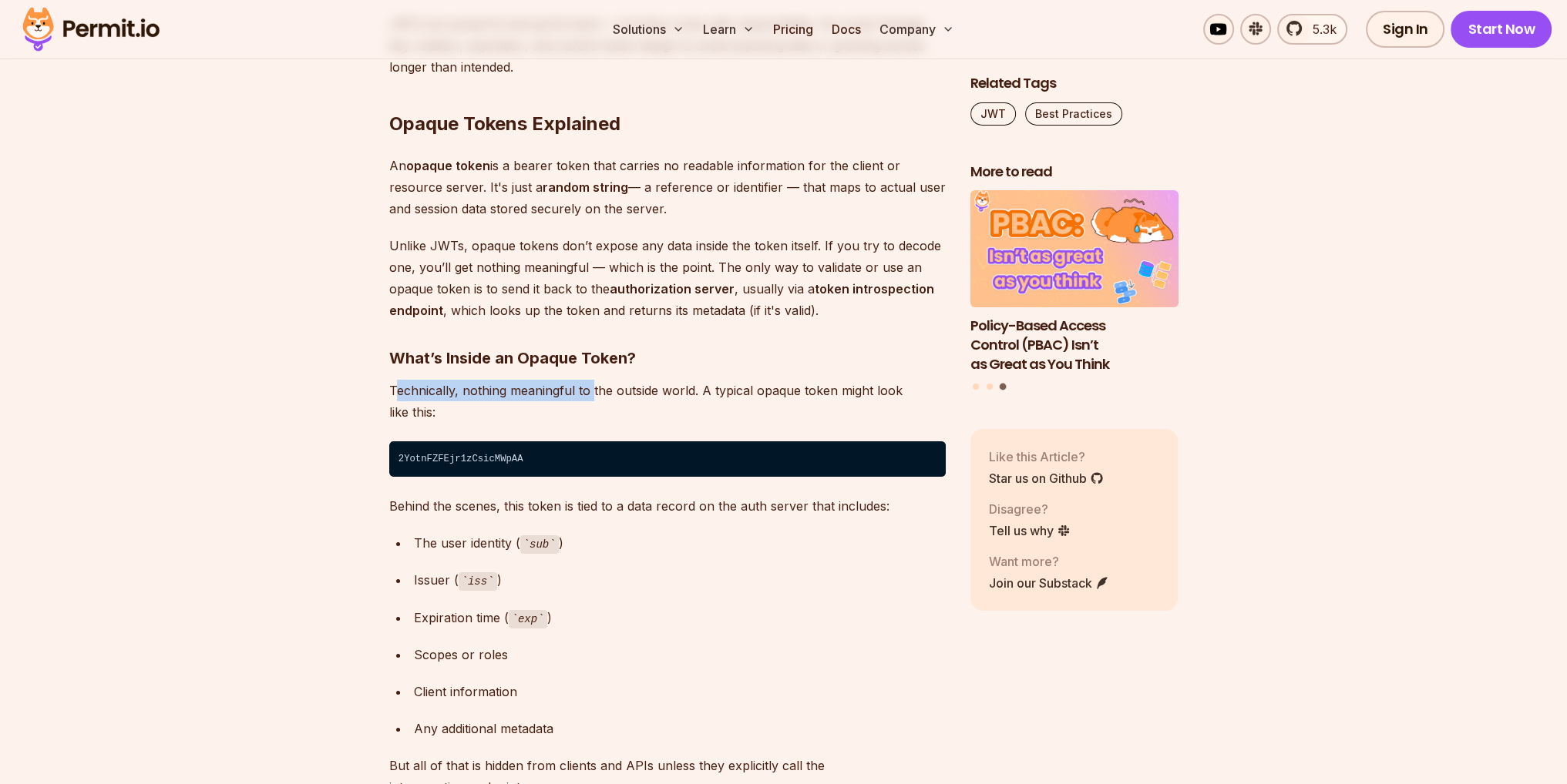
drag, startPoint x: 453, startPoint y: 389, endPoint x: 595, endPoint y: 400, distance: 142.4
click at [594, 400] on p "Technically, nothing meaningful to the outside world. A typical opaque token mi…" at bounding box center [667, 401] width 557 height 43
click at [595, 400] on p "Technically, nothing meaningful to the outside world. A typical opaque token mi…" at bounding box center [667, 401] width 557 height 43
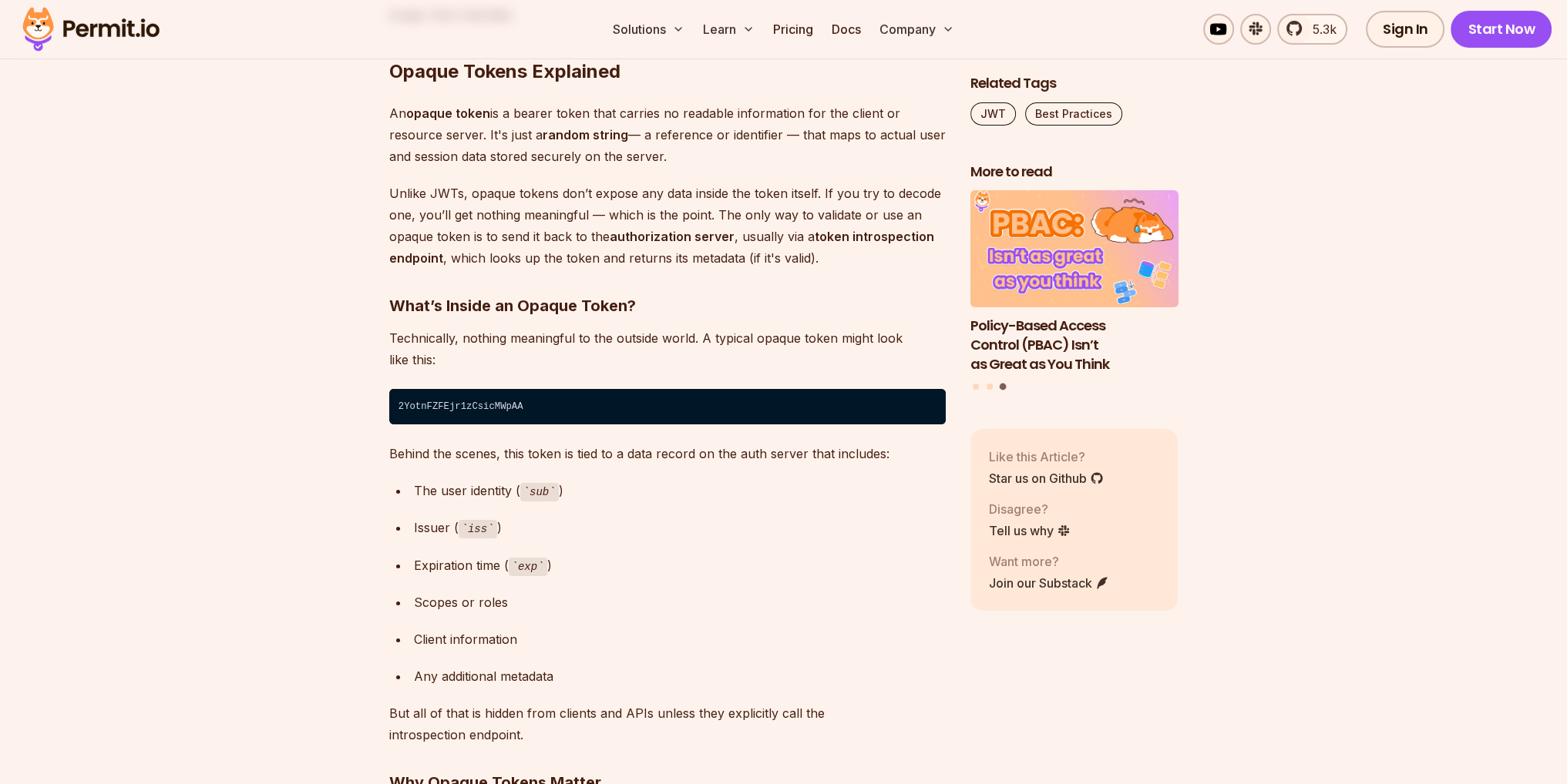
scroll to position [7319, 0]
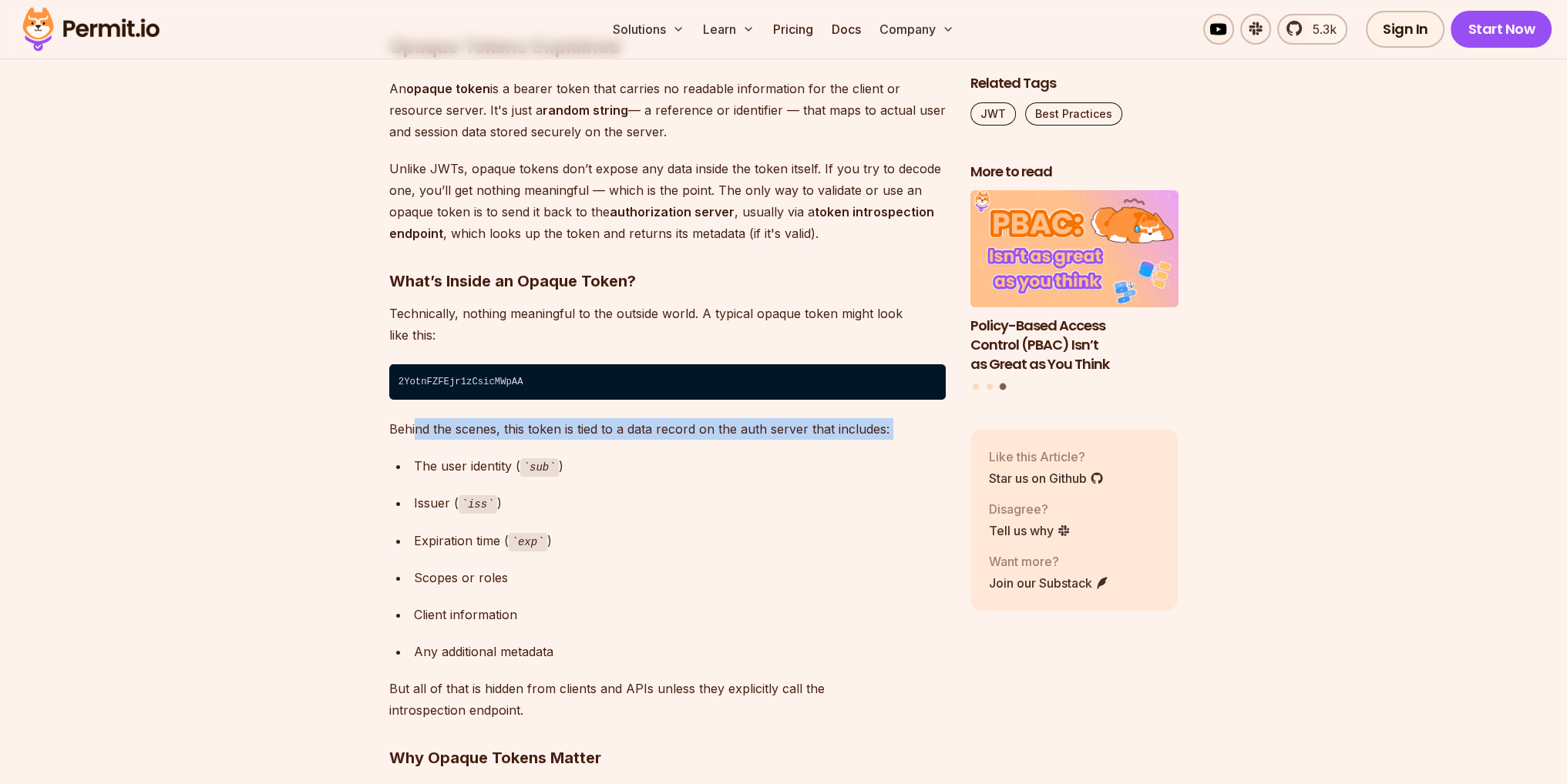
drag, startPoint x: 453, startPoint y: 429, endPoint x: 772, endPoint y: 462, distance: 320.7
click at [772, 462] on div "The user identity ( sub )" at bounding box center [679, 466] width 532 height 22
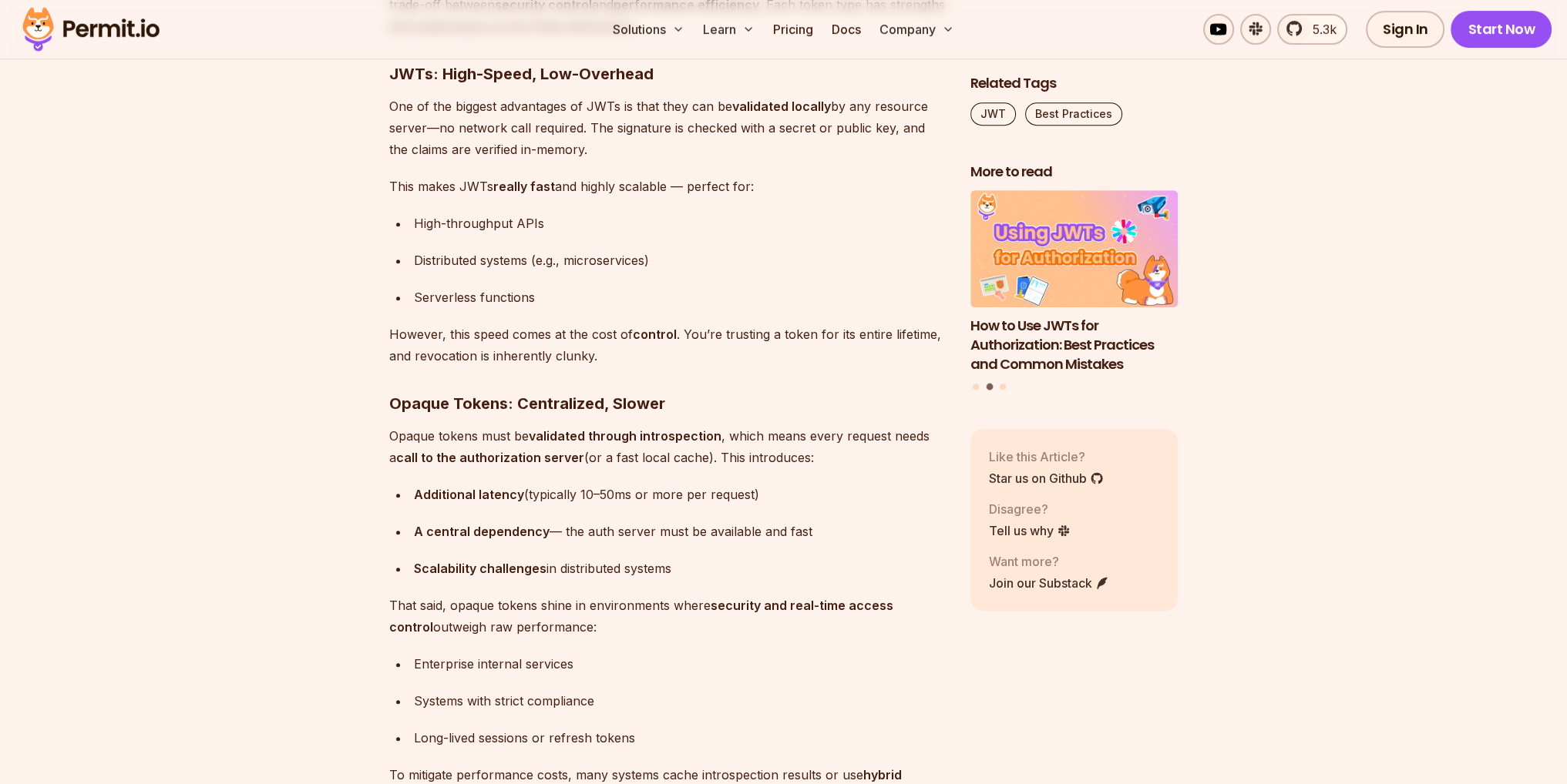
scroll to position [8783, 0]
